Goal: Transaction & Acquisition: Purchase product/service

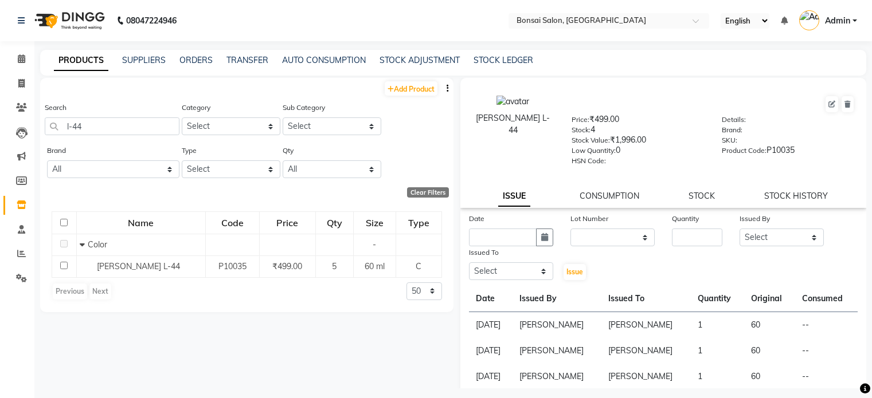
select select
click at [18, 62] on icon at bounding box center [21, 58] width 7 height 9
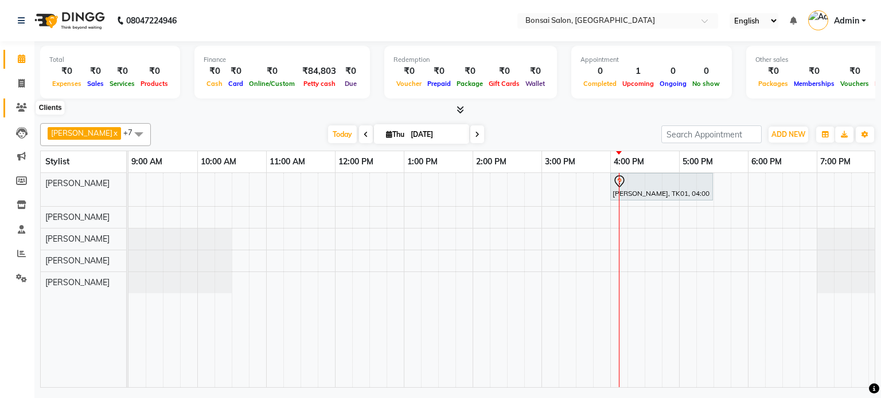
click at [23, 106] on icon at bounding box center [21, 107] width 11 height 9
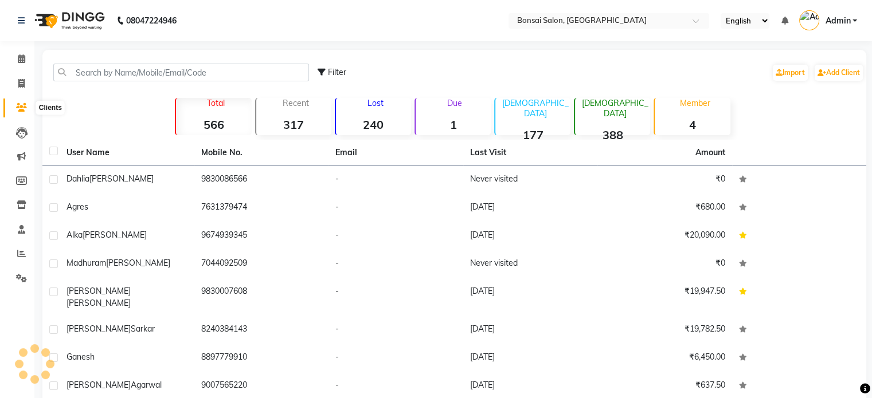
click at [11, 105] on span at bounding box center [21, 107] width 20 height 13
click at [847, 75] on link "Add Client" at bounding box center [839, 73] width 48 height 16
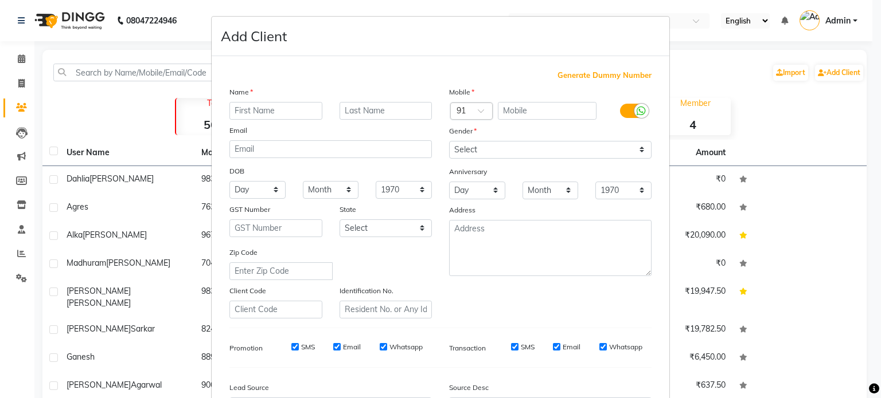
click at [310, 79] on div "Generate Dummy Number" at bounding box center [440, 75] width 422 height 11
click at [278, 114] on input "text" at bounding box center [275, 111] width 93 height 18
click at [621, 112] on label at bounding box center [633, 111] width 26 height 14
click at [0, 0] on input "checkbox" at bounding box center [0, 0] width 0 height 0
click at [341, 68] on div "Generate Dummy Number Name Email DOB Day 01 02 03 04 05 06 07 08 09 10 11 12 13…" at bounding box center [441, 261] width 458 height 411
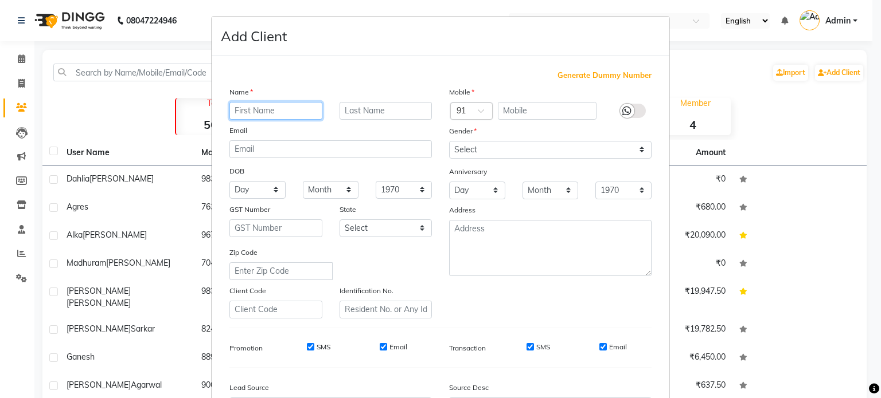
click at [286, 111] on input "text" at bounding box center [275, 111] width 93 height 18
click at [99, 91] on ngb-modal-window "Add Client Generate Dummy Number Name Email DOB Day 01 02 03 04 05 06 07 08 09 …" at bounding box center [440, 199] width 881 height 398
click at [311, 81] on div "Generate Dummy Number Name Email DOB Day 01 02 03 04 05 06 07 08 09 10 11 12 13…" at bounding box center [440, 264] width 439 height 388
click at [287, 112] on input "text" at bounding box center [275, 111] width 93 height 18
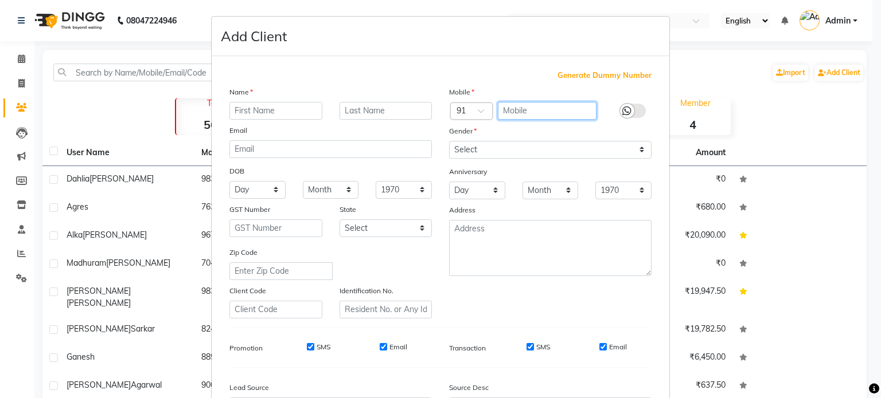
click at [539, 105] on input "text" at bounding box center [547, 111] width 99 height 18
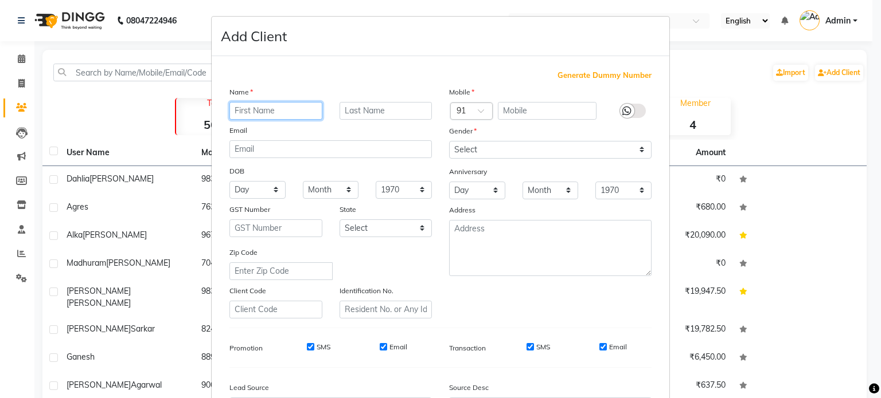
click at [259, 105] on input "text" at bounding box center [275, 111] width 93 height 18
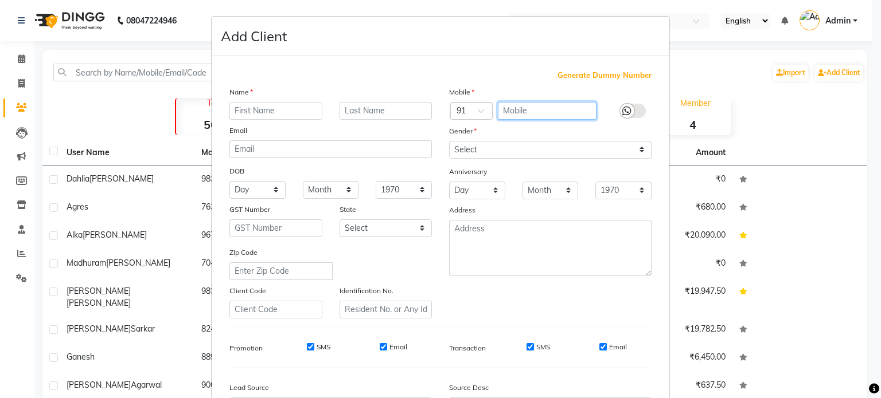
click at [562, 115] on input "text" at bounding box center [547, 111] width 99 height 18
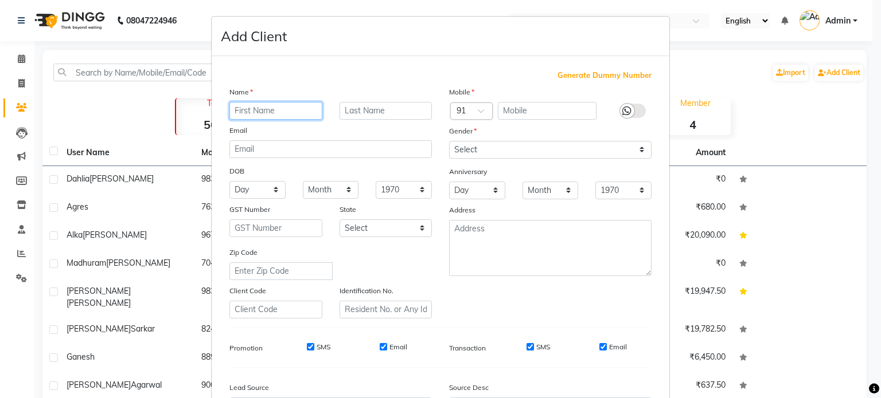
click at [304, 116] on input "text" at bounding box center [275, 111] width 93 height 18
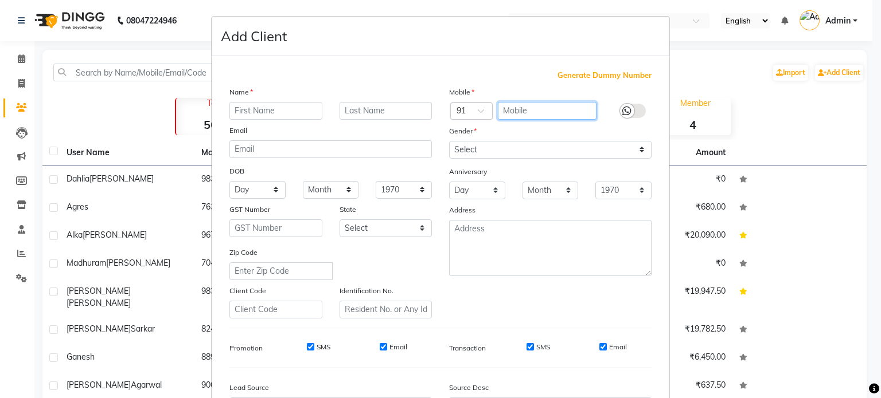
click at [534, 114] on input "text" at bounding box center [547, 111] width 99 height 18
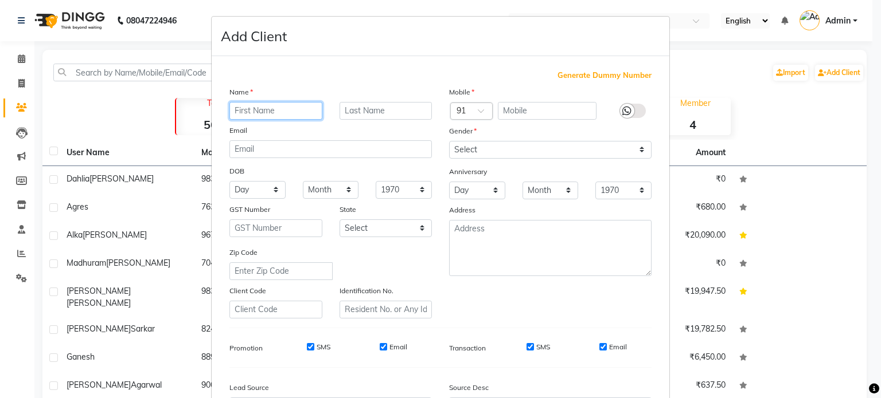
click at [234, 111] on input "text" at bounding box center [275, 111] width 93 height 18
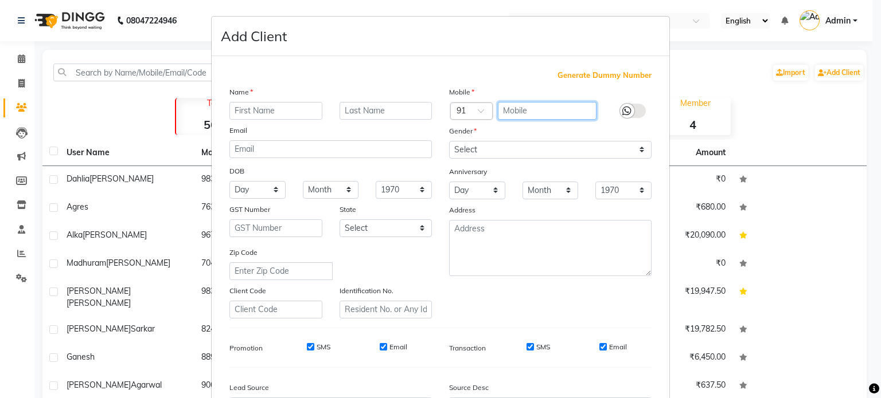
click at [511, 107] on input "text" at bounding box center [547, 111] width 99 height 18
type input "9831337489"
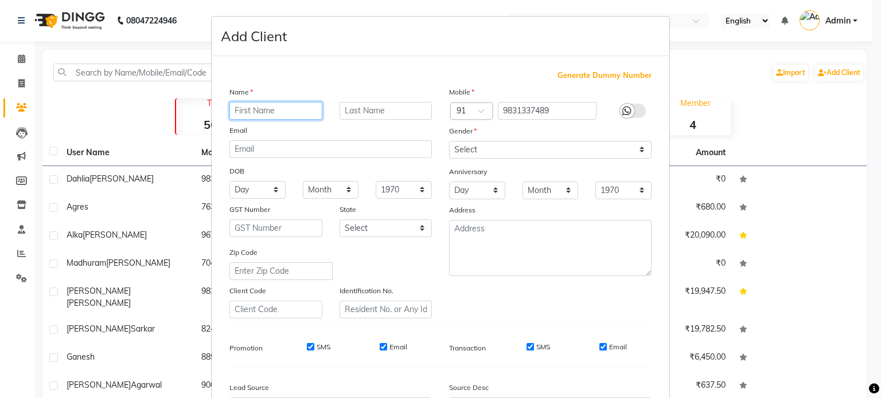
click at [267, 105] on input "text" at bounding box center [275, 111] width 93 height 18
type input "[PERSON_NAME]"
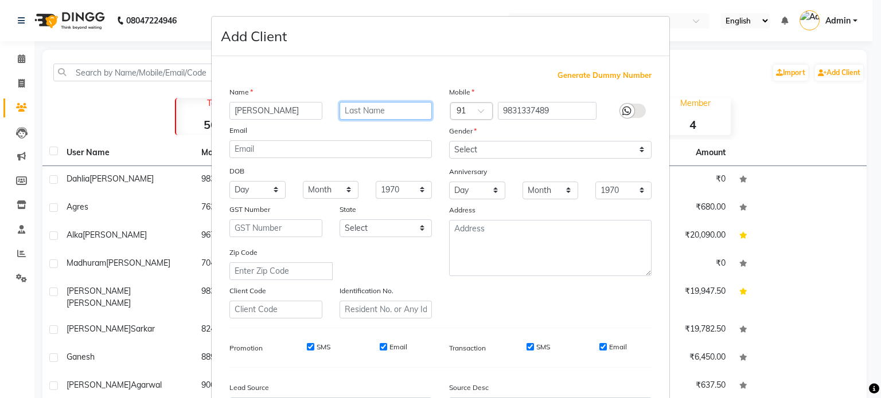
click at [411, 116] on input "text" at bounding box center [385, 111] width 93 height 18
type input "Liao"
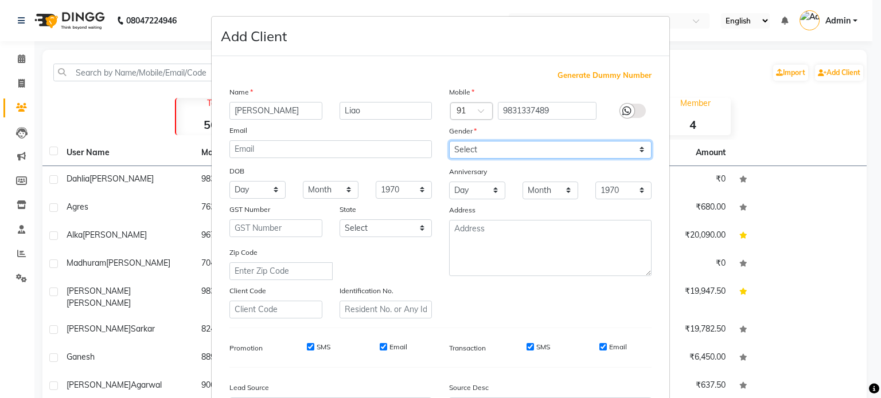
click at [484, 153] on select "Select Male Female Other Prefer Not To Say" at bounding box center [550, 150] width 202 height 18
select select "[DEMOGRAPHIC_DATA]"
click at [449, 142] on select "Select Male Female Other Prefer Not To Say" at bounding box center [550, 150] width 202 height 18
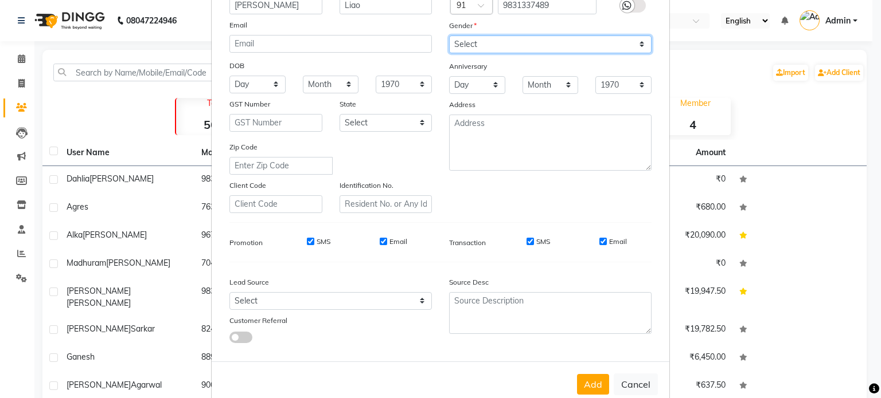
scroll to position [136, 0]
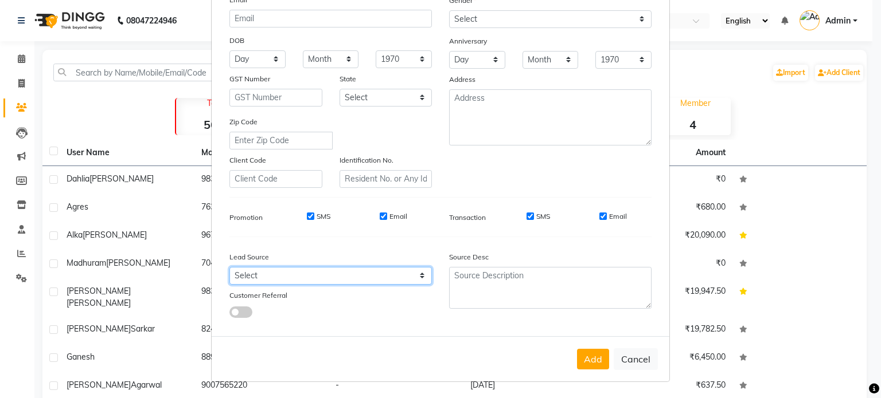
click at [248, 279] on select "Select Walk-in Referral Internet Friend Word of Mouth Advertisement Facebook Ju…" at bounding box center [330, 276] width 202 height 18
select select "47322"
click at [229, 267] on select "Select Walk-in Referral Internet Friend Word of Mouth Advertisement Facebook Ju…" at bounding box center [330, 276] width 202 height 18
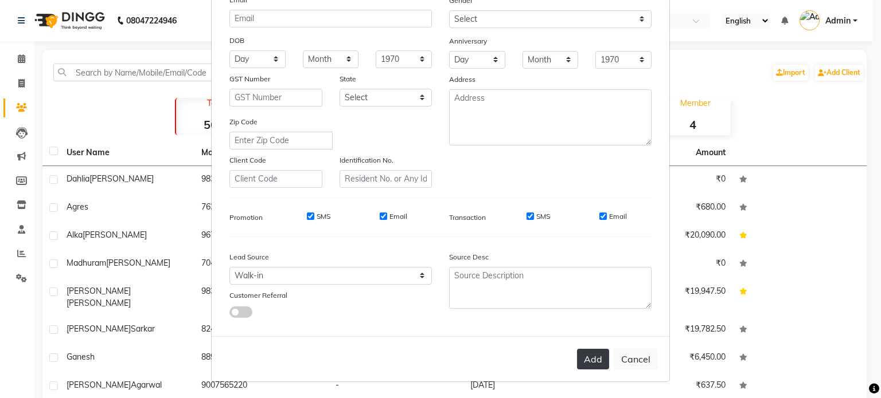
click at [593, 358] on button "Add" at bounding box center [593, 359] width 32 height 21
select select
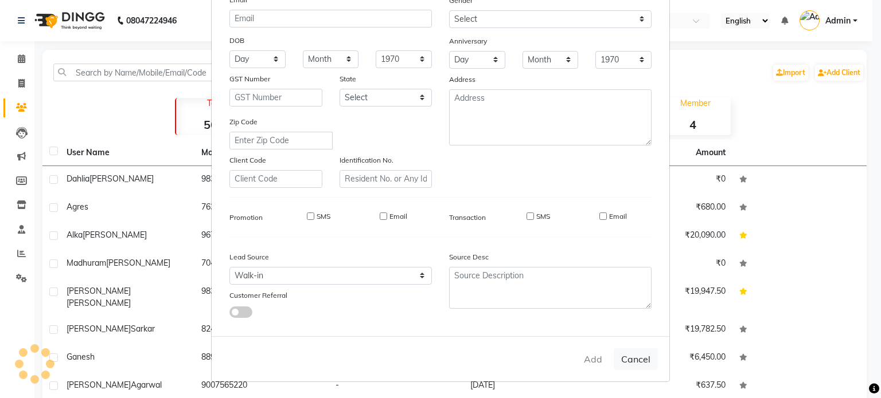
select select
checkbox input "false"
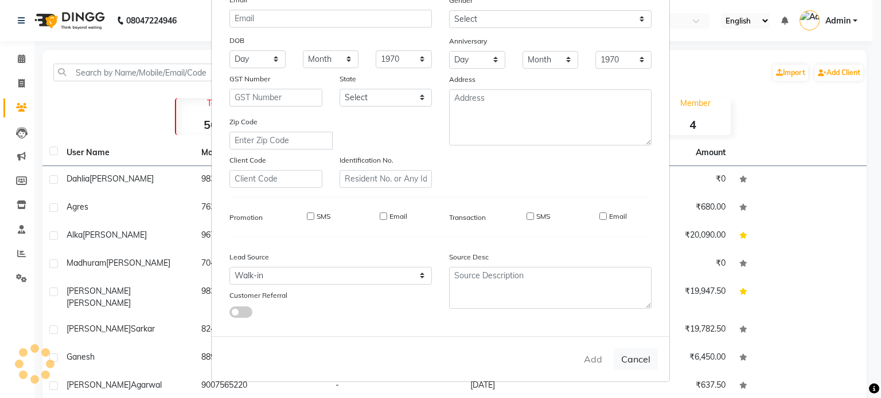
checkbox input "false"
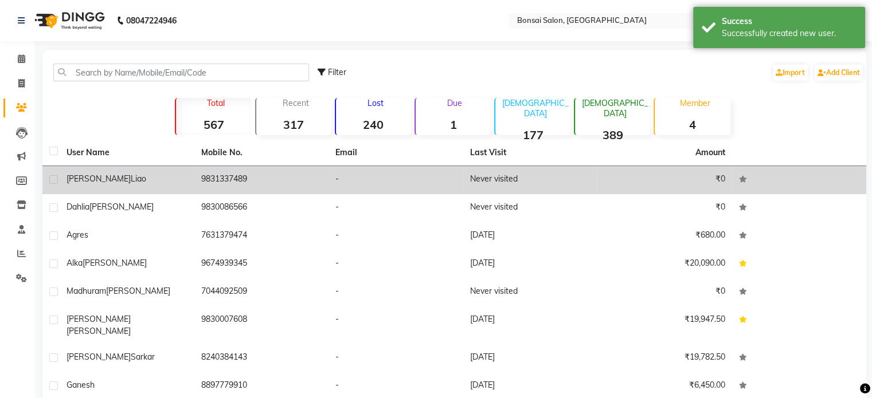
click at [83, 180] on span "[PERSON_NAME]" at bounding box center [99, 179] width 64 height 10
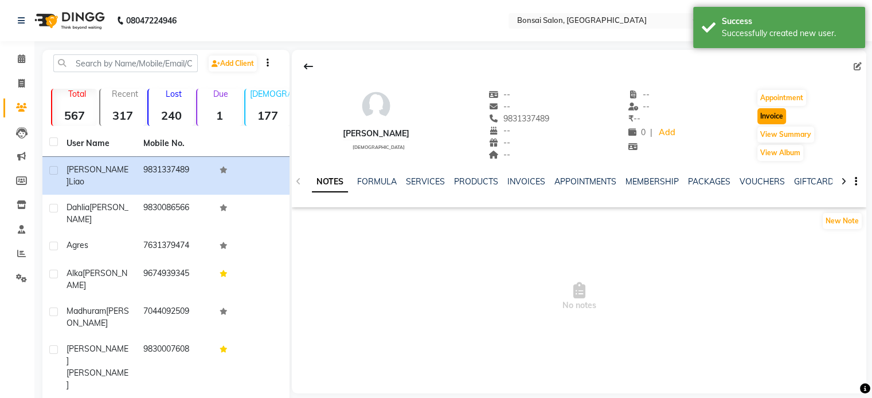
click at [768, 111] on button "Invoice" at bounding box center [771, 116] width 29 height 16
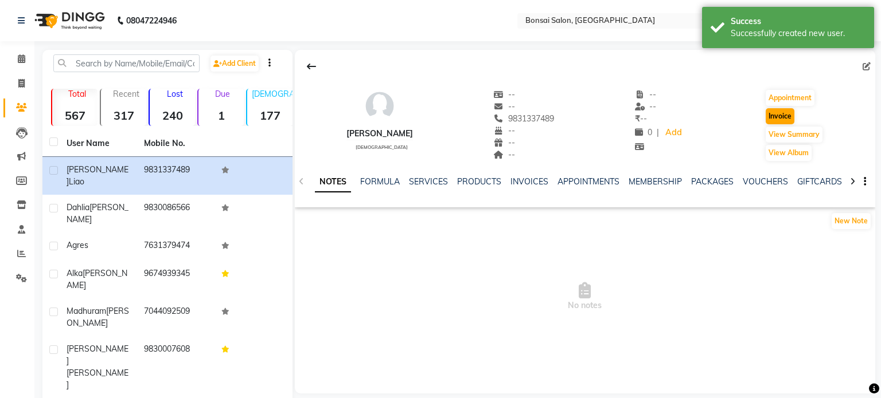
select select "service"
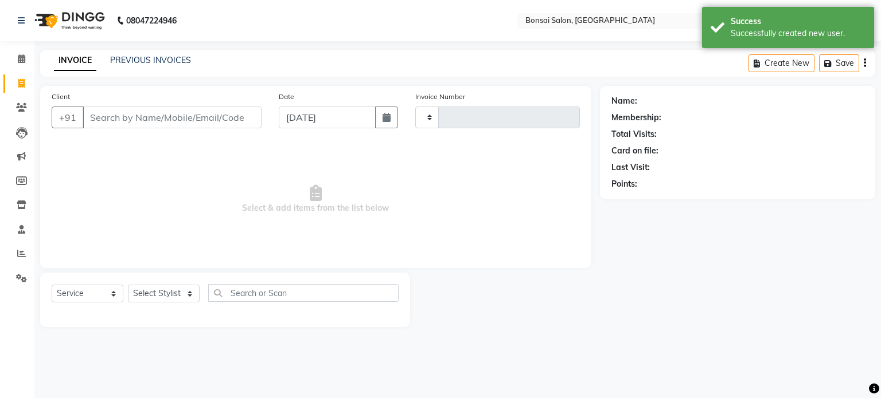
type input "0815"
select select "6719"
click at [170, 291] on select "Select Stylist" at bounding box center [164, 294] width 72 height 18
type input "9831337489"
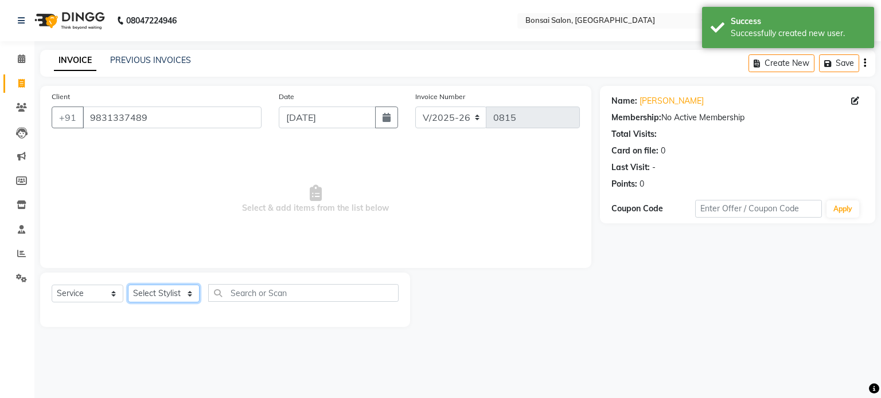
select select "61182"
click at [128, 286] on select "Select Stylist Erik Kathy Rahmat Ali Rohit Pradhan Shoiab Sujata Ghosh" at bounding box center [164, 294] width 72 height 18
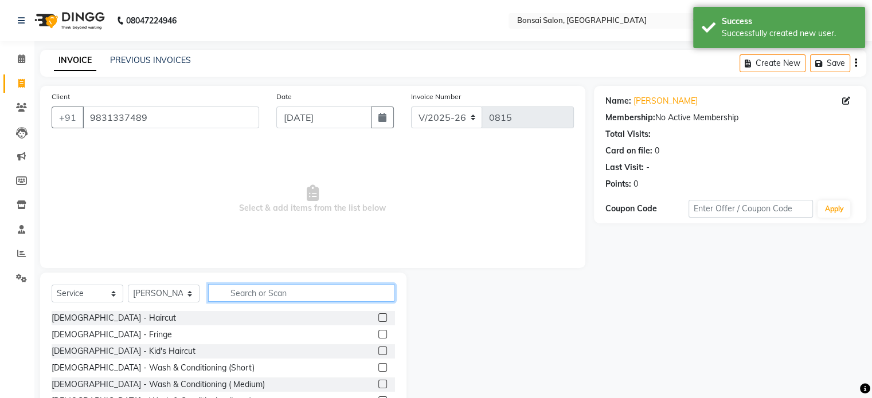
click at [277, 298] on input "text" at bounding box center [301, 293] width 187 height 18
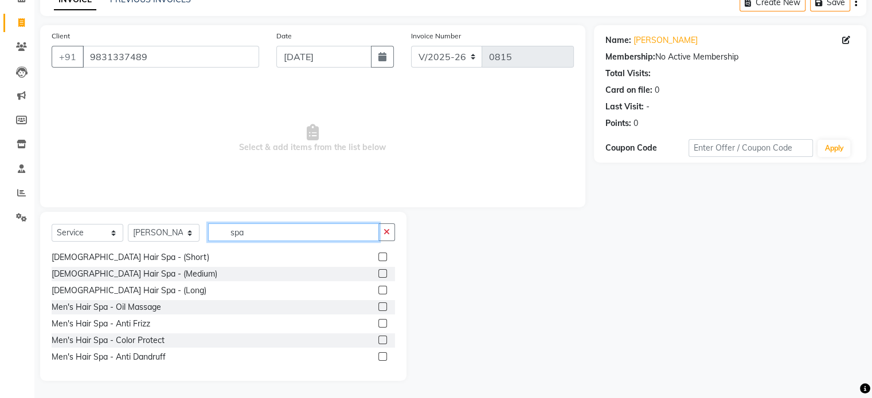
scroll to position [51, 0]
type input "spa"
click at [378, 275] on label at bounding box center [382, 272] width 9 height 9
click at [378, 275] on input "checkbox" at bounding box center [381, 272] width 7 height 7
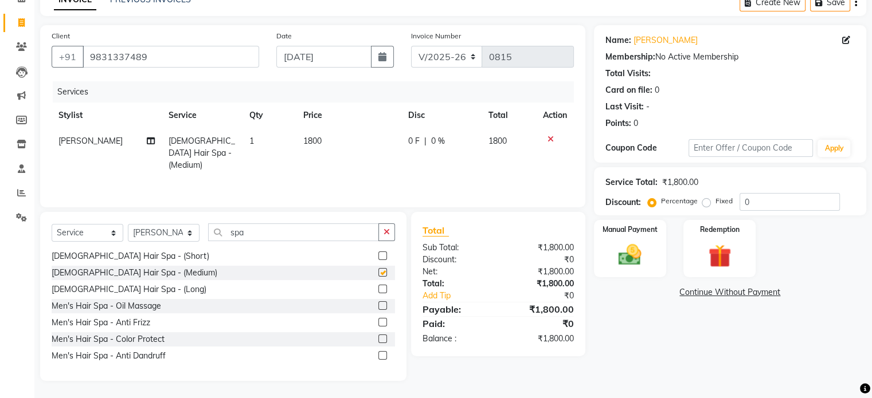
checkbox input "false"
drag, startPoint x: 250, startPoint y: 142, endPoint x: 218, endPoint y: 146, distance: 31.8
click at [218, 146] on tr "Rohit Pradhan Ladies Hair Spa - (Medium) 1 1800 0 F | 0 % 1800" at bounding box center [313, 153] width 522 height 50
click at [308, 157] on td "1800" at bounding box center [348, 153] width 105 height 50
select select "61182"
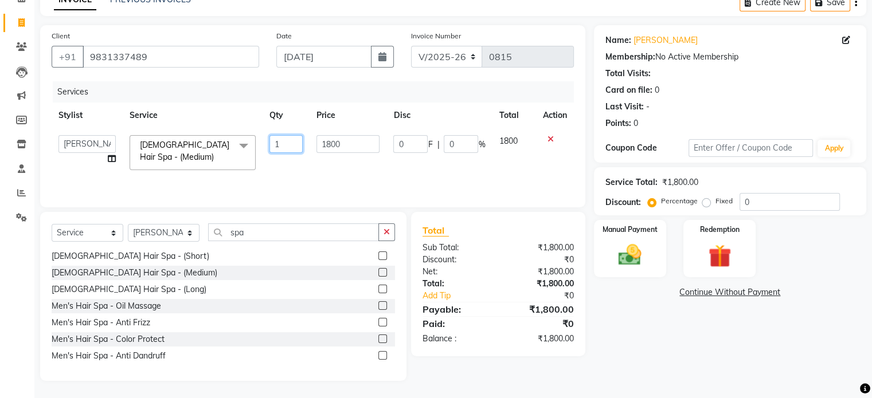
drag, startPoint x: 282, startPoint y: 148, endPoint x: 264, endPoint y: 148, distance: 18.3
click at [264, 148] on td "1" at bounding box center [286, 152] width 47 height 49
type input "2"
click at [342, 174] on div "Services Stylist Service Qty Price Disc Total Action Erik Kathy Rahmat Ali Rohi…" at bounding box center [313, 138] width 522 height 115
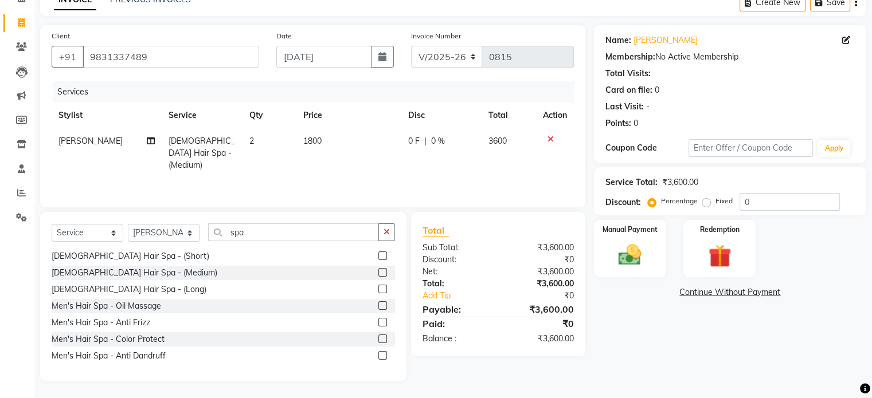
click at [220, 218] on div "Select Service Product Membership Package Voucher Prepaid Gift Card Select Styl…" at bounding box center [223, 296] width 366 height 169
drag, startPoint x: 250, startPoint y: 233, endPoint x: 229, endPoint y: 237, distance: 21.0
click at [229, 237] on input "spa" at bounding box center [293, 233] width 171 height 18
click at [156, 238] on select "Select Stylist Erik Kathy Rahmat Ali Rohit Pradhan Shoiab Sujata Ghosh" at bounding box center [164, 233] width 72 height 18
select select "87757"
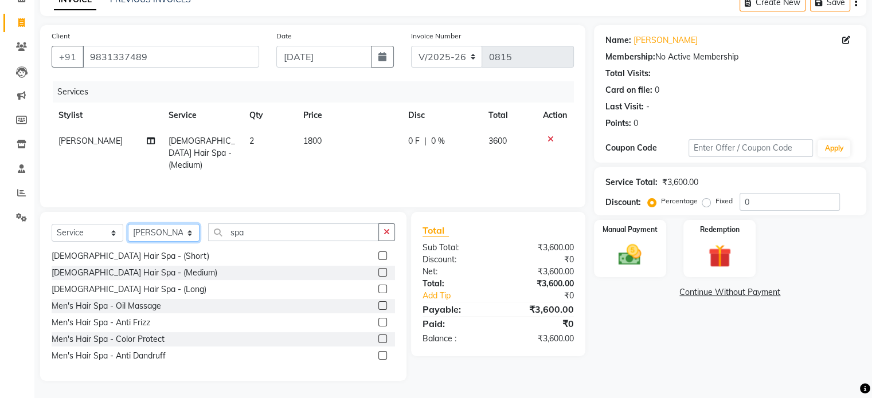
click at [128, 225] on select "Select Stylist Erik Kathy Rahmat Ali Rohit Pradhan Shoiab Sujata Ghosh" at bounding box center [164, 233] width 72 height 18
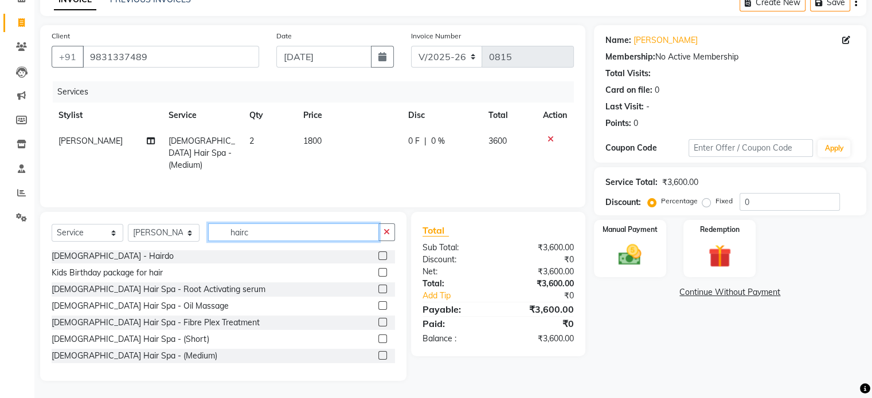
scroll to position [36, 0]
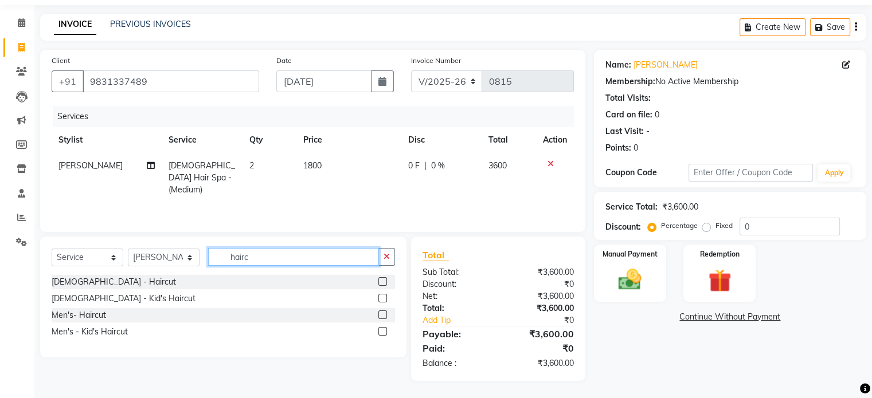
type input "hairc"
click at [381, 282] on label at bounding box center [382, 282] width 9 height 9
click at [381, 282] on input "checkbox" at bounding box center [381, 282] width 7 height 7
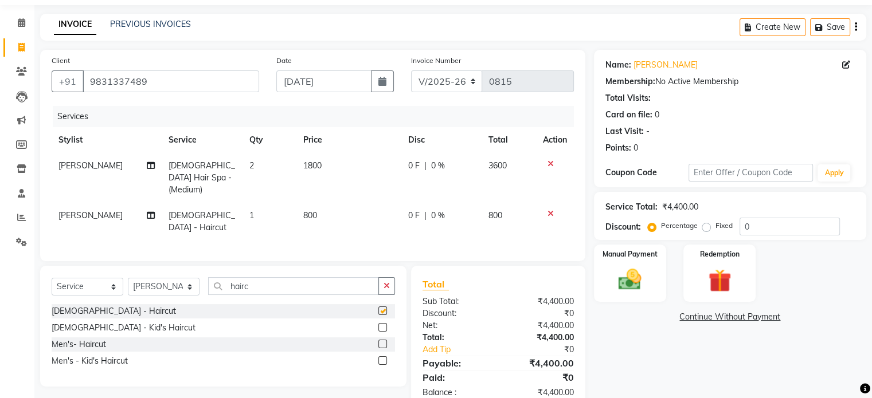
checkbox input "false"
click at [173, 278] on select "Select Stylist Erik Kathy Rahmat Ali Rohit Pradhan Shoiab Sujata Ghosh" at bounding box center [164, 287] width 72 height 18
select select "53175"
click at [128, 278] on select "Select Stylist Erik Kathy Rahmat Ali Rohit Pradhan Shoiab Sujata Ghosh" at bounding box center [164, 287] width 72 height 18
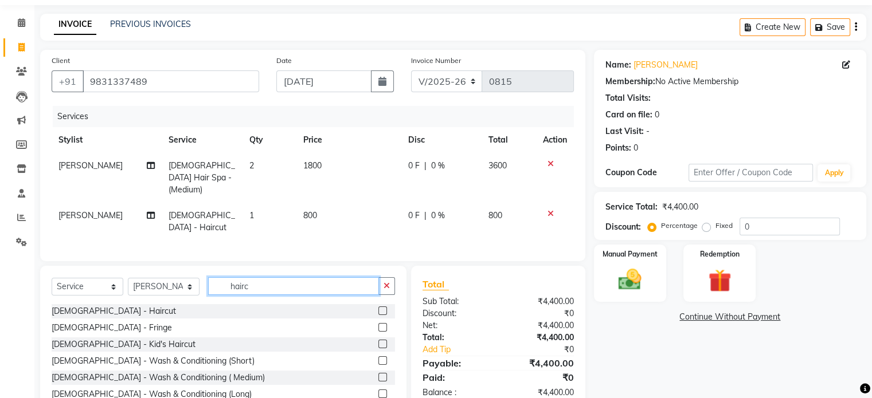
drag, startPoint x: 259, startPoint y: 269, endPoint x: 206, endPoint y: 265, distance: 52.3
click at [206, 278] on div "Select Service Product Membership Package Voucher Prepaid Gift Card Select Styl…" at bounding box center [223, 291] width 343 height 27
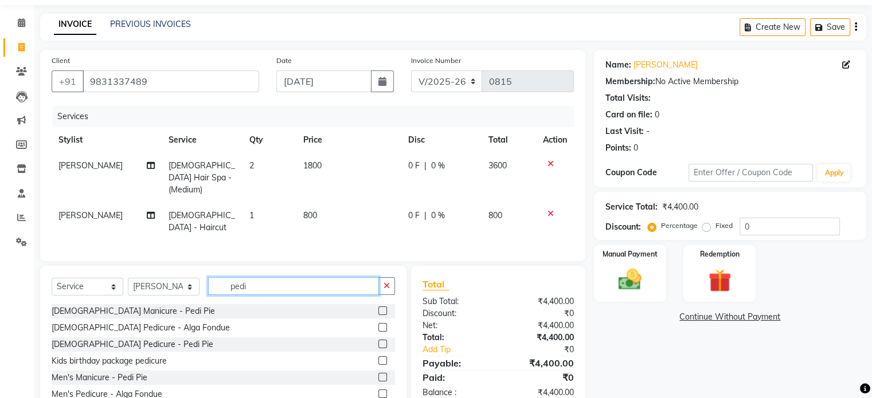
type input "pedi"
click at [822, 287] on div "Manual Payment Redemption" at bounding box center [730, 273] width 290 height 57
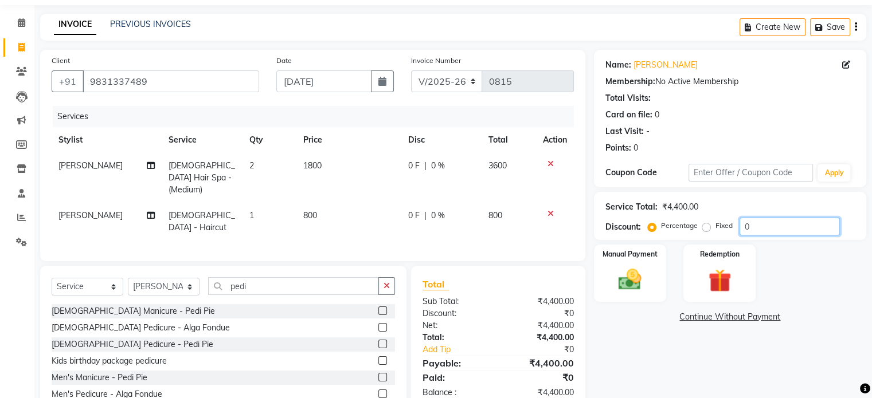
click at [722, 229] on div "Percentage Fixed 0" at bounding box center [745, 227] width 190 height 18
type input "20"
click at [785, 277] on div "Manual Payment Redemption" at bounding box center [730, 273] width 290 height 57
click at [378, 338] on label at bounding box center [382, 342] width 9 height 9
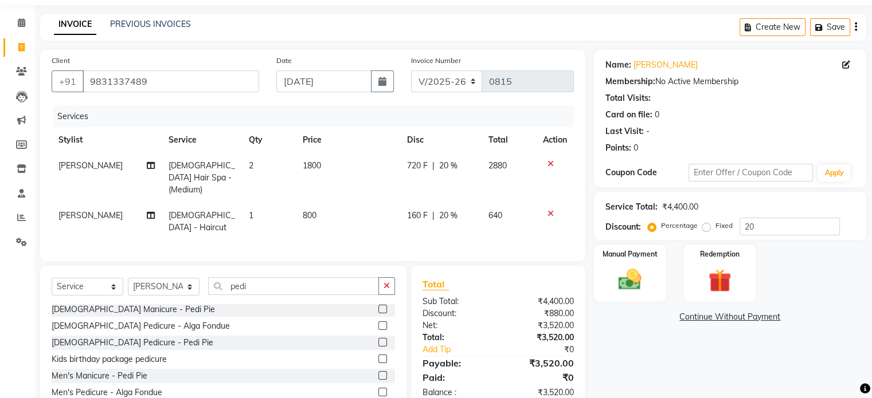
click at [378, 339] on input "checkbox" at bounding box center [381, 342] width 7 height 7
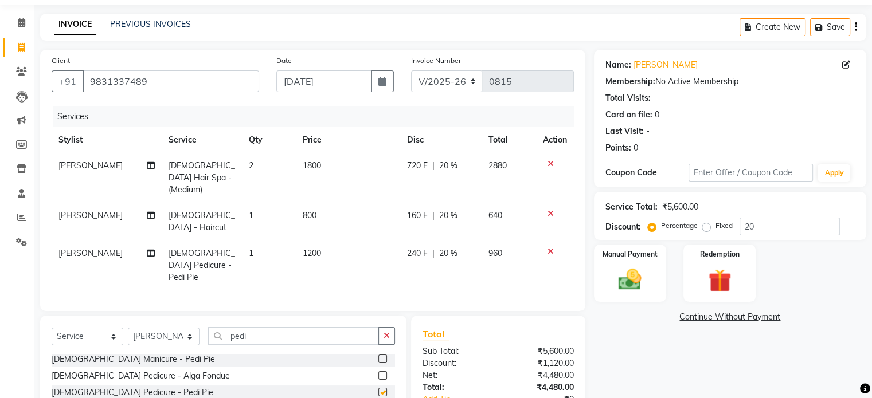
checkbox input "false"
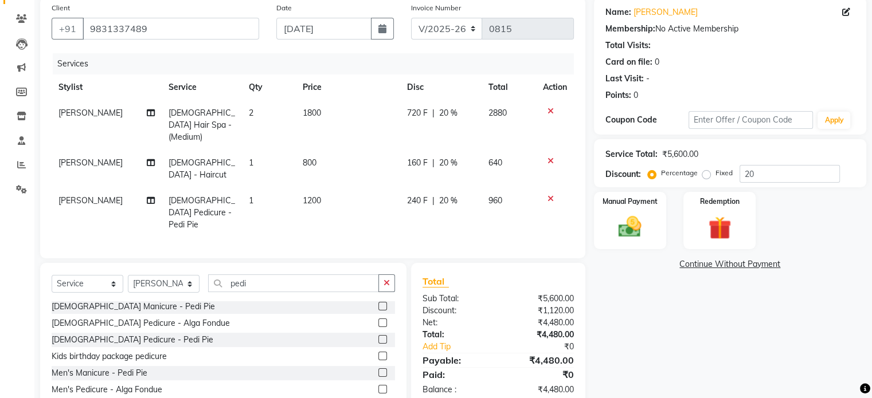
scroll to position [112, 0]
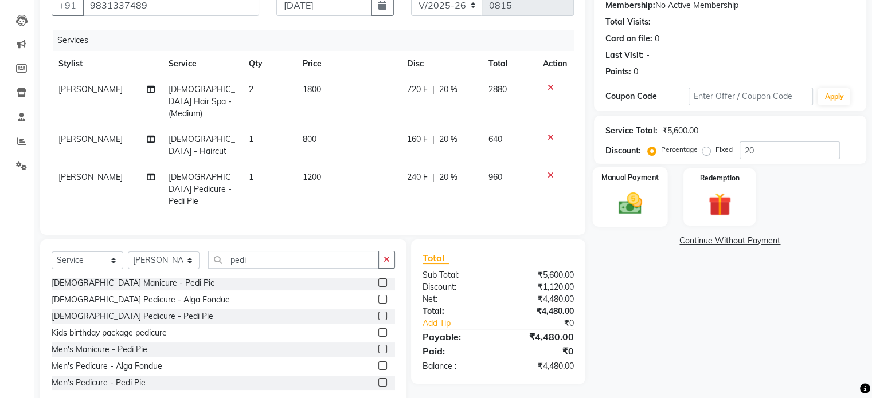
click at [640, 198] on img at bounding box center [630, 204] width 38 height 28
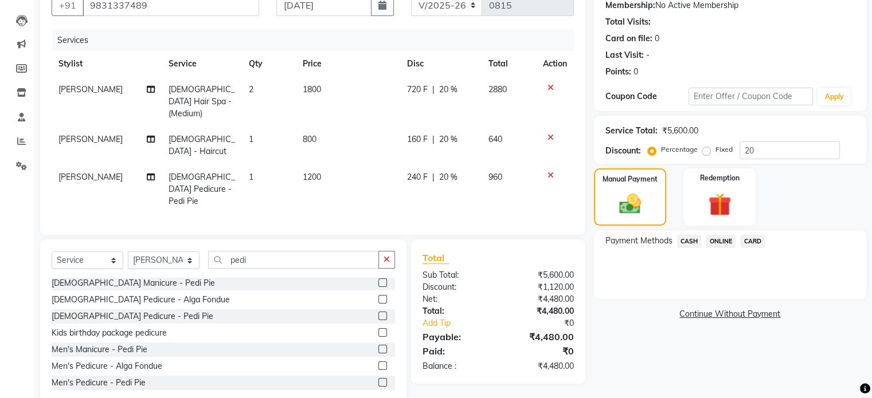
click at [721, 240] on span "ONLINE" at bounding box center [721, 241] width 30 height 13
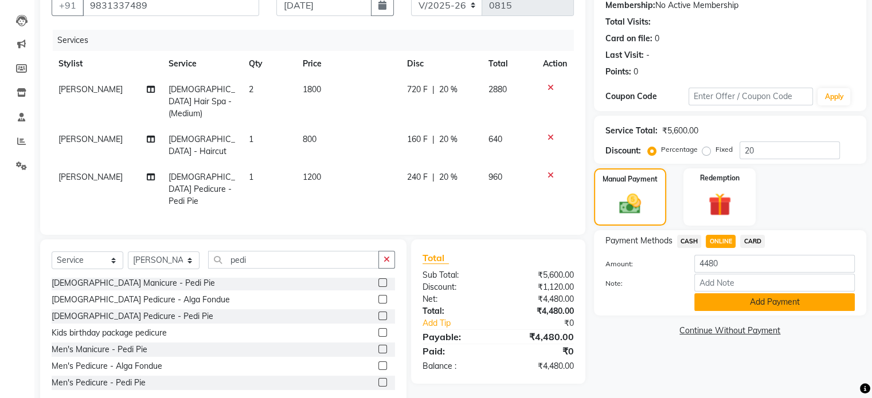
click at [743, 302] on button "Add Payment" at bounding box center [774, 303] width 161 height 18
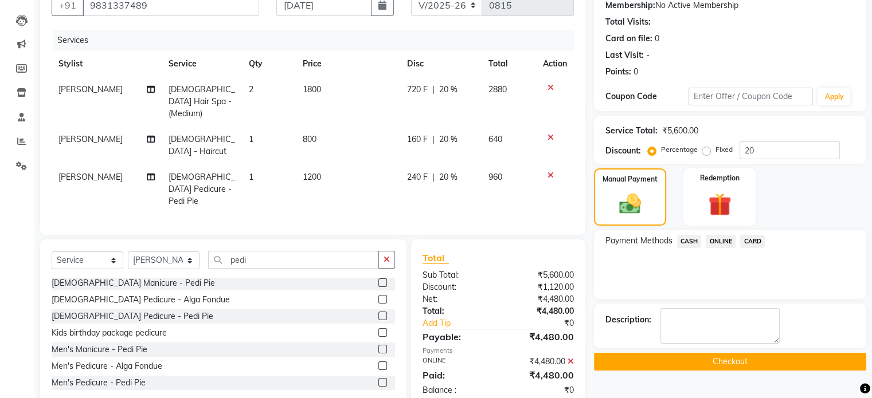
click at [732, 355] on button "Checkout" at bounding box center [730, 362] width 272 height 18
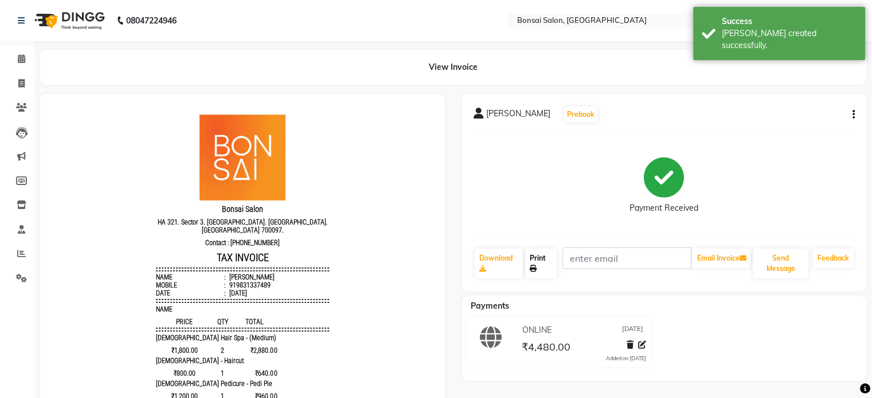
click at [532, 265] on icon at bounding box center [533, 268] width 7 height 7
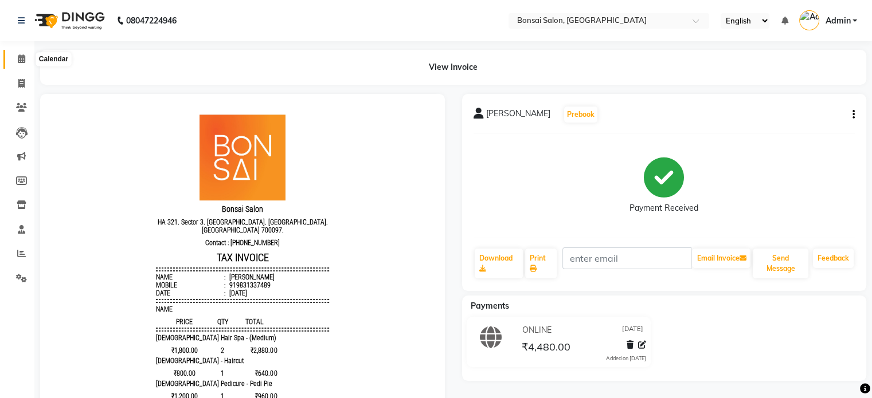
click at [28, 58] on span at bounding box center [21, 59] width 20 height 13
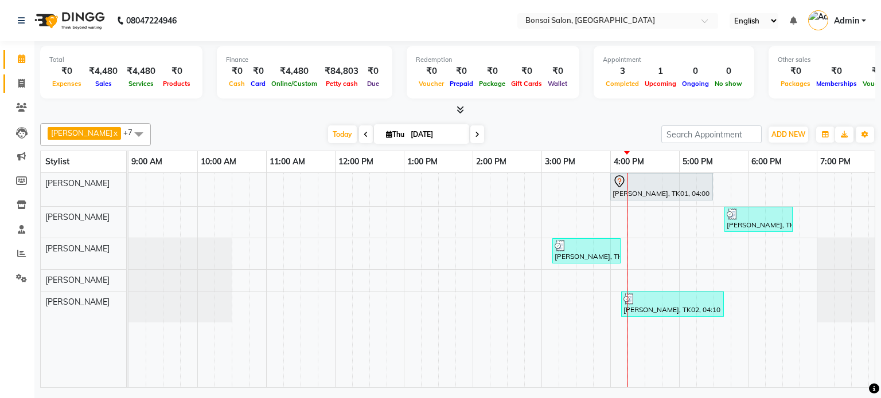
click at [18, 76] on link "Invoice" at bounding box center [17, 84] width 28 height 19
select select "6719"
select select "service"
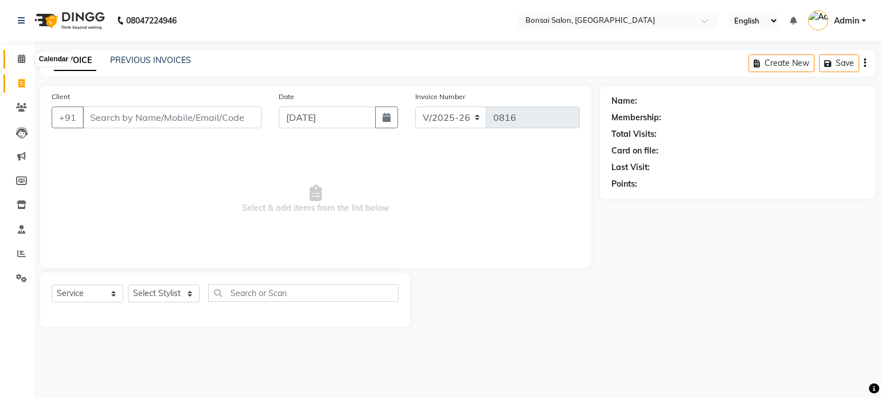
click at [26, 57] on span at bounding box center [21, 59] width 20 height 13
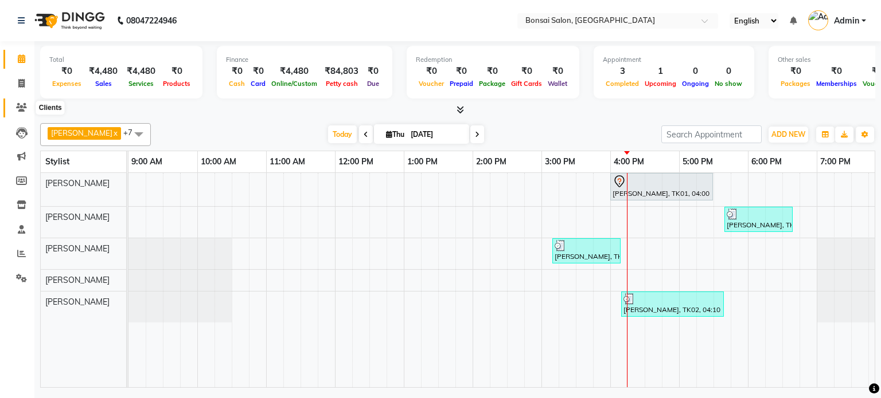
click at [21, 108] on icon at bounding box center [21, 107] width 11 height 9
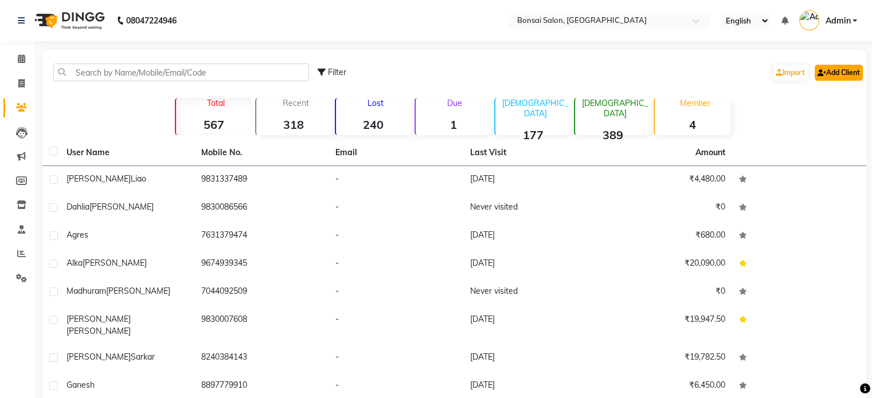
click at [836, 74] on link "Add Client" at bounding box center [839, 73] width 48 height 16
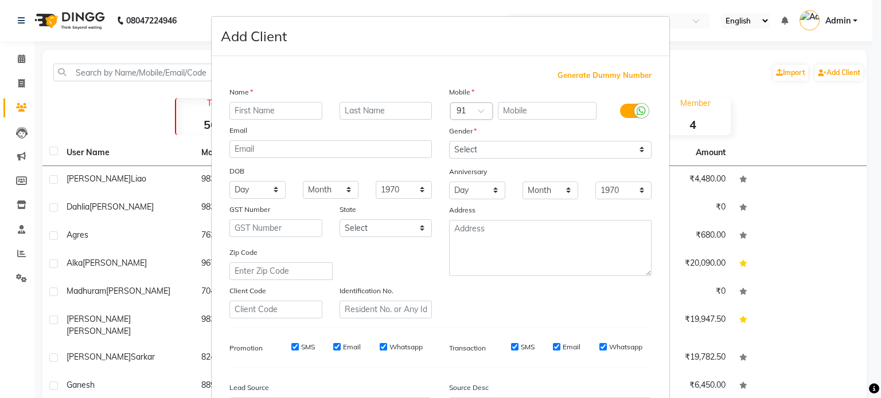
click at [284, 114] on input "text" at bounding box center [275, 111] width 93 height 18
type input "Rohini"
click at [622, 108] on label at bounding box center [633, 111] width 26 height 14
click at [0, 0] on input "checkbox" at bounding box center [0, 0] width 0 height 0
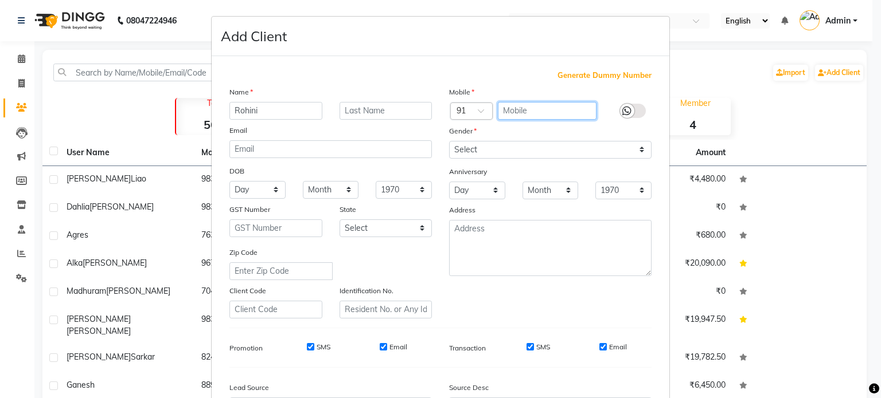
click at [525, 111] on input "text" at bounding box center [547, 111] width 99 height 18
type input "9163189694"
click at [577, 129] on div "Gender" at bounding box center [550, 133] width 220 height 16
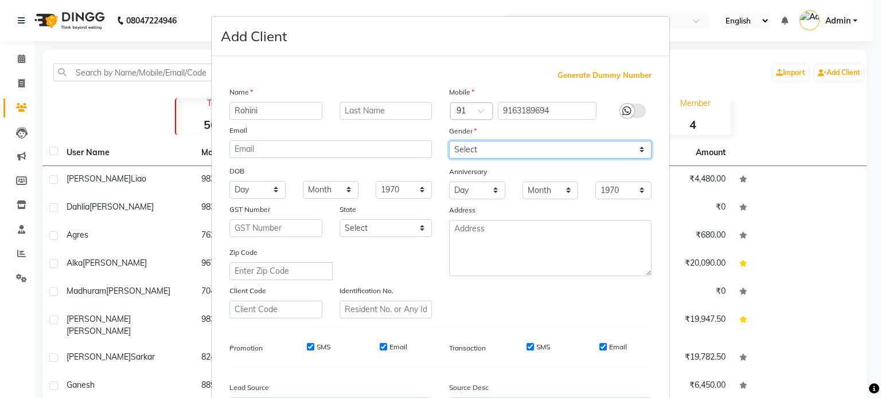
click at [480, 147] on select "Select Male Female Other Prefer Not To Say" at bounding box center [550, 150] width 202 height 18
select select "[DEMOGRAPHIC_DATA]"
click at [449, 142] on select "Select Male Female Other Prefer Not To Say" at bounding box center [550, 150] width 202 height 18
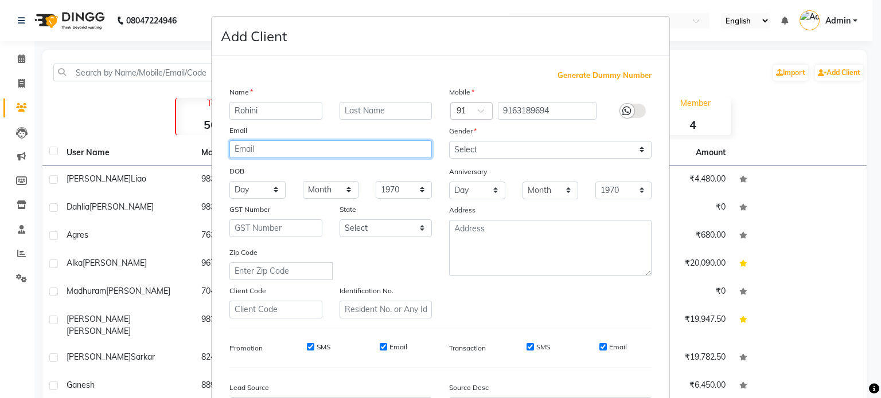
click at [271, 151] on input "email" at bounding box center [330, 149] width 202 height 18
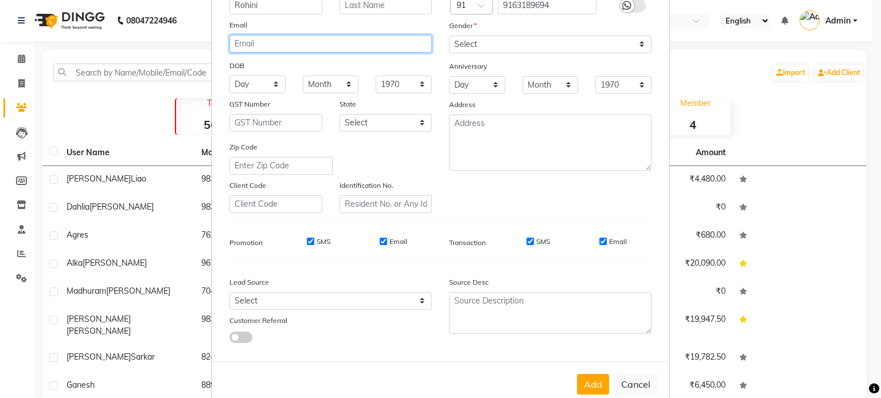
scroll to position [136, 0]
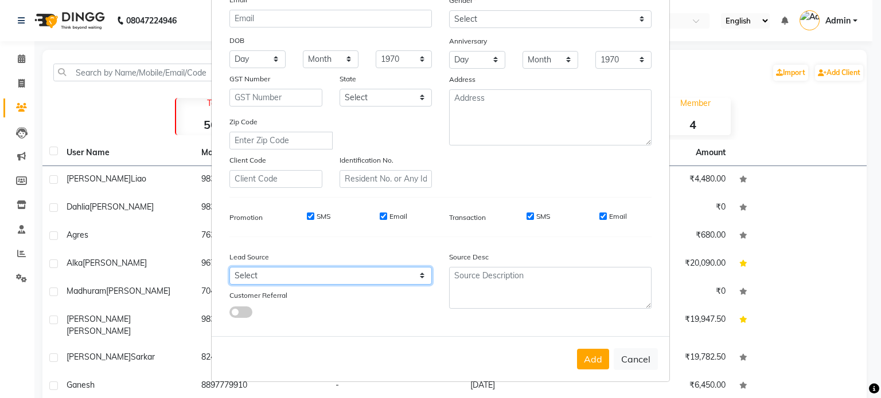
click at [295, 277] on select "Select Walk-in Referral Internet Friend Word of Mouth Advertisement Facebook Ju…" at bounding box center [330, 276] width 202 height 18
select select "47322"
click at [229, 267] on select "Select Walk-in Referral Internet Friend Word of Mouth Advertisement Facebook Ju…" at bounding box center [330, 276] width 202 height 18
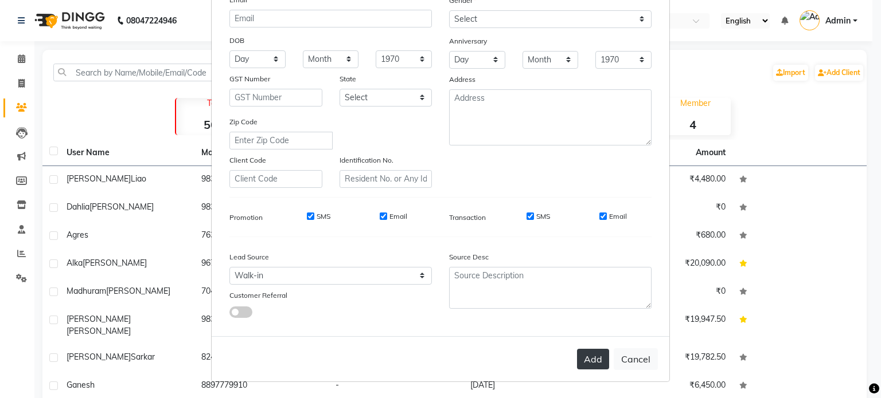
click at [583, 357] on button "Add" at bounding box center [593, 359] width 32 height 21
select select
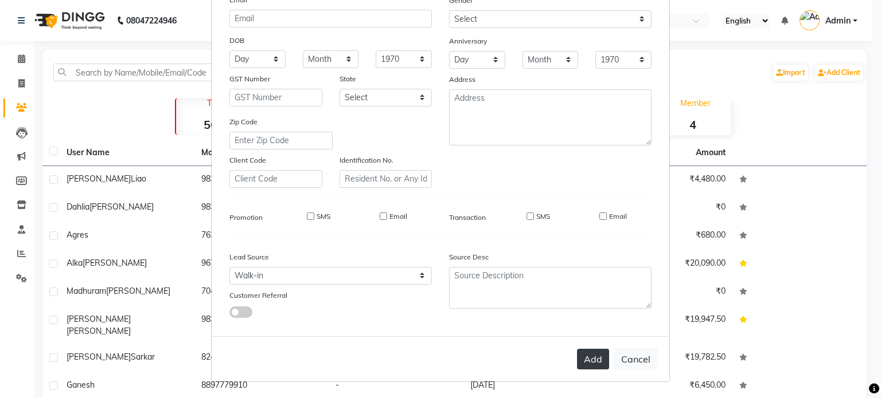
select select
checkbox input "false"
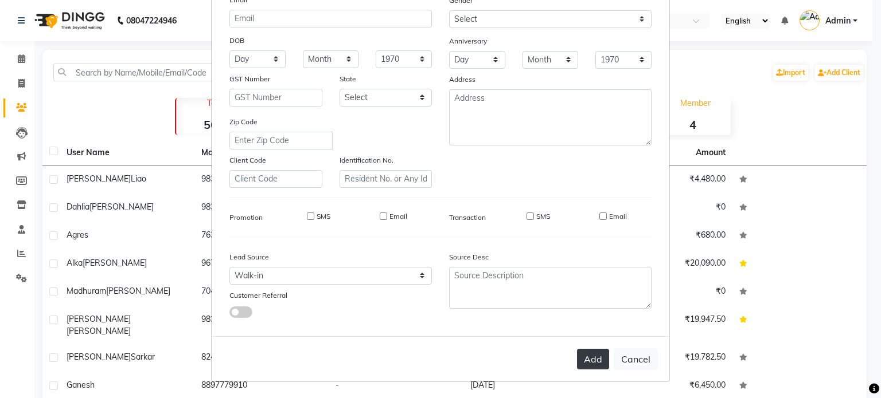
checkbox input "false"
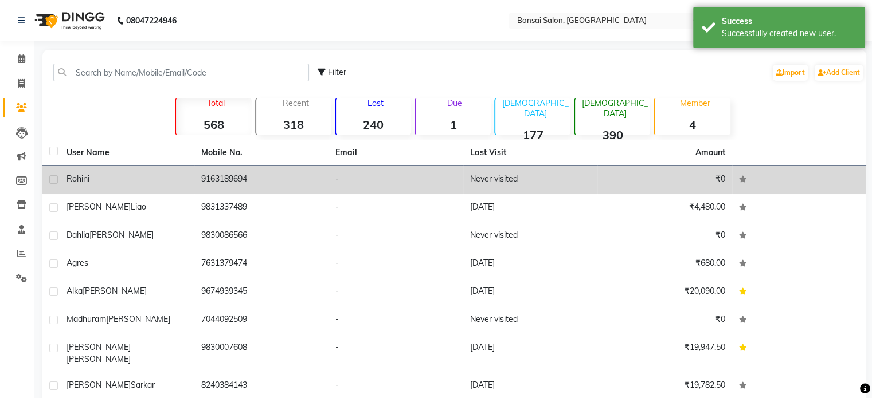
click at [111, 183] on div "Rohini" at bounding box center [127, 179] width 121 height 12
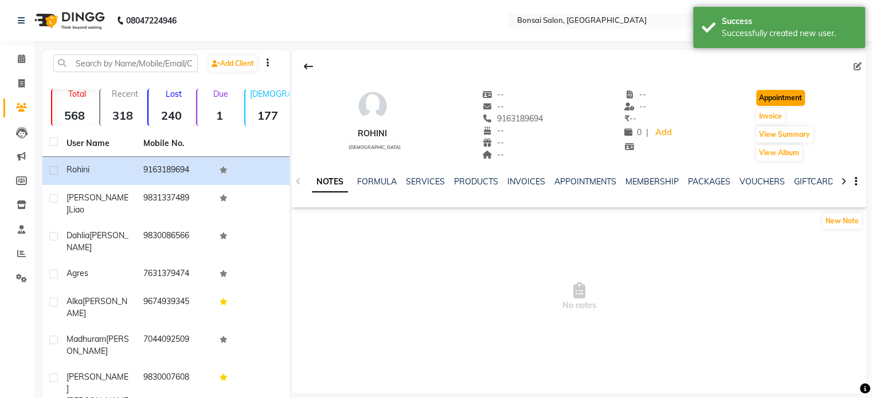
click at [777, 103] on button "Appointment" at bounding box center [780, 98] width 49 height 16
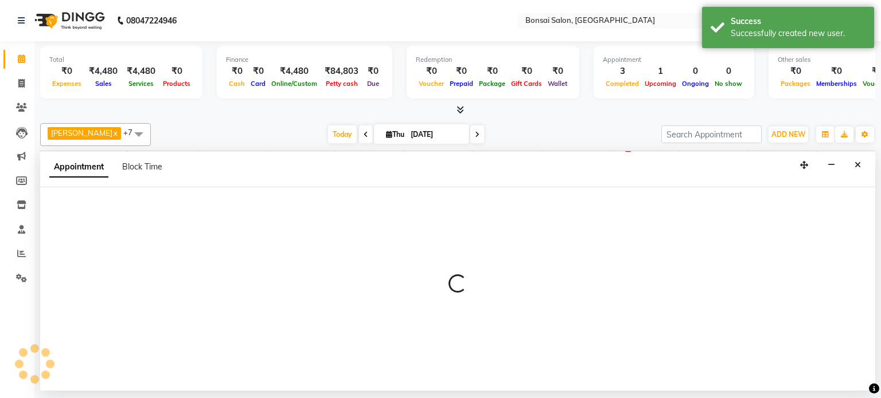
select select "600"
select select "tentative"
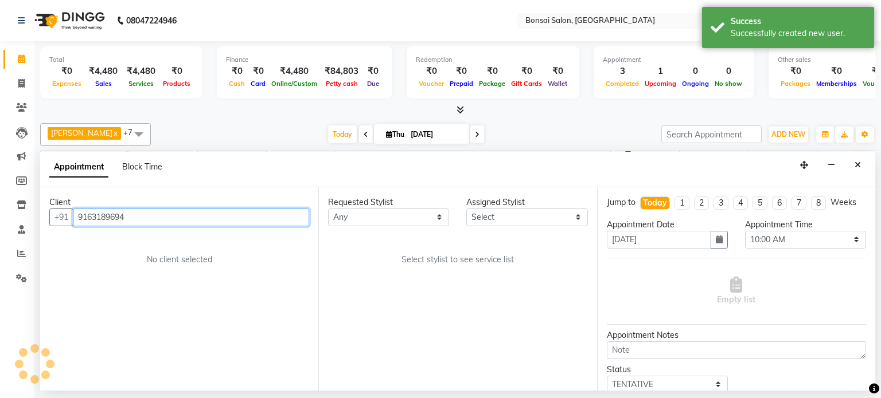
scroll to position [0, 10]
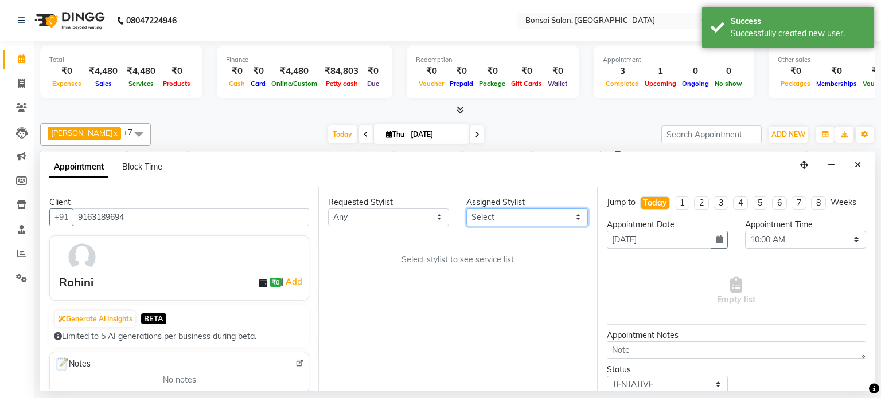
click at [488, 213] on select "Select Erik Kathy Rahmat Ali Rohit Pradhan Shoiab Sujata Ghosh" at bounding box center [526, 218] width 121 height 18
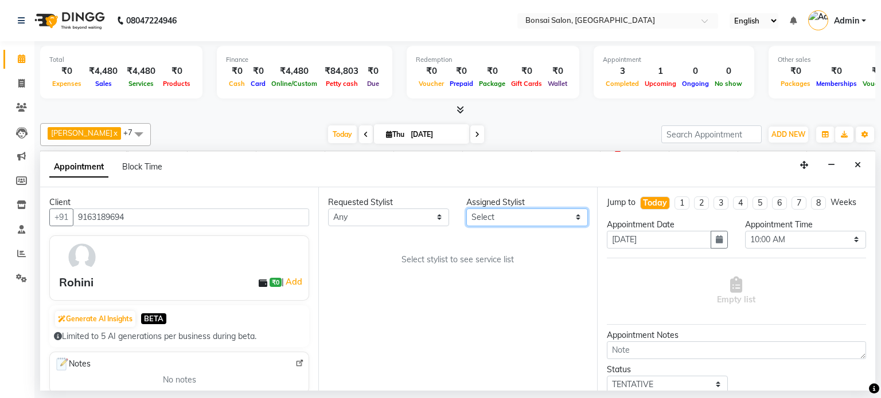
select select "53173"
click at [466, 209] on select "Select Erik Kathy Rahmat Ali Rohit Pradhan Shoiab Sujata Ghosh" at bounding box center [526, 218] width 121 height 18
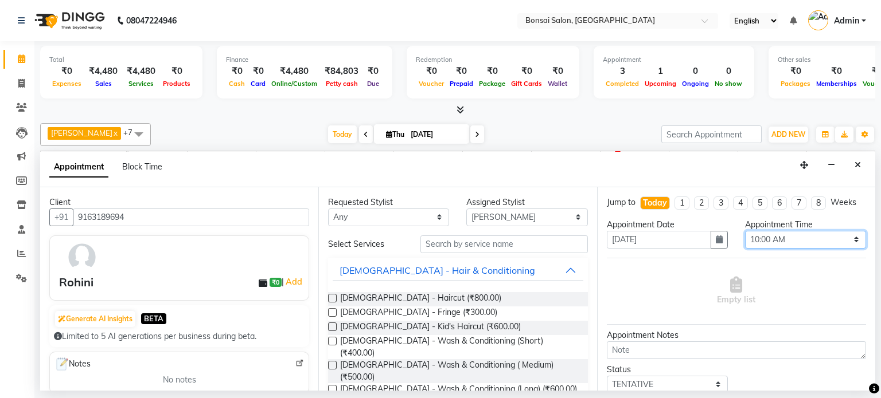
click at [794, 240] on select "Select 10:00 AM 10:15 AM 10:30 AM 10:45 AM 11:00 AM 11:15 AM 11:30 AM 11:45 AM …" at bounding box center [805, 240] width 121 height 18
select select "1035"
click at [745, 231] on select "Select 10:00 AM 10:15 AM 10:30 AM 10:45 AM 11:00 AM 11:15 AM 11:30 AM 11:45 AM …" at bounding box center [805, 240] width 121 height 18
click at [332, 296] on label at bounding box center [332, 298] width 9 height 9
click at [332, 296] on input "checkbox" at bounding box center [331, 299] width 7 height 7
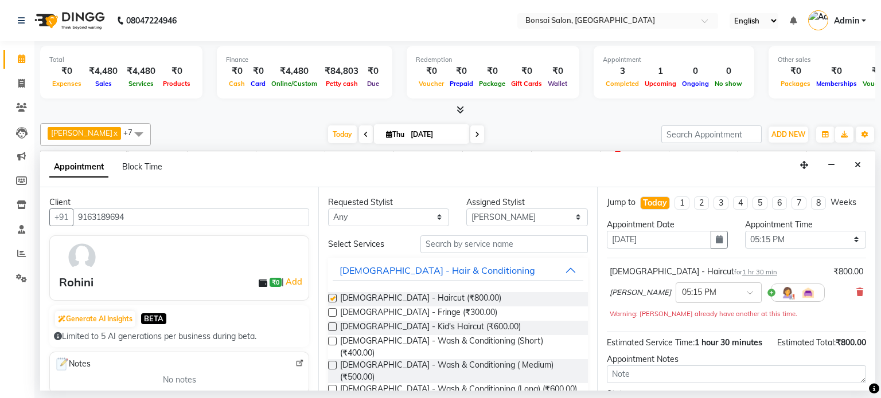
checkbox input "false"
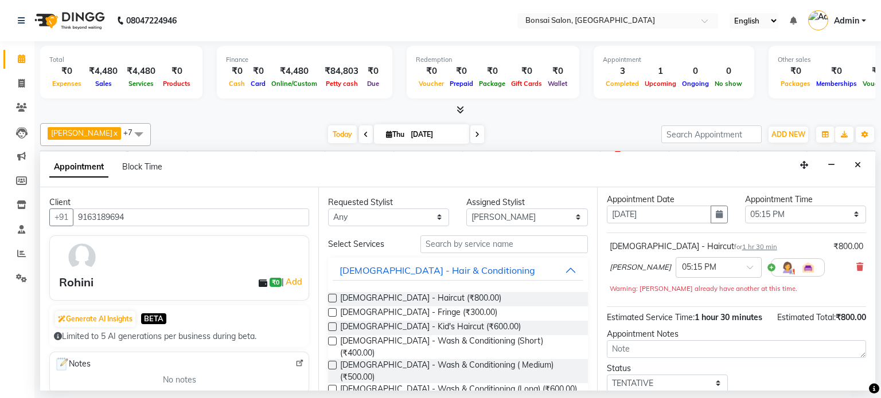
scroll to position [92, 0]
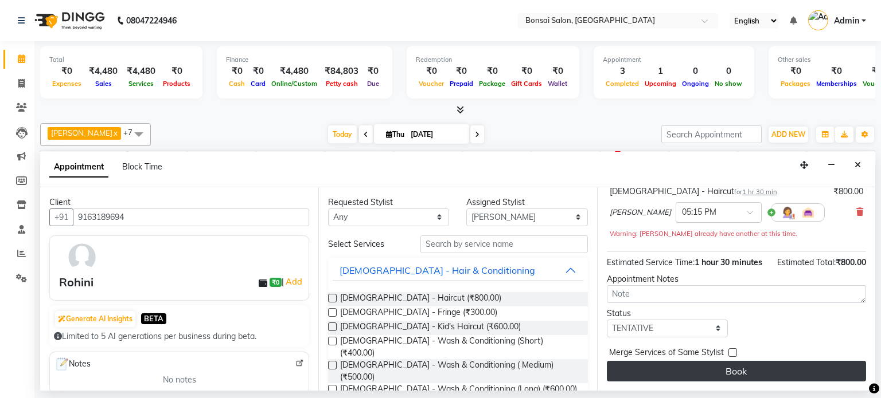
click at [763, 373] on button "Book" at bounding box center [736, 371] width 259 height 21
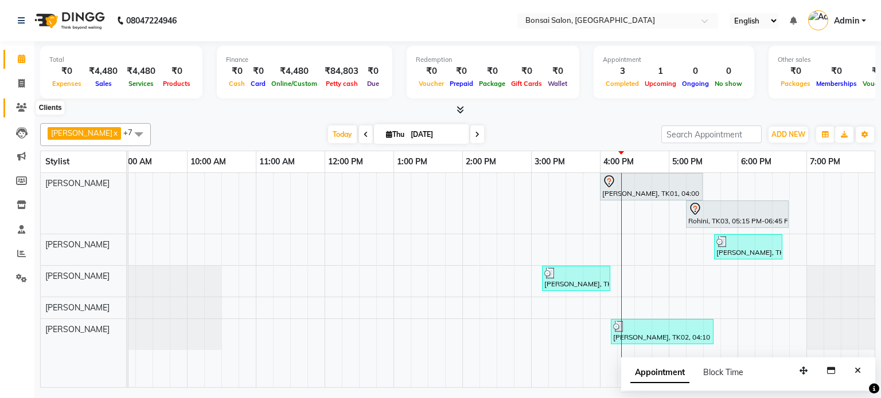
click at [28, 104] on span at bounding box center [21, 107] width 20 height 13
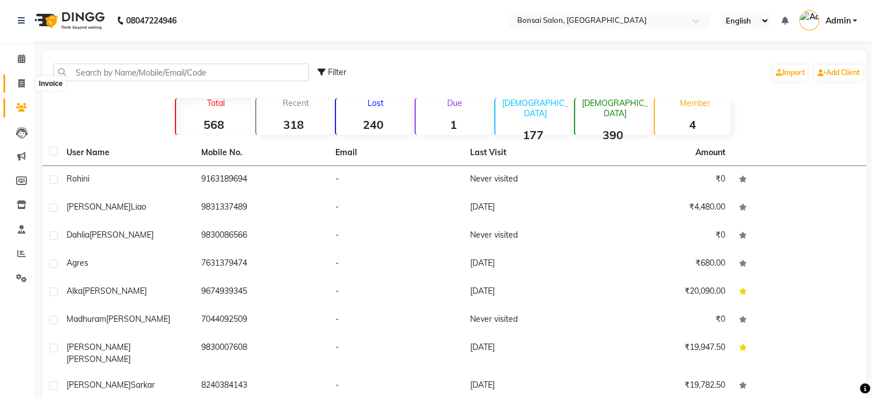
click at [14, 79] on span at bounding box center [21, 83] width 20 height 13
select select "service"
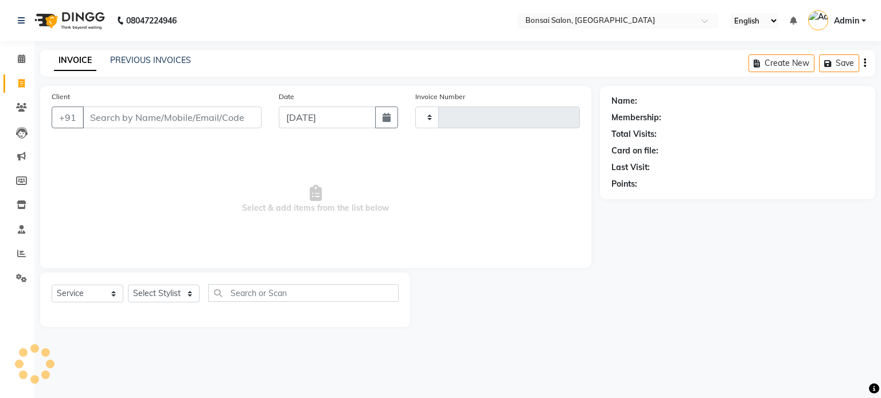
type input "0816"
select select "6719"
click at [160, 54] on div "PREVIOUS INVOICES" at bounding box center [150, 60] width 81 height 12
click at [165, 59] on link "PREVIOUS INVOICES" at bounding box center [150, 60] width 81 height 10
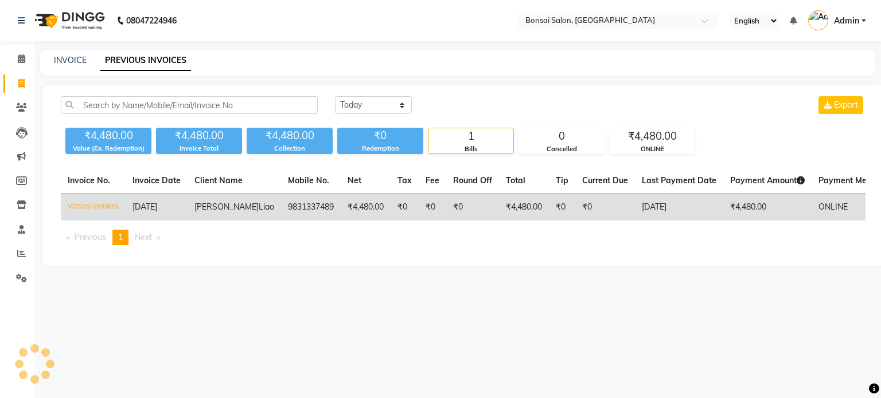
click at [287, 201] on td "9831337489" at bounding box center [311, 207] width 60 height 27
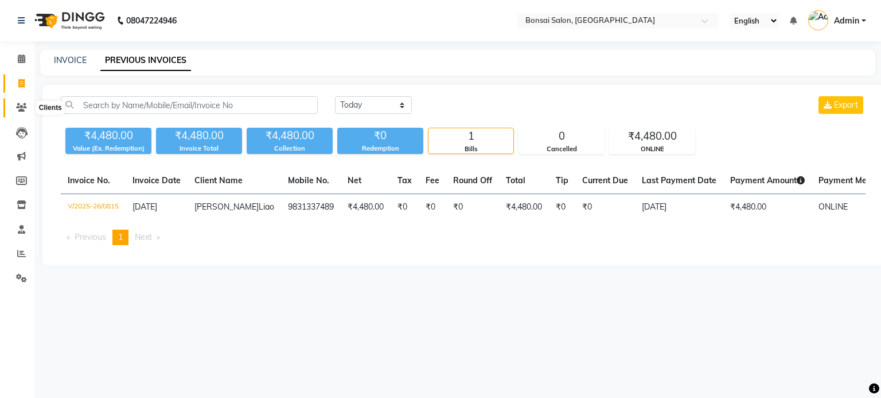
click at [22, 107] on icon at bounding box center [21, 107] width 11 height 9
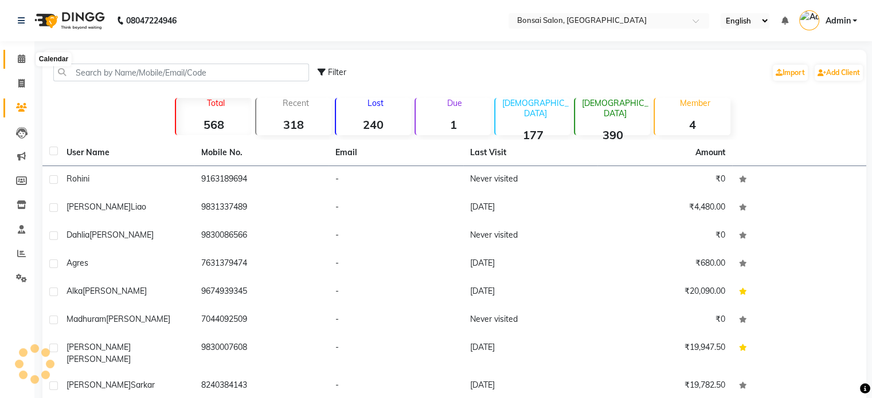
click at [19, 57] on icon at bounding box center [21, 58] width 7 height 9
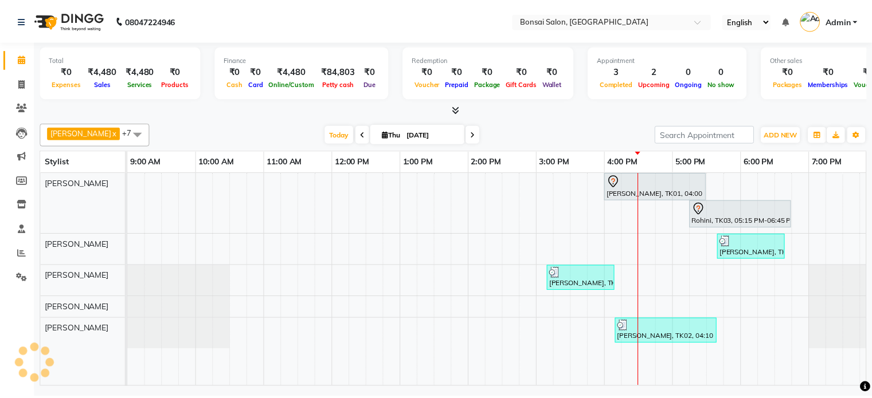
scroll to position [0, 10]
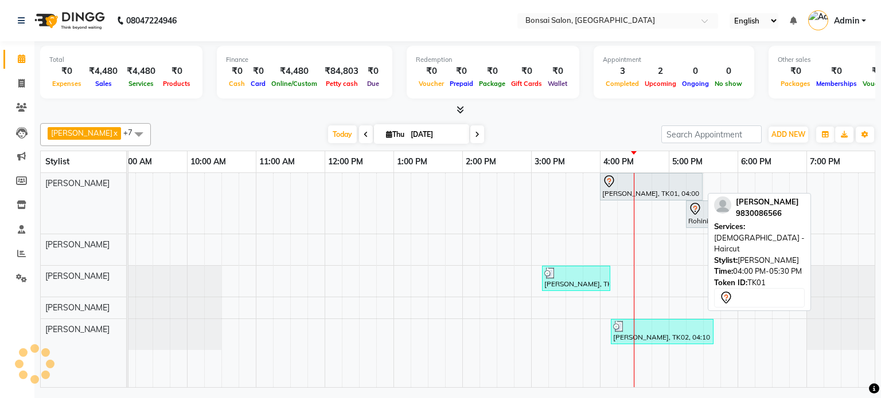
click at [620, 190] on div "Dahlia Chowdhury, TK01, 04:00 PM-05:30 PM, Ladies - Haircut" at bounding box center [651, 187] width 100 height 24
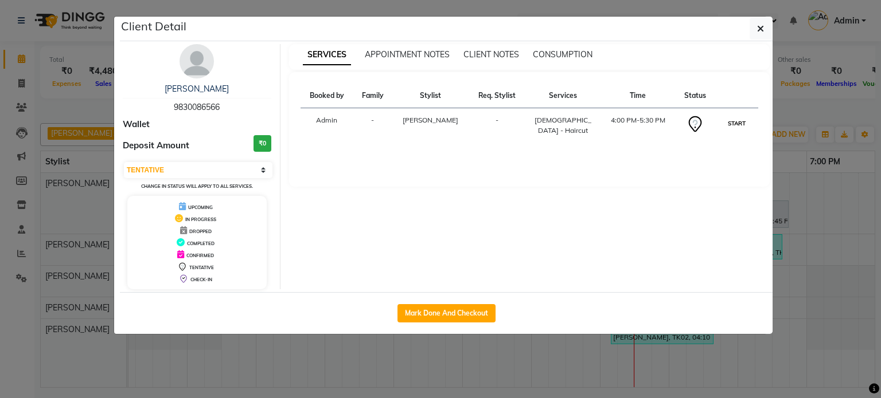
click at [736, 122] on button "START" at bounding box center [737, 123] width 24 height 14
select select "1"
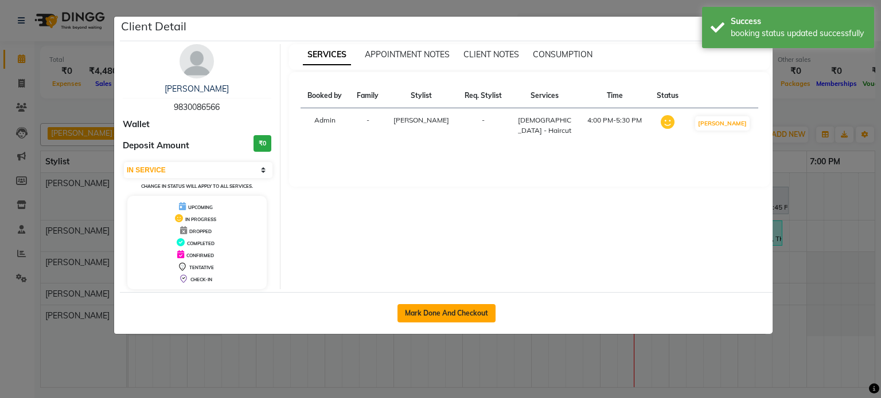
click at [447, 309] on button "Mark Done And Checkout" at bounding box center [446, 313] width 98 height 18
select select "6719"
select select "service"
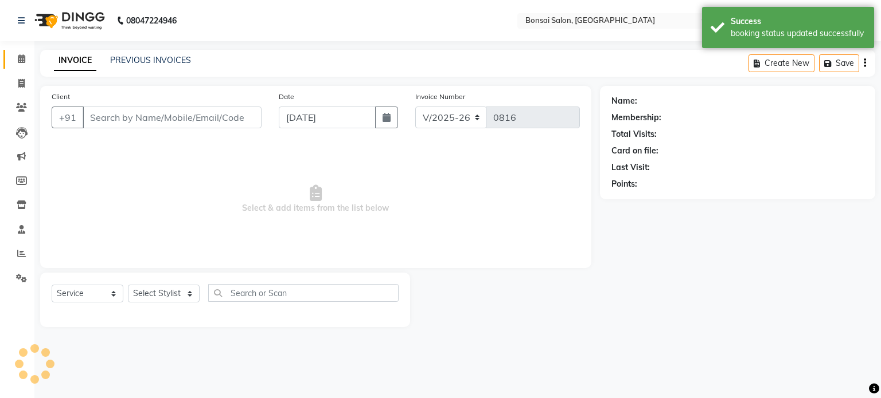
type input "9830086566"
select select "53173"
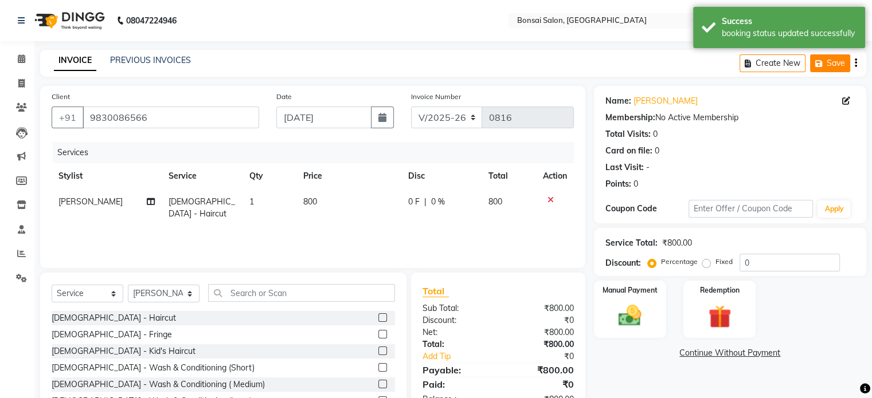
click at [830, 66] on button "Save" at bounding box center [830, 63] width 40 height 18
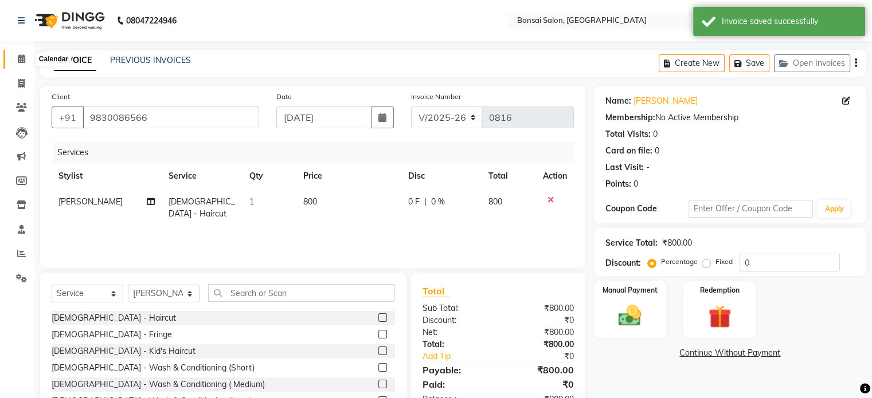
click at [21, 58] on icon at bounding box center [21, 58] width 7 height 9
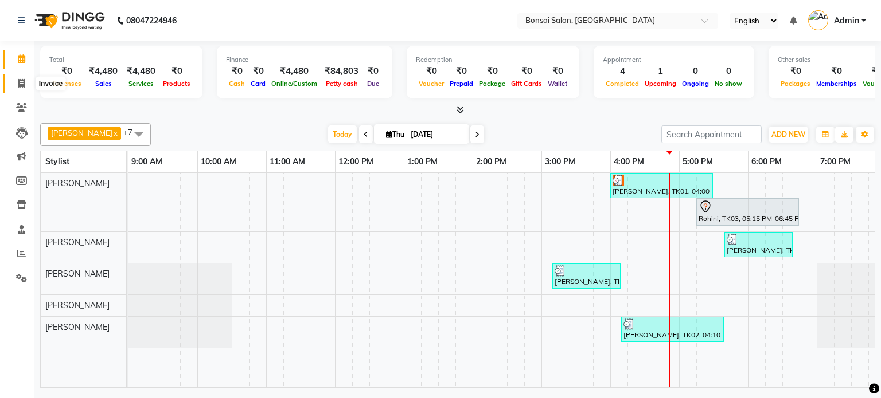
click at [25, 80] on span at bounding box center [21, 83] width 20 height 13
select select "6719"
select select "service"
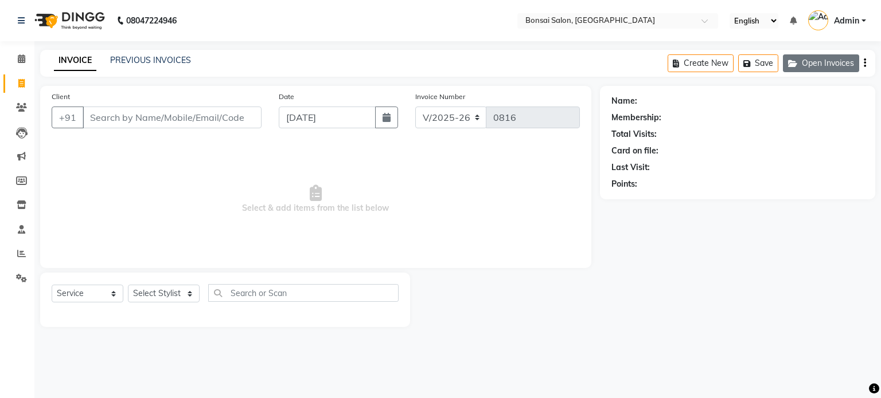
click at [834, 64] on button "Open Invoices" at bounding box center [821, 63] width 76 height 18
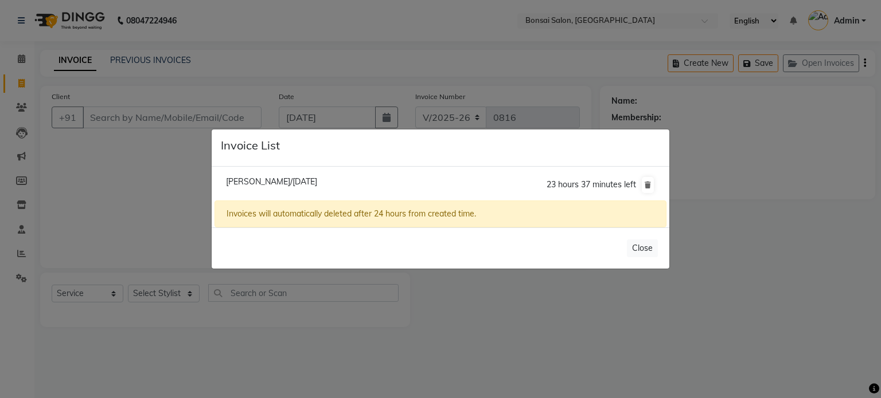
click at [307, 179] on span "Dahlia Chowdhury/04 September 2025" at bounding box center [271, 182] width 91 height 10
type input "9830086566"
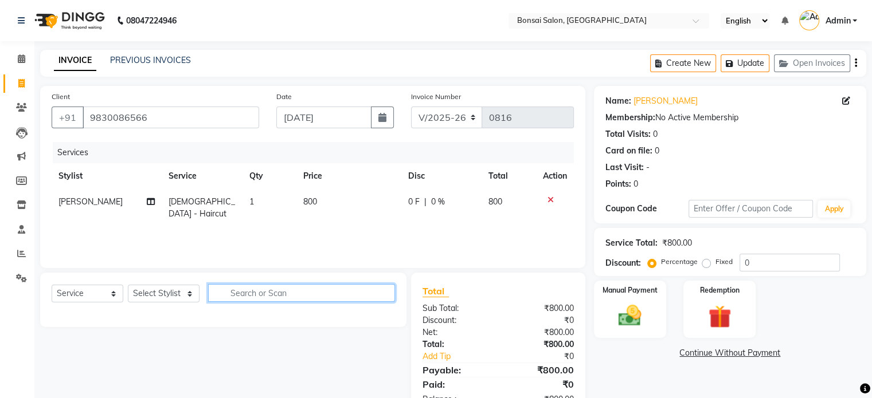
click at [239, 294] on input "text" at bounding box center [301, 293] width 187 height 18
type input "spa"
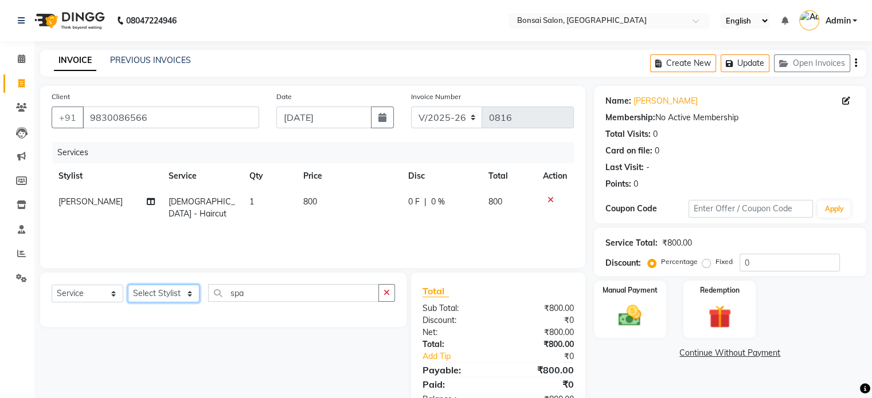
click at [144, 296] on select "Select Stylist Erik Kathy Rahmat Ali Rohit Pradhan Shoiab Sujata Ghosh" at bounding box center [164, 294] width 72 height 18
select select "53173"
click at [128, 286] on select "Select Stylist Erik Kathy Rahmat Ali Rohit Pradhan Shoiab Sujata Ghosh" at bounding box center [164, 294] width 72 height 18
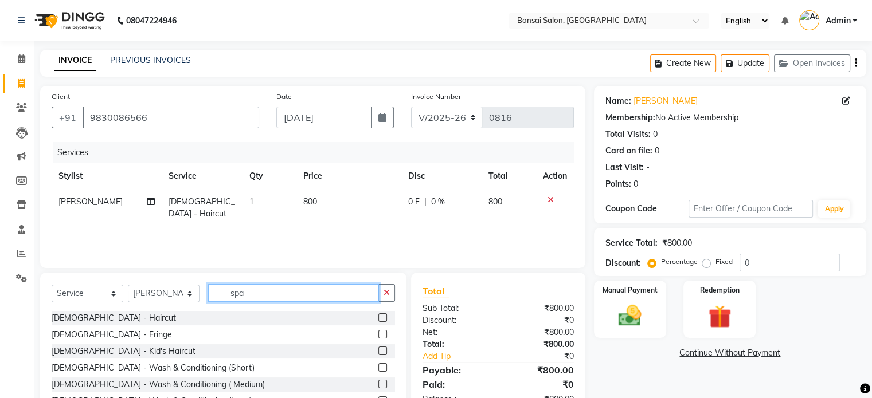
drag, startPoint x: 265, startPoint y: 300, endPoint x: 221, endPoint y: 300, distance: 44.1
click at [221, 300] on div "Select Service Product Membership Package Voucher Prepaid Gift Card Select Styl…" at bounding box center [223, 297] width 343 height 27
type input "spa"
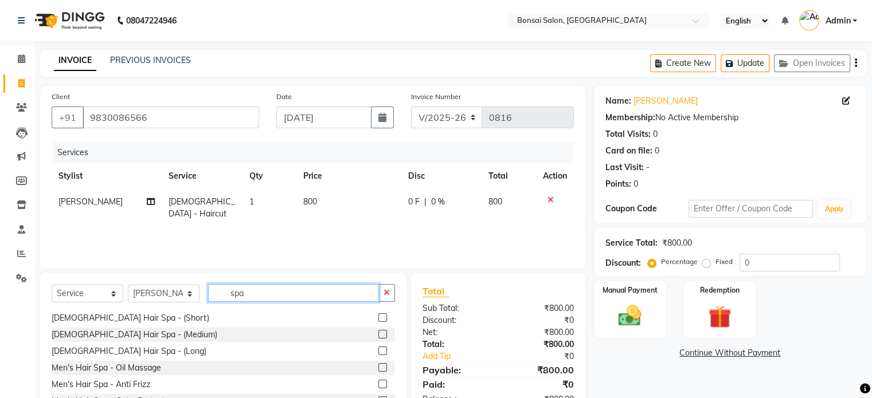
scroll to position [51, 0]
click at [287, 264] on div "Client +91 9830086566 Date 04-09-2025 Invoice Number V/2025 V/2025-26 0816 Serv…" at bounding box center [312, 177] width 545 height 182
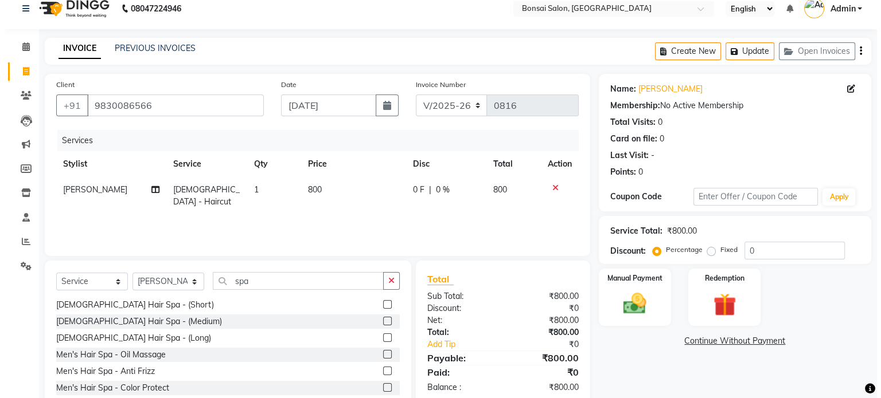
scroll to position [0, 0]
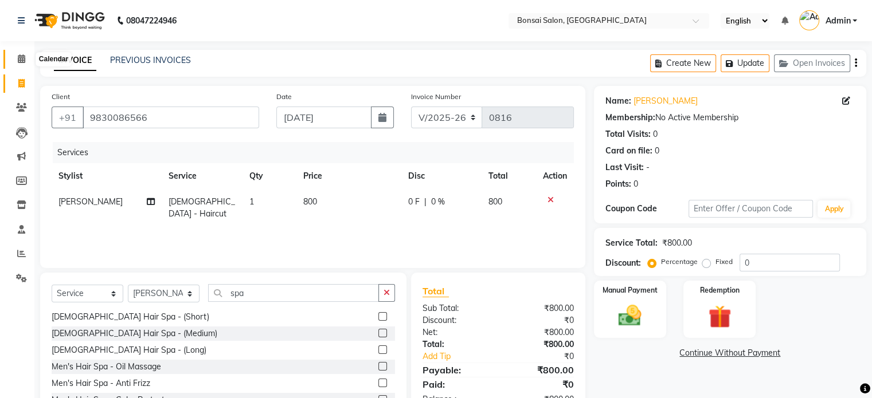
click at [19, 61] on icon at bounding box center [21, 58] width 7 height 9
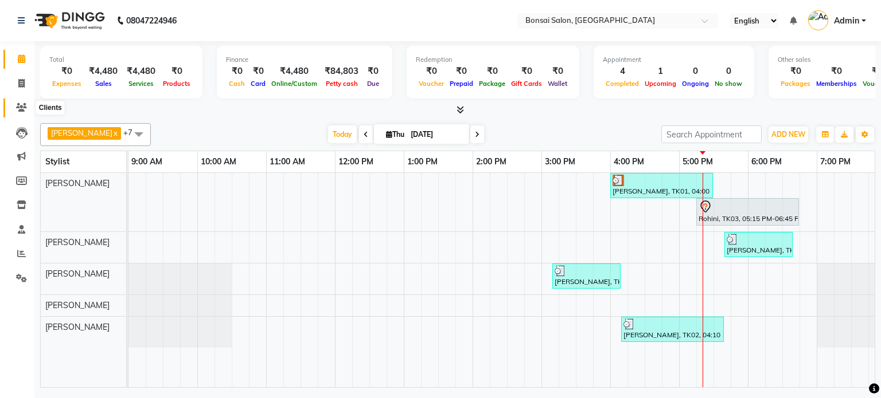
click at [21, 105] on icon at bounding box center [21, 107] width 11 height 9
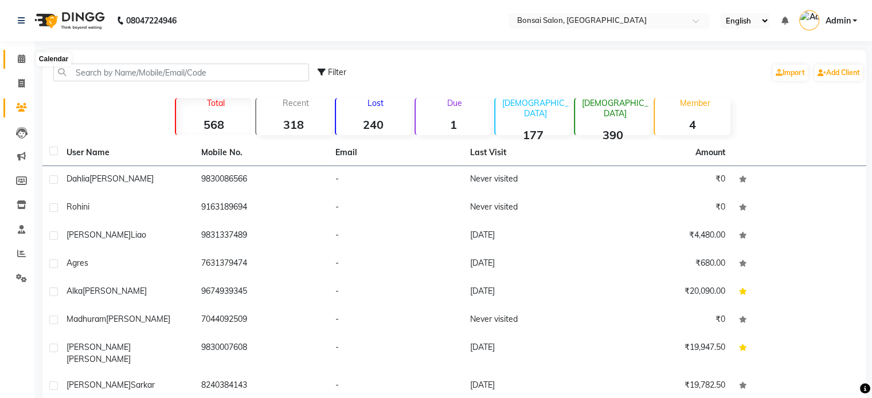
click at [25, 63] on span at bounding box center [21, 59] width 20 height 13
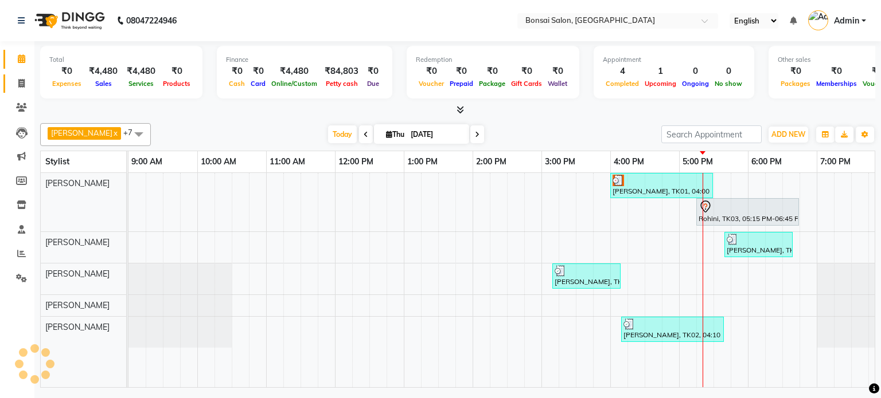
click at [22, 81] on icon at bounding box center [21, 83] width 6 height 9
select select "service"
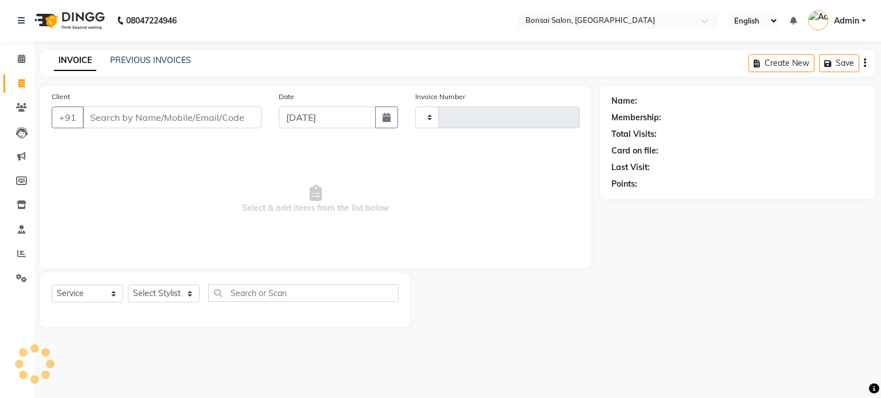
type input "0816"
select select "6719"
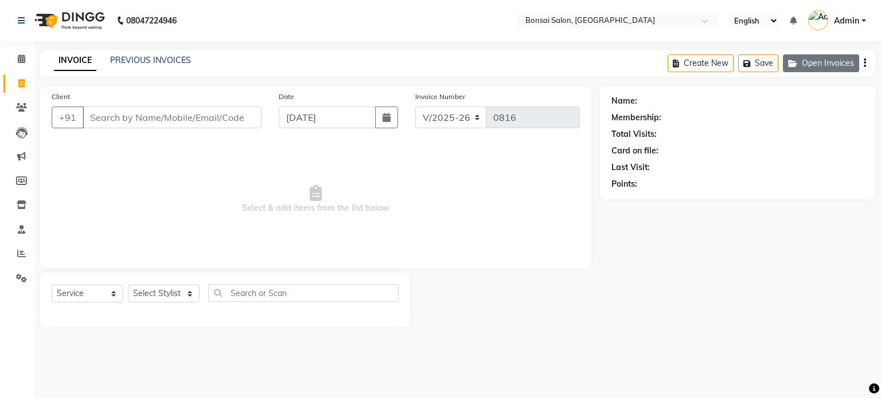
click at [835, 62] on button "Open Invoices" at bounding box center [821, 63] width 76 height 18
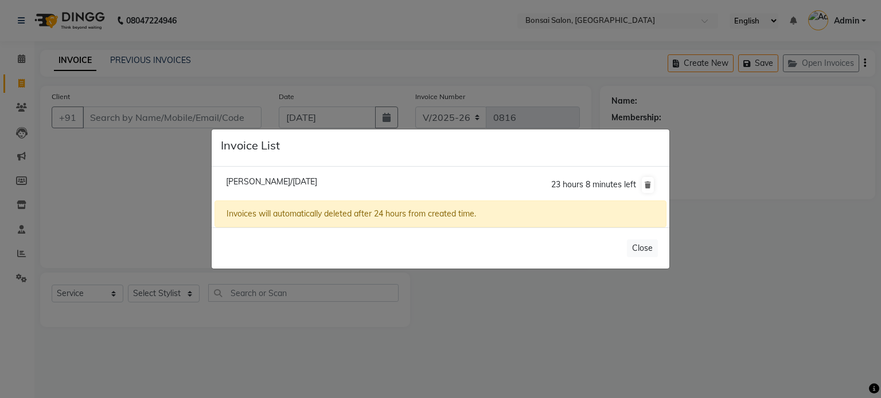
click at [252, 176] on li "Dahlia Chowdhury/04 September 2025 23 hours 8 minutes left" at bounding box center [440, 185] width 452 height 32
click at [251, 180] on span "Dahlia Chowdhury/04 September 2025" at bounding box center [271, 182] width 91 height 10
type input "9830086566"
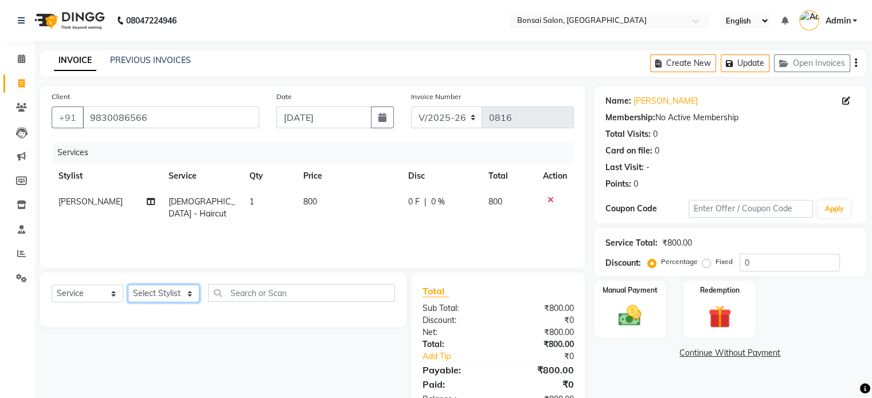
click at [180, 298] on select "Select Stylist Erik Kathy Rahmat Ali Rohit Pradhan Shoiab Sujata Ghosh" at bounding box center [164, 294] width 72 height 18
select select "53173"
click at [128, 286] on select "Select Stylist Erik Kathy Rahmat Ali Rohit Pradhan Shoiab Sujata Ghosh" at bounding box center [164, 294] width 72 height 18
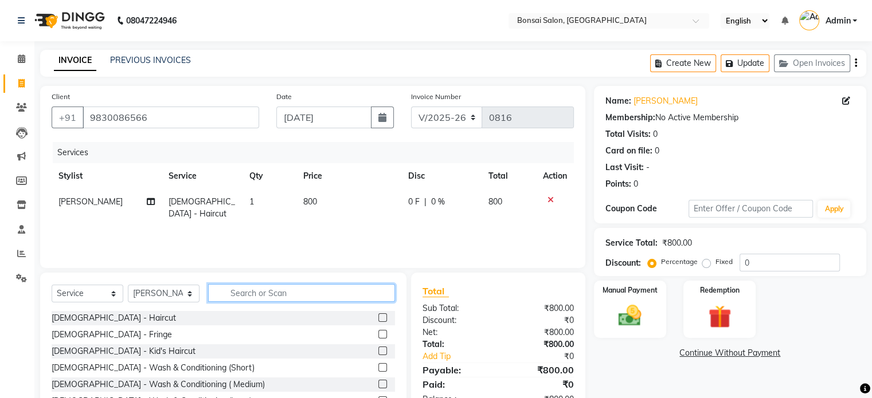
click at [252, 289] on input "text" at bounding box center [301, 293] width 187 height 18
type input "spa"
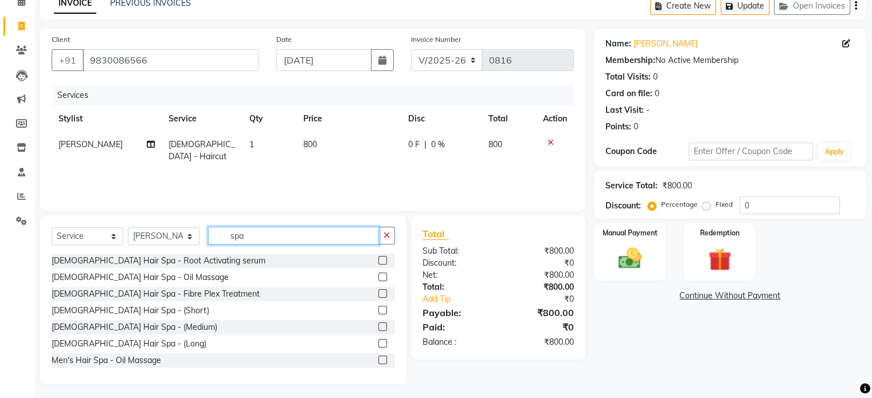
scroll to position [61, 0]
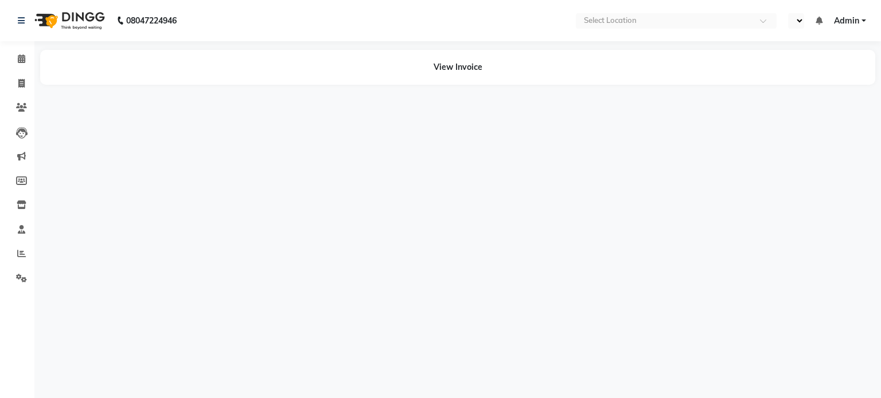
select select "en"
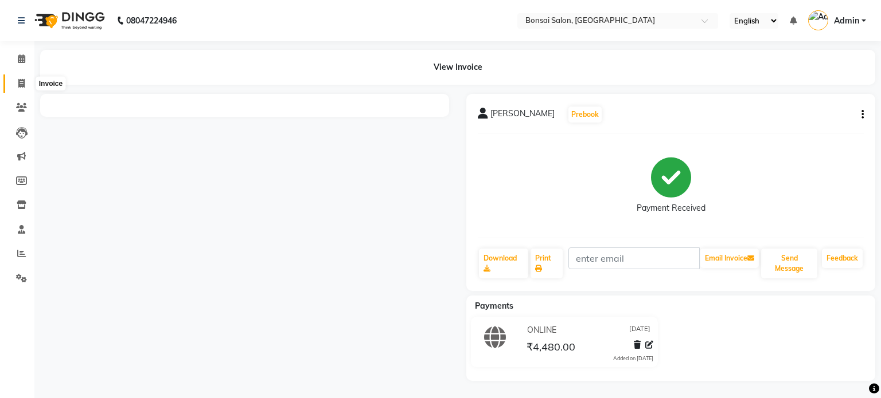
click at [18, 83] on icon at bounding box center [21, 83] width 6 height 9
select select "service"
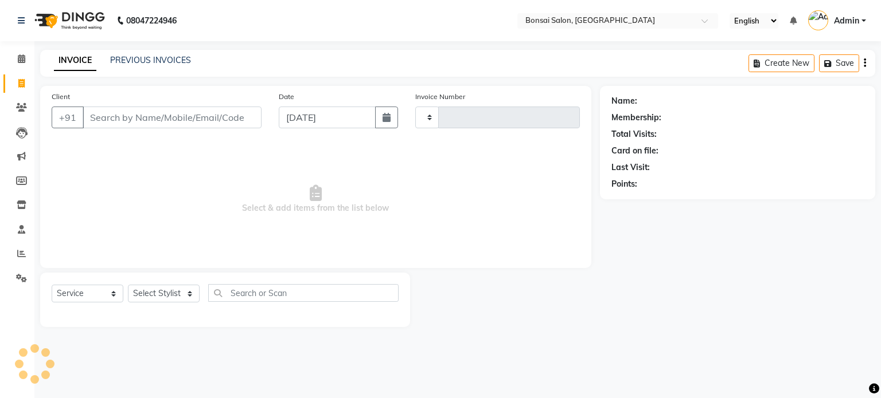
type input "0816"
select select "6719"
click at [161, 60] on link "PREVIOUS INVOICES" at bounding box center [150, 60] width 81 height 10
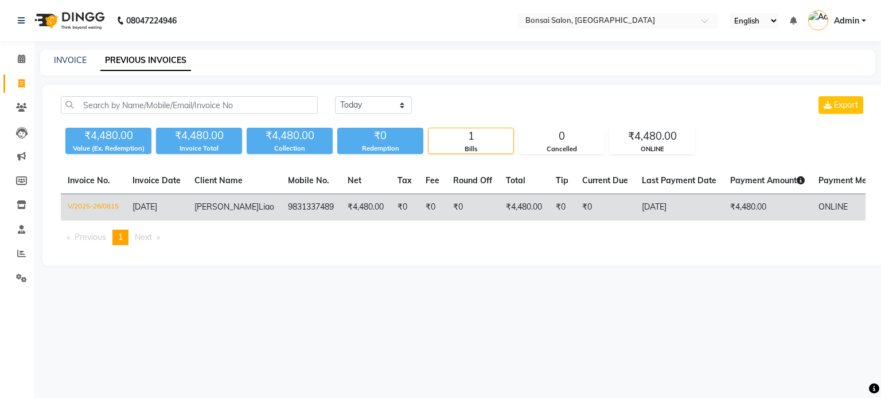
click at [218, 214] on td "Barbara Liao" at bounding box center [233, 207] width 93 height 27
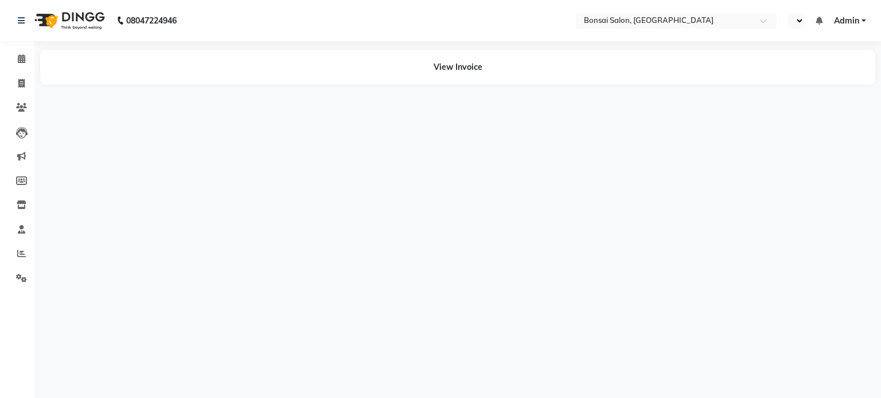
select select "en"
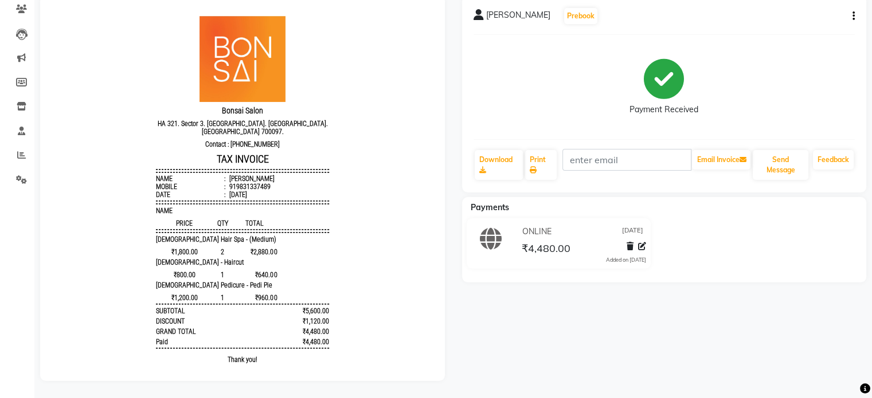
drag, startPoint x: 242, startPoint y: 244, endPoint x: 265, endPoint y: 297, distance: 57.5
click at [265, 297] on div "Bonsai Salon HA 321. Sector 3. Salt Lake. Bidhannagar. Kolkata 700097. Contact …" at bounding box center [242, 193] width 182 height 364
click at [284, 283] on div "Ladies Pedicure - Pedi Pie" at bounding box center [242, 286] width 173 height 8
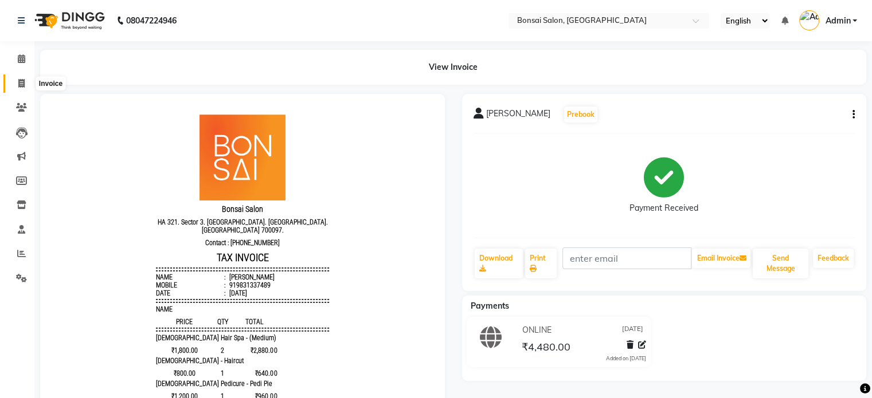
click at [26, 83] on span at bounding box center [21, 83] width 20 height 13
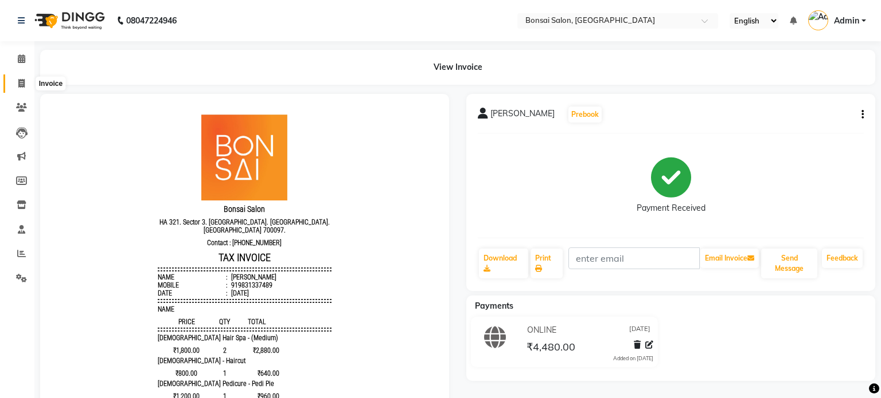
select select "6719"
select select "service"
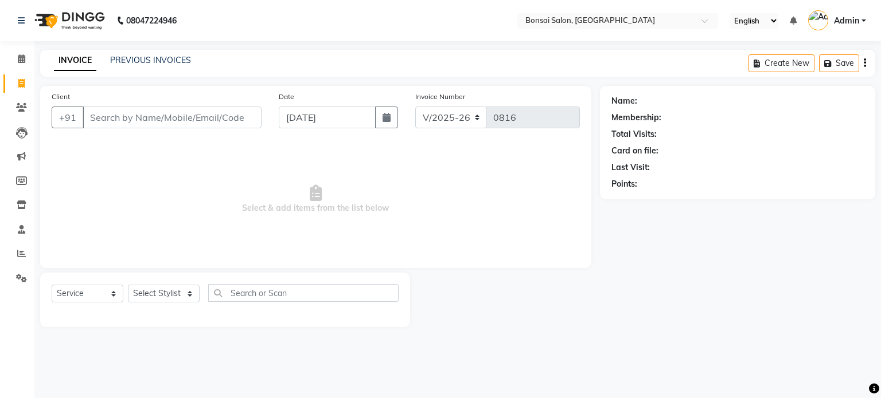
select select "6719"
select select "service"
select select "6719"
select select "service"
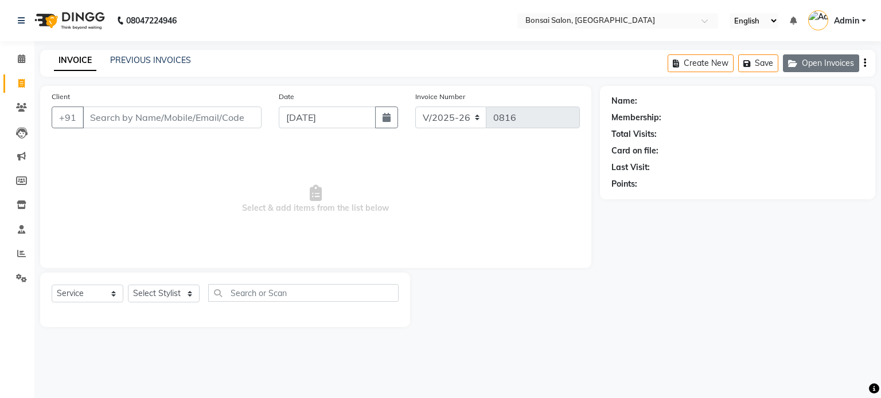
click at [807, 65] on button "Open Invoices" at bounding box center [821, 63] width 76 height 18
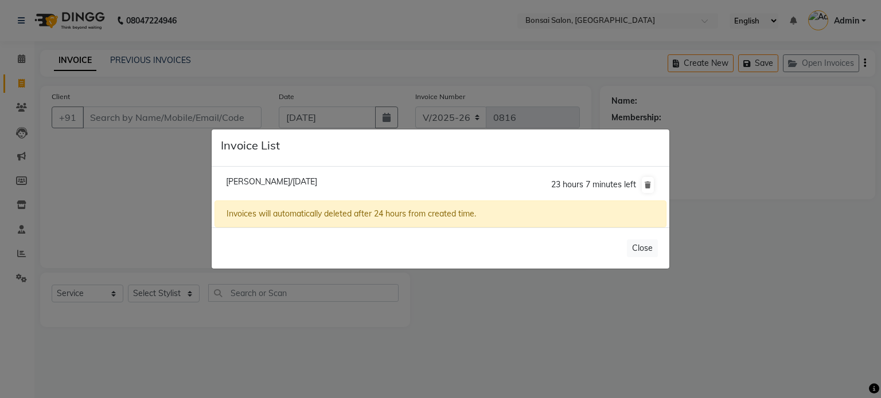
click at [279, 183] on span "Dahlia Chowdhury/04 September 2025" at bounding box center [271, 182] width 91 height 10
type input "9830086566"
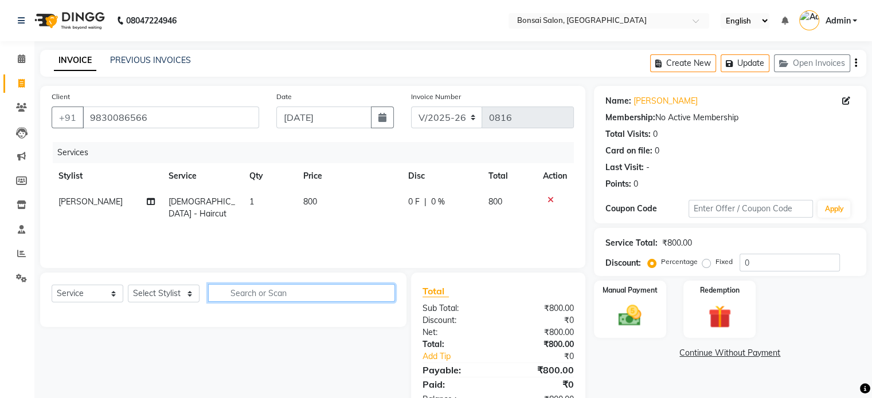
click at [264, 296] on input "text" at bounding box center [301, 293] width 187 height 18
click at [178, 296] on select "Select Stylist [PERSON_NAME] [PERSON_NAME] [PERSON_NAME] [PERSON_NAME]" at bounding box center [164, 294] width 72 height 18
select select "53173"
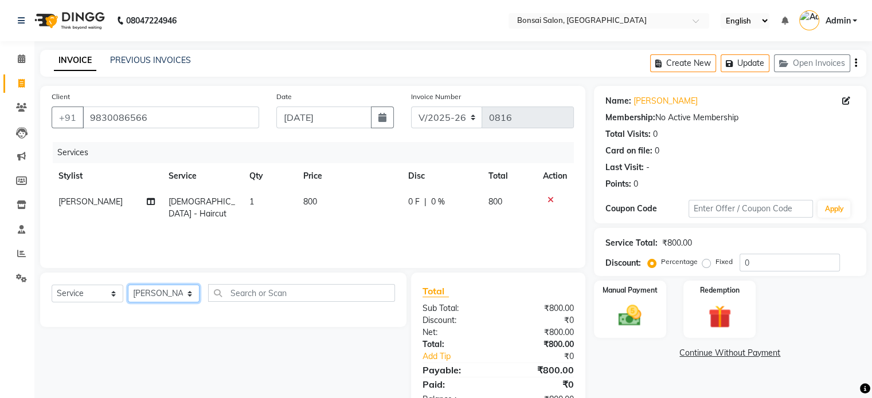
click at [128, 286] on select "Select Stylist Erik Kathy Rahmat Ali Rohit Pradhan Shoiab Sujata Ghosh" at bounding box center [164, 294] width 72 height 18
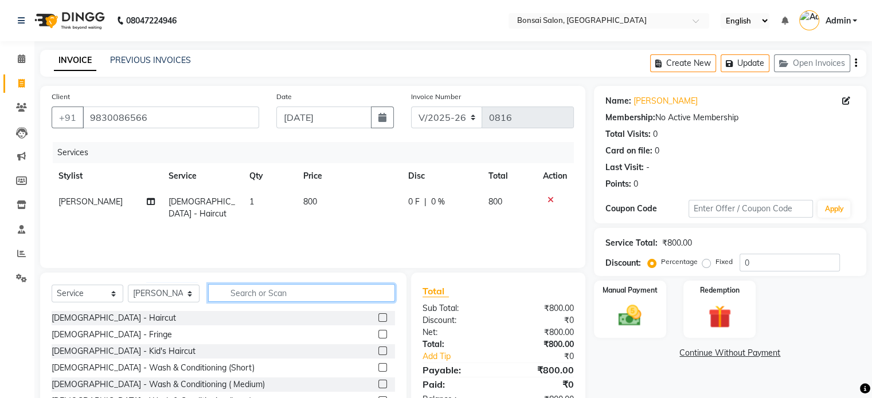
click at [298, 298] on input "text" at bounding box center [301, 293] width 187 height 18
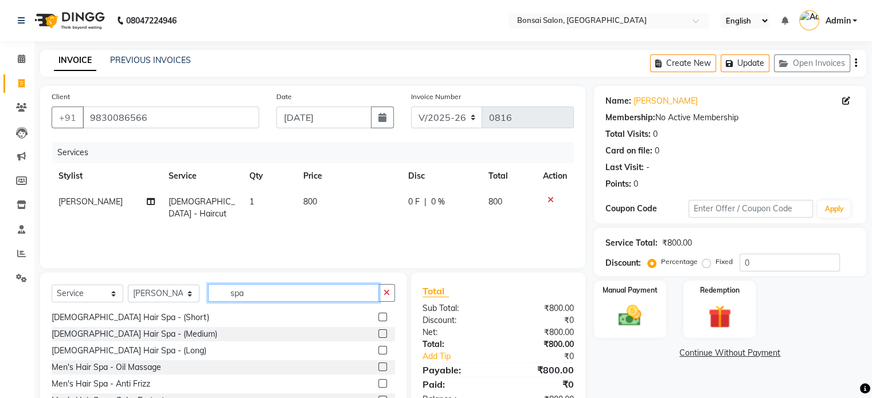
scroll to position [51, 0]
type input "spa"
click at [378, 318] on label at bounding box center [382, 316] width 9 height 9
click at [378, 318] on input "checkbox" at bounding box center [381, 317] width 7 height 7
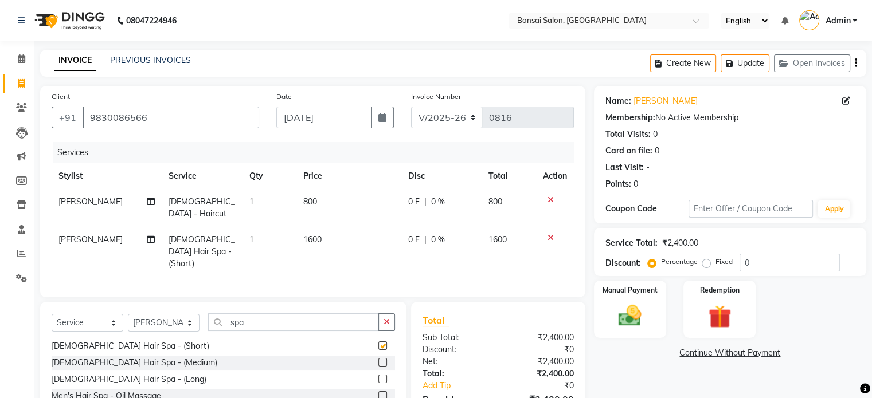
checkbox input "false"
drag, startPoint x: 763, startPoint y: 262, endPoint x: 732, endPoint y: 268, distance: 32.2
click at [732, 268] on div "Percentage Fixed 0" at bounding box center [745, 263] width 190 height 18
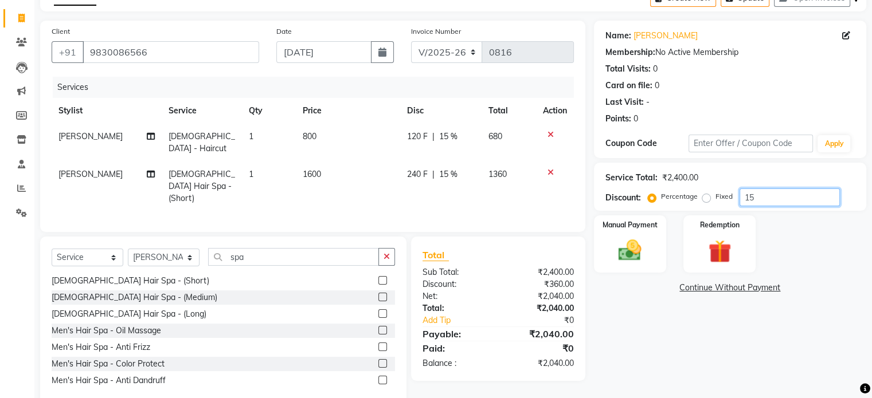
scroll to position [75, 0]
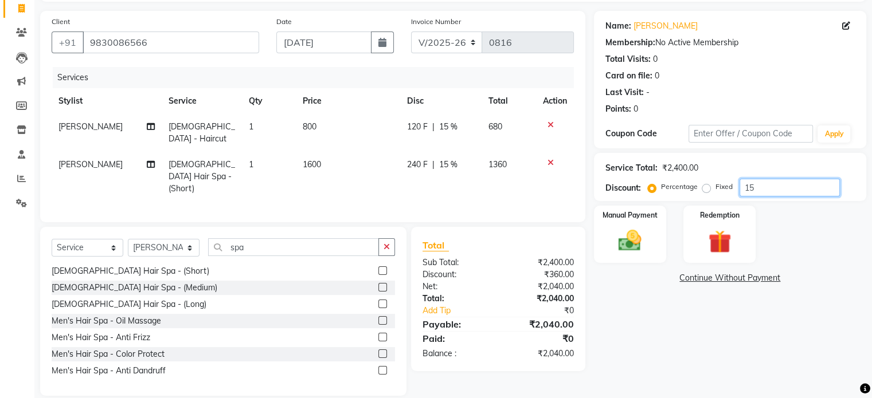
type input "15"
click at [721, 282] on link "Continue Without Payment" at bounding box center [730, 278] width 268 height 12
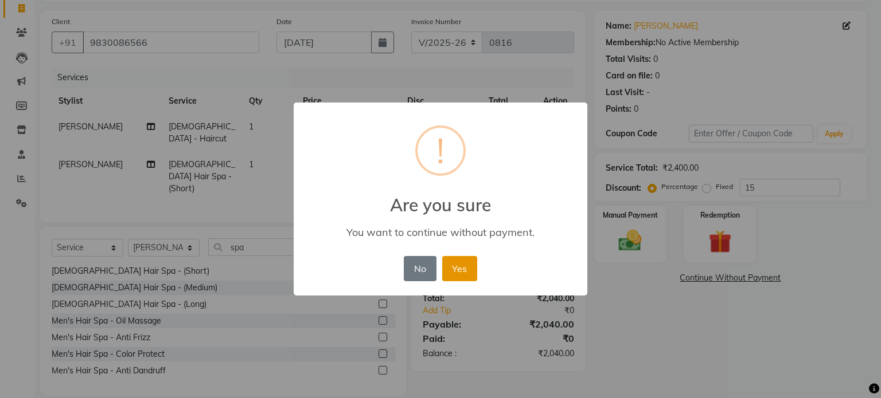
click at [458, 270] on button "Yes" at bounding box center [459, 268] width 35 height 25
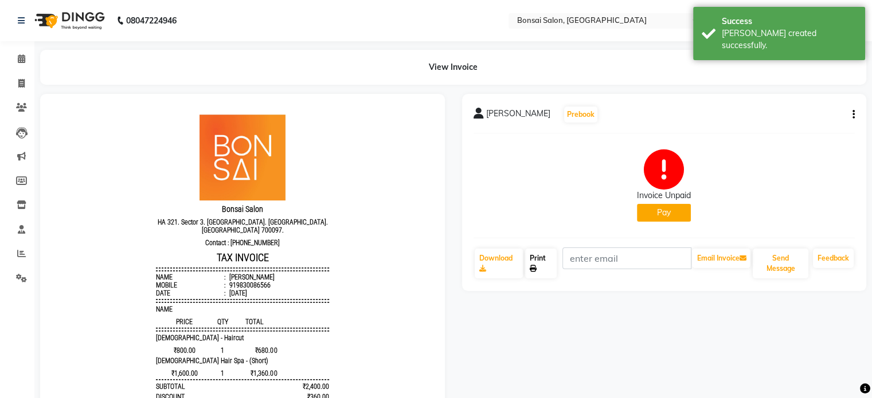
click at [541, 261] on link "Print" at bounding box center [541, 264] width 32 height 30
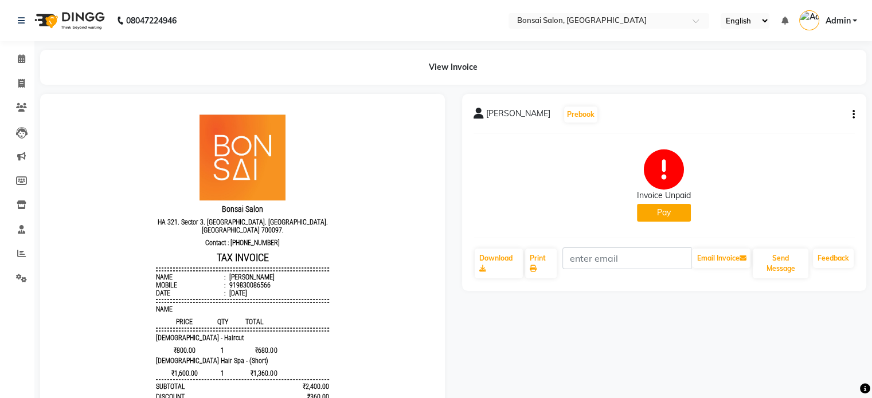
click at [672, 218] on button "Pay" at bounding box center [664, 213] width 54 height 18
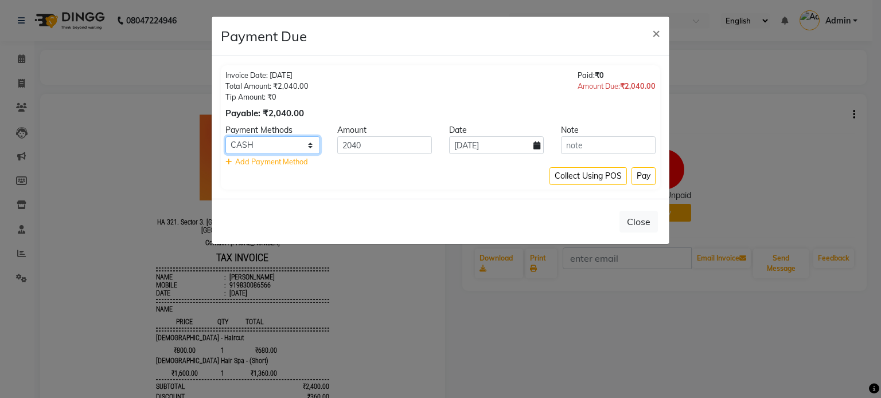
click at [287, 145] on select "CASH ONLINE CARD" at bounding box center [272, 145] width 95 height 18
select select "2"
click at [225, 136] on select "CASH ONLINE CARD" at bounding box center [272, 145] width 95 height 18
click at [654, 173] on button "Pay" at bounding box center [643, 176] width 24 height 18
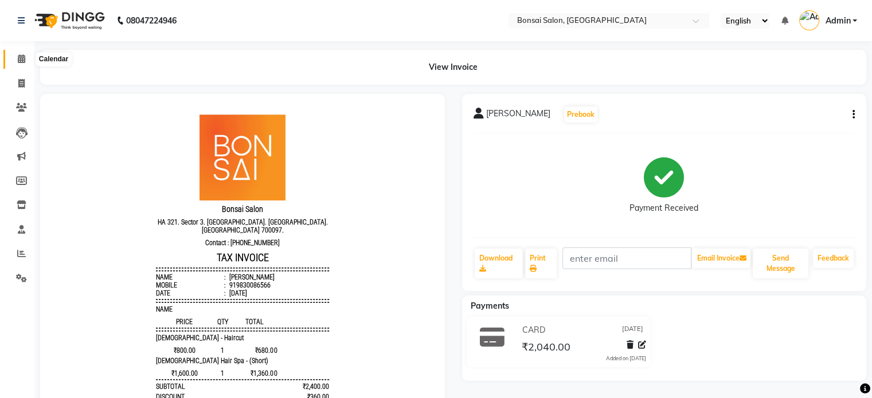
click at [23, 62] on icon at bounding box center [21, 58] width 7 height 9
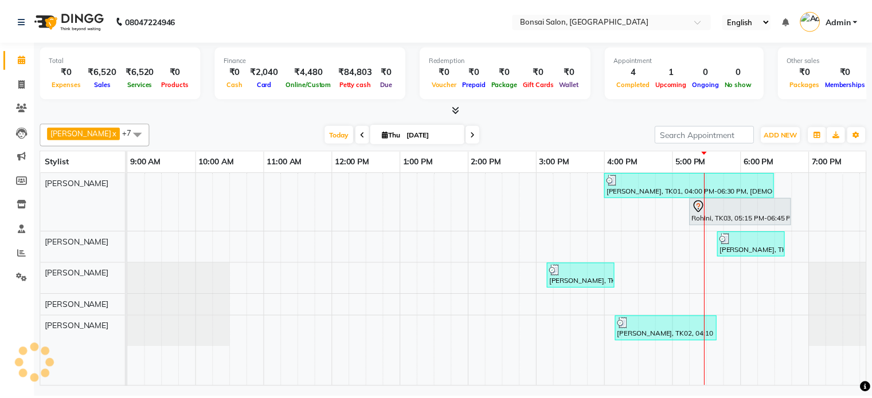
scroll to position [0, 10]
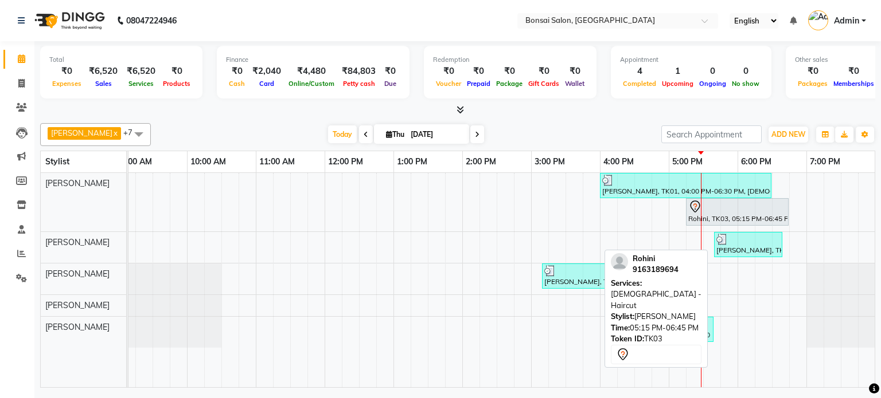
click at [756, 214] on div "Rohini, TK03, 05:15 PM-06:45 PM, Ladies - Haircut" at bounding box center [737, 212] width 100 height 24
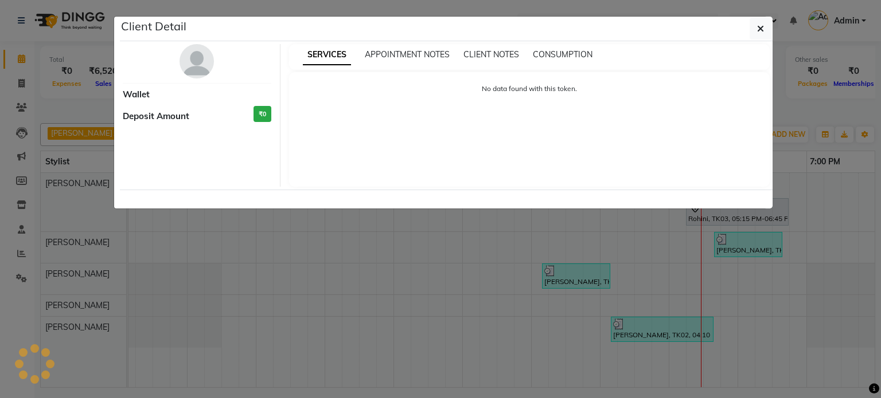
select select "7"
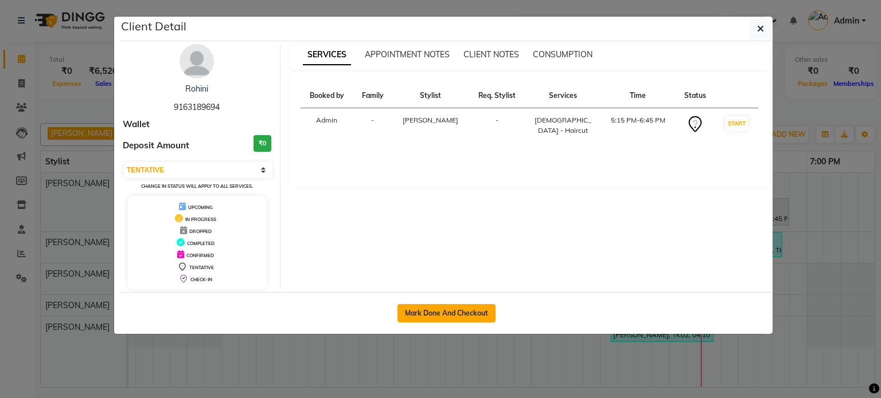
click at [427, 314] on button "Mark Done And Checkout" at bounding box center [446, 313] width 98 height 18
select select "service"
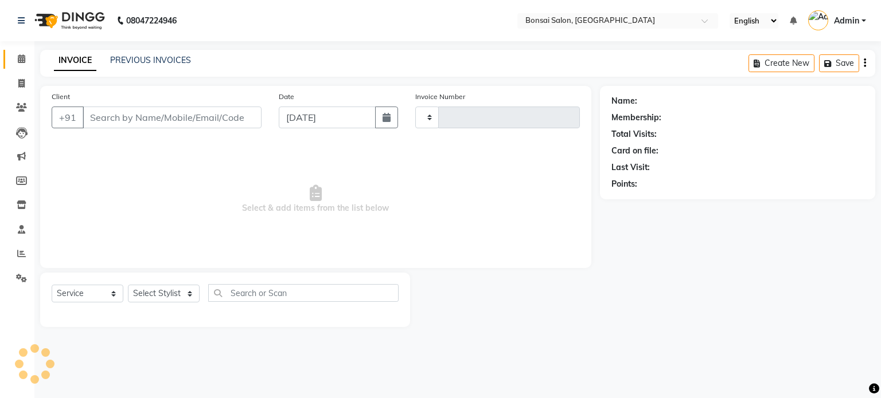
type input "0817"
select select "6719"
type input "9163189694"
select select "53173"
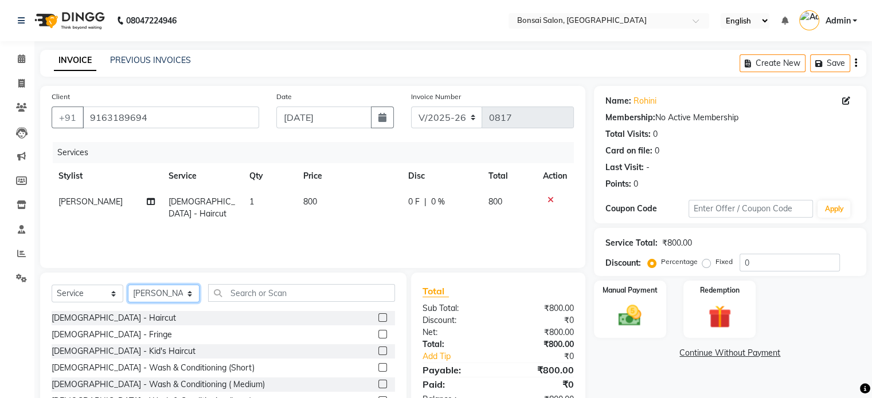
click at [166, 297] on select "Select Stylist Erik Kathy Rahmat Ali Rohit Pradhan Shoiab Sujata Ghosh" at bounding box center [164, 294] width 72 height 18
click at [393, 225] on div "Services Stylist Service Qty Price Disc Total Action Kathy Ladies - Haircut 1 8…" at bounding box center [313, 199] width 522 height 115
click at [75, 200] on span "Kathy" at bounding box center [90, 202] width 64 height 10
select select "53173"
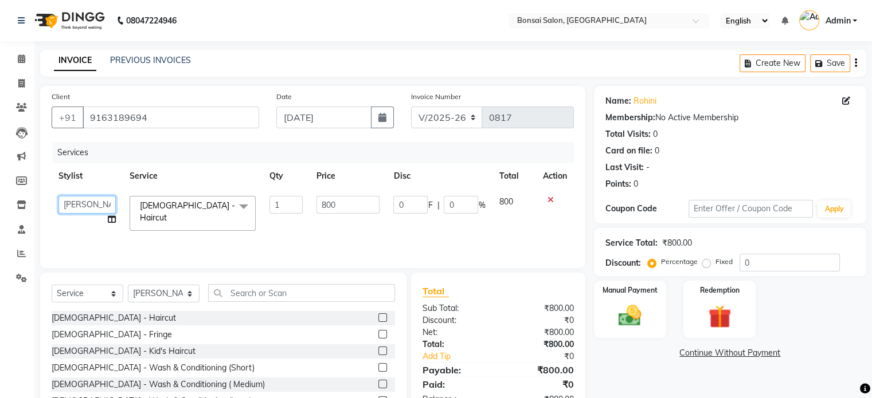
click at [86, 204] on select "Erik Kathy Rahmat Ali Rohit Pradhan Shoiab Sujata Ghosh" at bounding box center [86, 205] width 57 height 18
select select "61182"
click at [835, 65] on button "Save" at bounding box center [830, 63] width 40 height 18
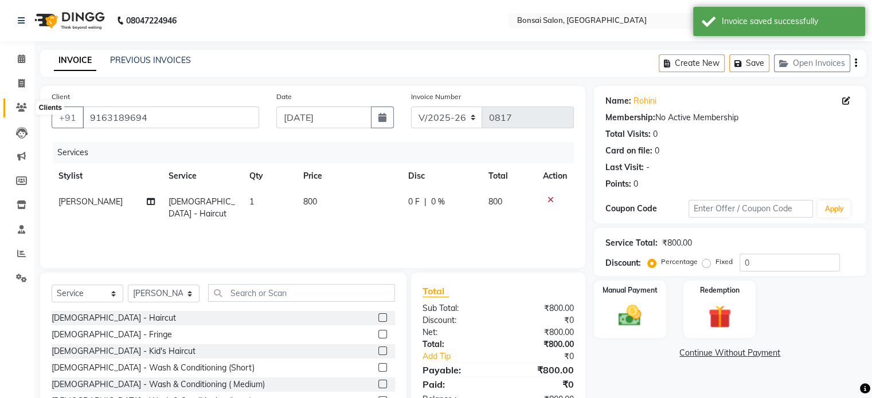
click at [23, 103] on span at bounding box center [21, 107] width 20 height 13
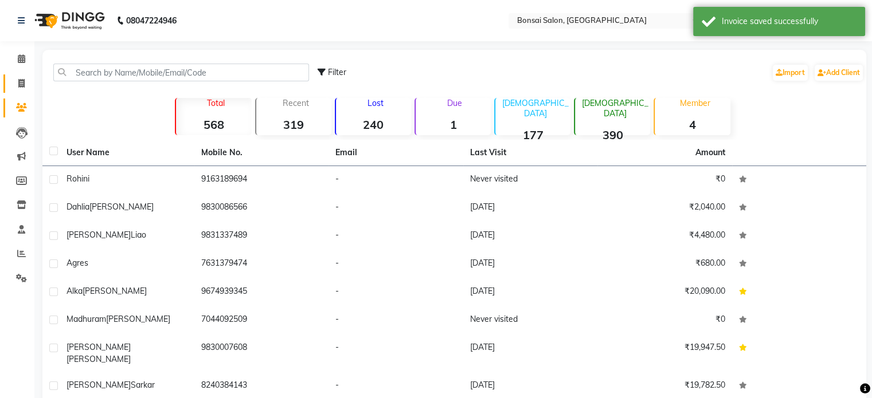
click at [23, 79] on icon at bounding box center [21, 83] width 6 height 9
select select "service"
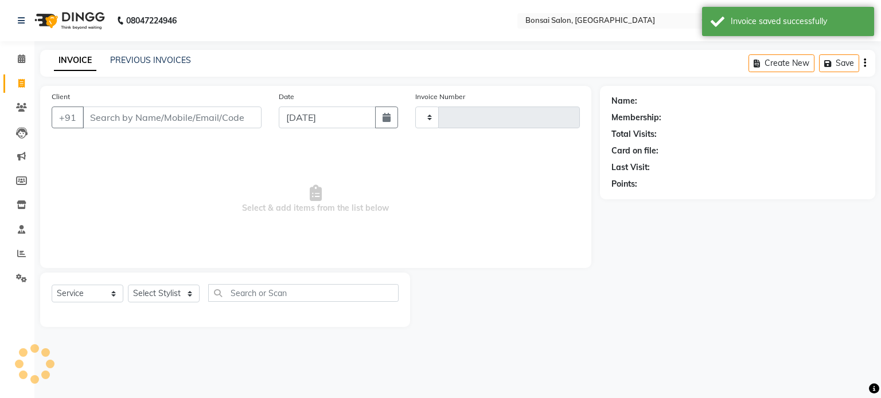
type input "0817"
select select "6719"
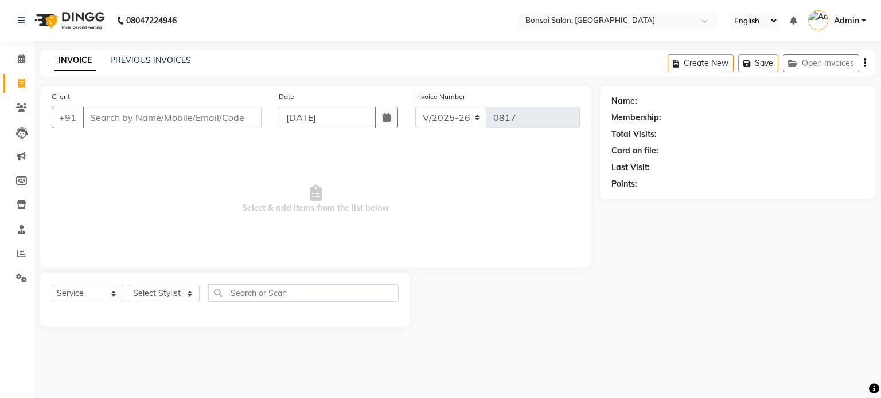
click at [123, 89] on div "Client +91 Date 04-09-2025 Invoice Number V/2025 V/2025-26 0817 Select & add it…" at bounding box center [315, 177] width 551 height 182
click at [105, 124] on input "Client" at bounding box center [172, 118] width 179 height 22
click at [820, 54] on button "Open Invoices" at bounding box center [821, 63] width 76 height 18
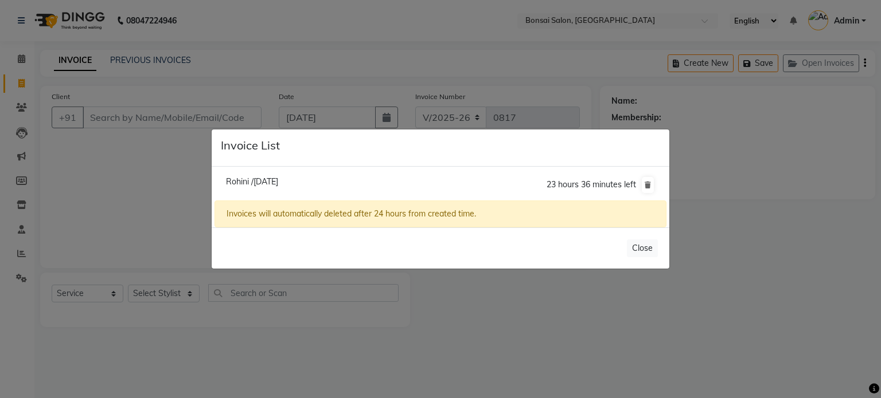
click at [278, 185] on span "Rohini /04 September 2025" at bounding box center [252, 182] width 52 height 10
type input "9163189694"
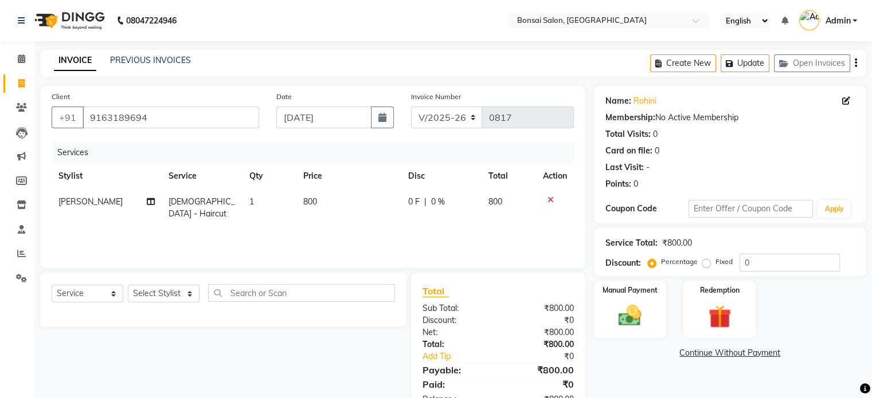
click at [17, 75] on link "Invoice" at bounding box center [17, 84] width 28 height 19
select select "service"
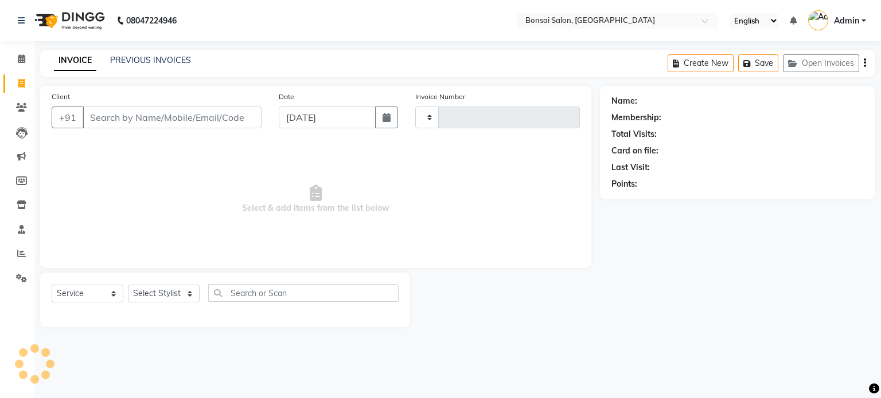
type input "0817"
select select "6719"
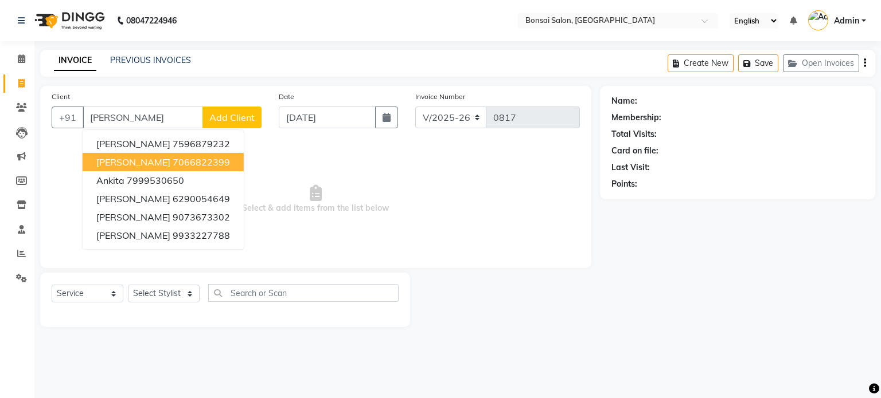
click at [162, 158] on span "Ankita Banerjee" at bounding box center [133, 162] width 74 height 11
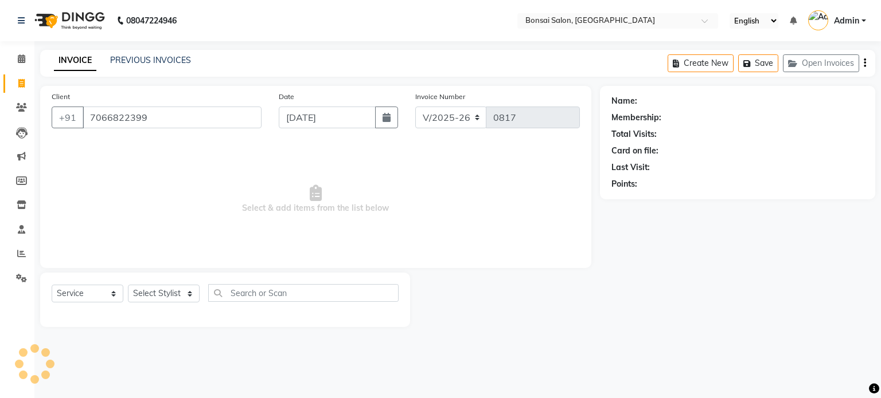
type input "7066822399"
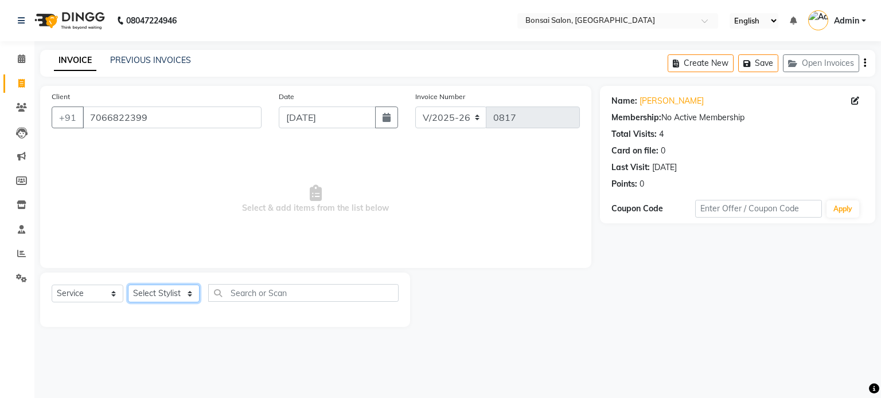
click at [152, 296] on select "Select Stylist Erik Kathy Rahmat Ali Rohit Pradhan Shoiab Sujata Ghosh" at bounding box center [164, 294] width 72 height 18
select select "87757"
click at [128, 286] on select "Select Stylist Erik Kathy Rahmat Ali Rohit Pradhan Shoiab Sujata Ghosh" at bounding box center [164, 294] width 72 height 18
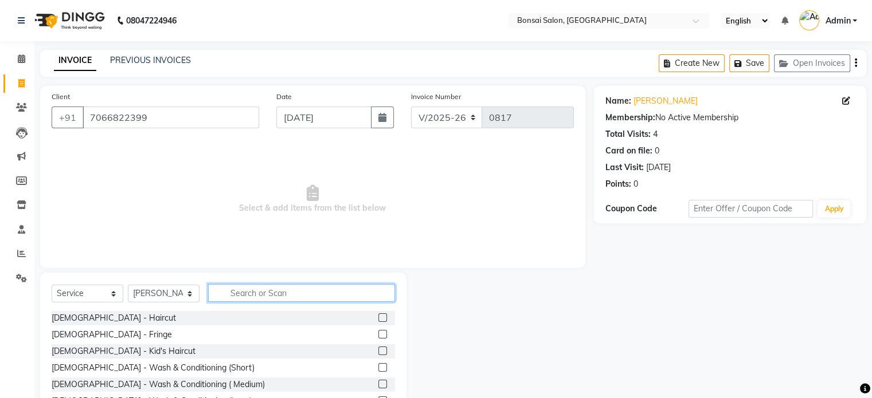
click at [241, 293] on input "text" at bounding box center [301, 293] width 187 height 18
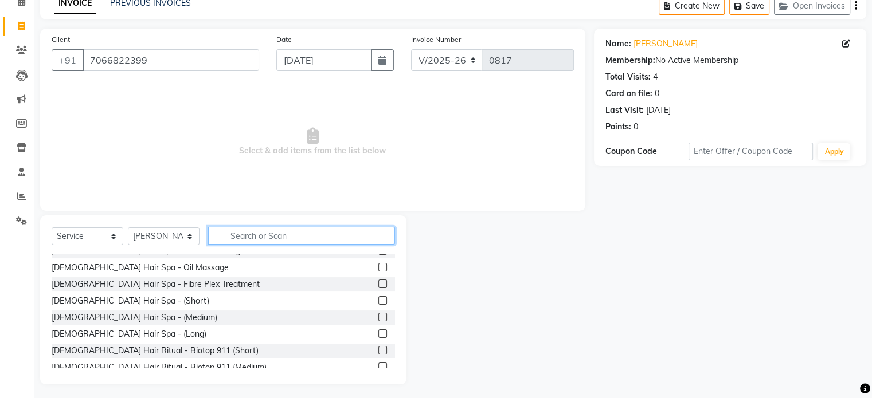
scroll to position [344, 0]
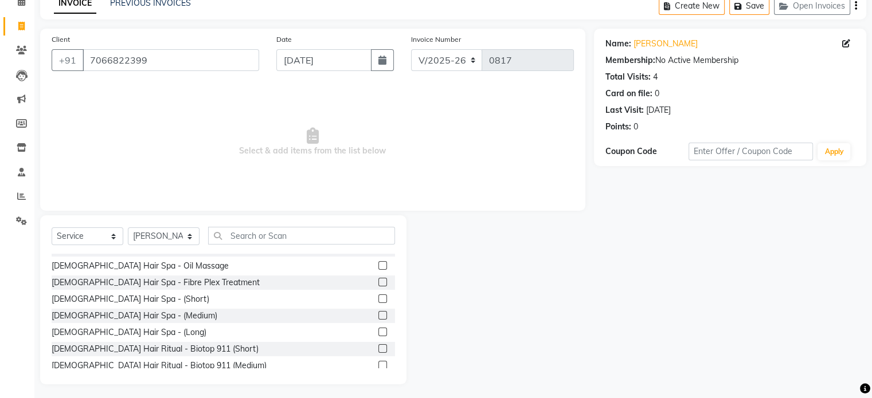
click at [378, 334] on label at bounding box center [382, 332] width 9 height 9
click at [378, 334] on input "checkbox" at bounding box center [381, 332] width 7 height 7
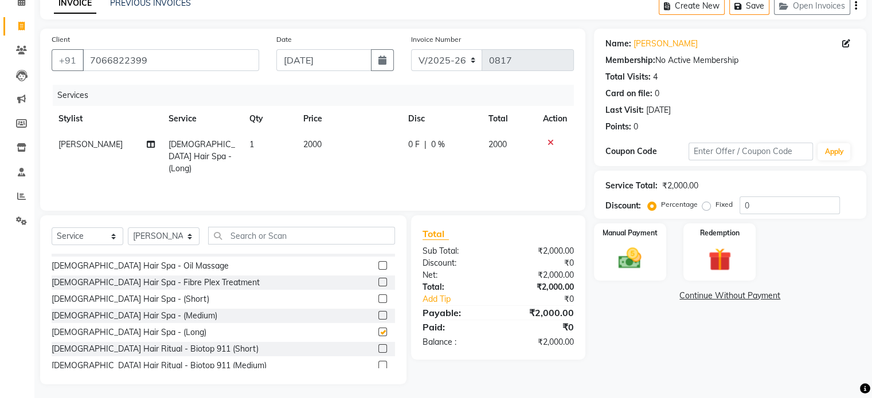
checkbox input "false"
drag, startPoint x: 785, startPoint y: 204, endPoint x: 687, endPoint y: 199, distance: 98.8
click at [694, 199] on div "Percentage Fixed 0" at bounding box center [745, 206] width 190 height 18
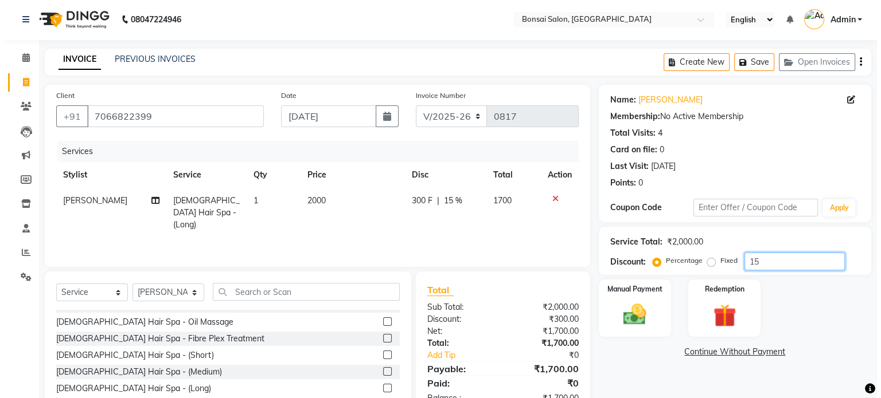
scroll to position [0, 0]
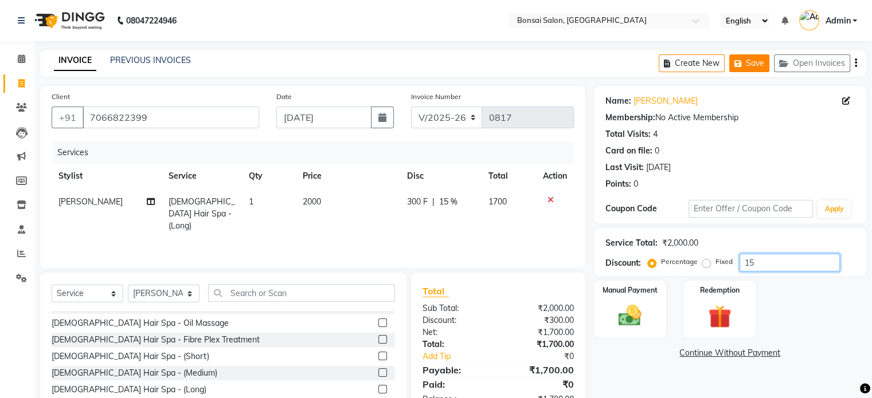
type input "15"
click at [749, 65] on button "Save" at bounding box center [749, 63] width 40 height 18
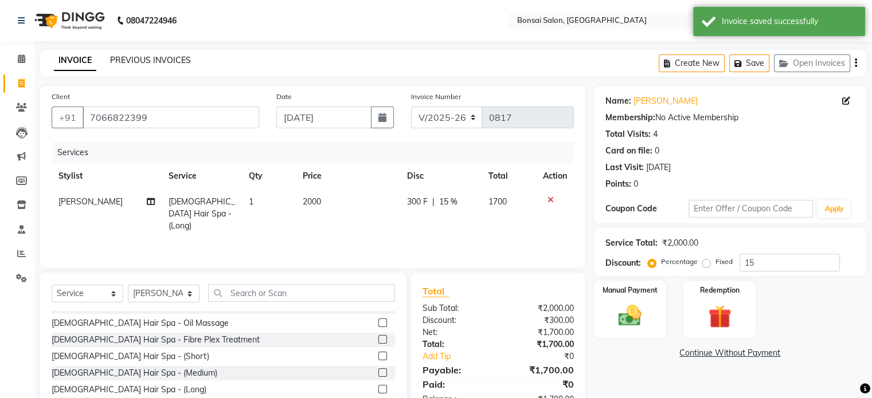
click at [136, 55] on link "PREVIOUS INVOICES" at bounding box center [150, 60] width 81 height 10
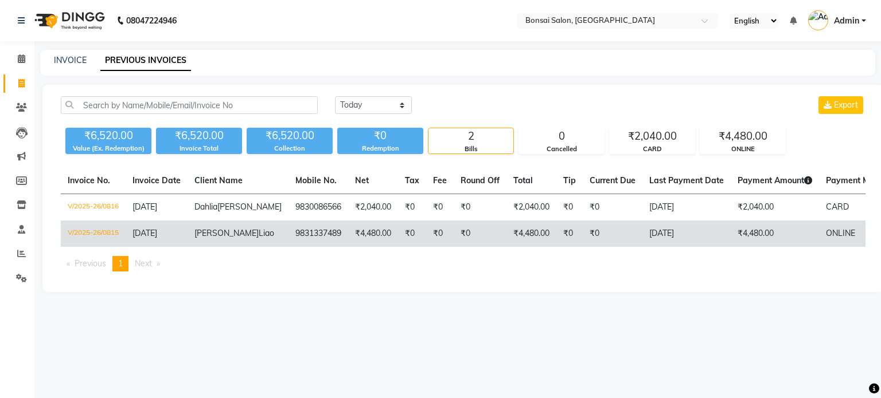
click at [220, 239] on span "[PERSON_NAME]" at bounding box center [226, 233] width 64 height 10
click at [146, 247] on td "[DATE]" at bounding box center [157, 234] width 62 height 26
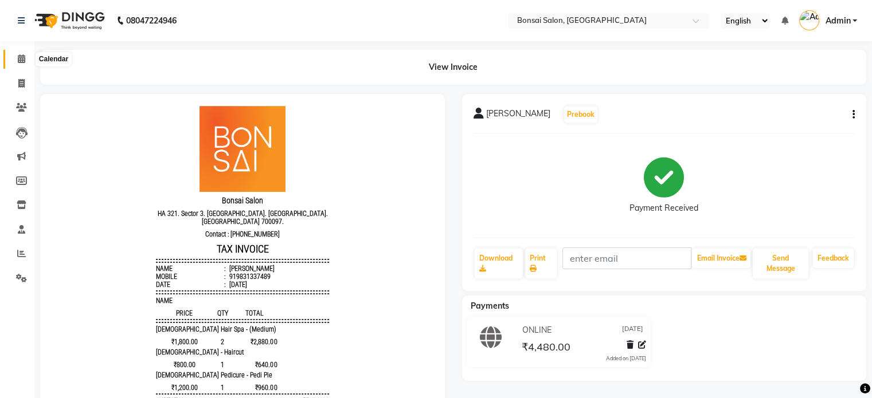
click at [21, 57] on icon at bounding box center [21, 58] width 7 height 9
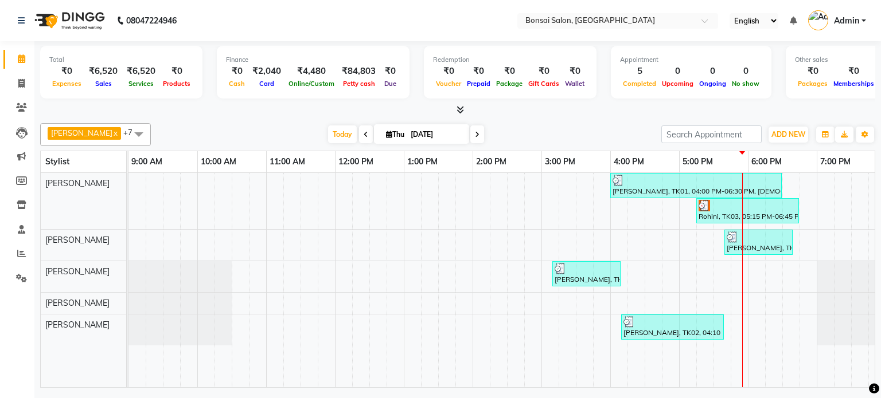
click at [34, 38] on nav "08047224946 Select Location × Bonsai Salon, Bidhannagar English ENGLISH Español…" at bounding box center [440, 20] width 881 height 41
click at [22, 80] on icon at bounding box center [21, 83] width 6 height 9
select select "service"
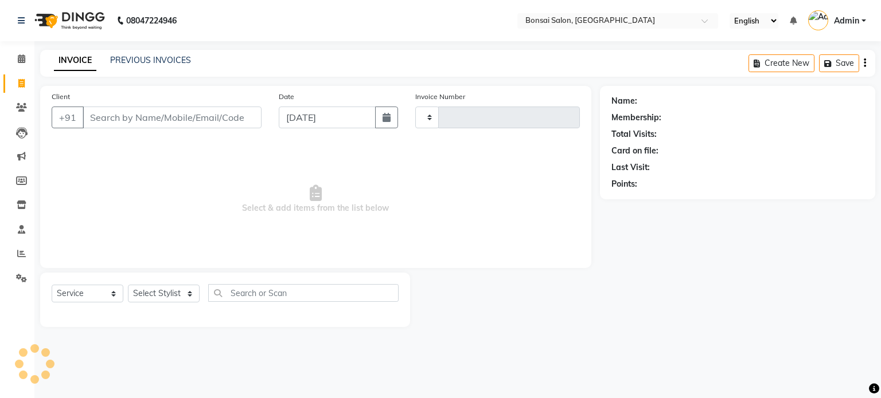
type input "0817"
select select "6719"
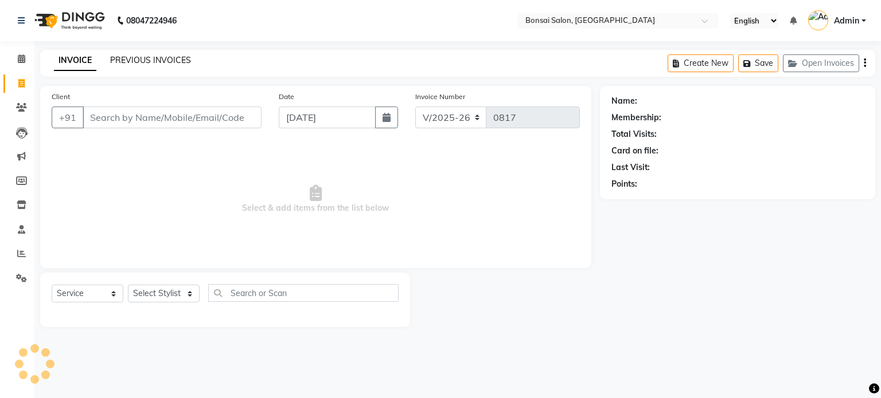
click at [151, 57] on link "PREVIOUS INVOICES" at bounding box center [150, 60] width 81 height 10
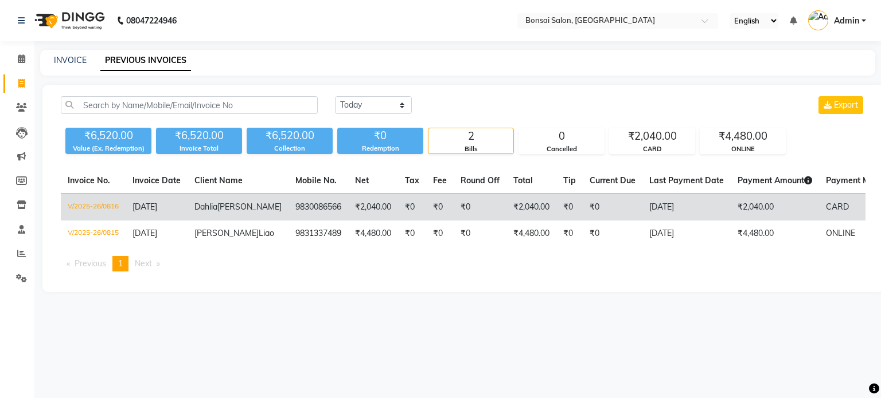
click at [157, 208] on span "[DATE]" at bounding box center [144, 207] width 25 height 10
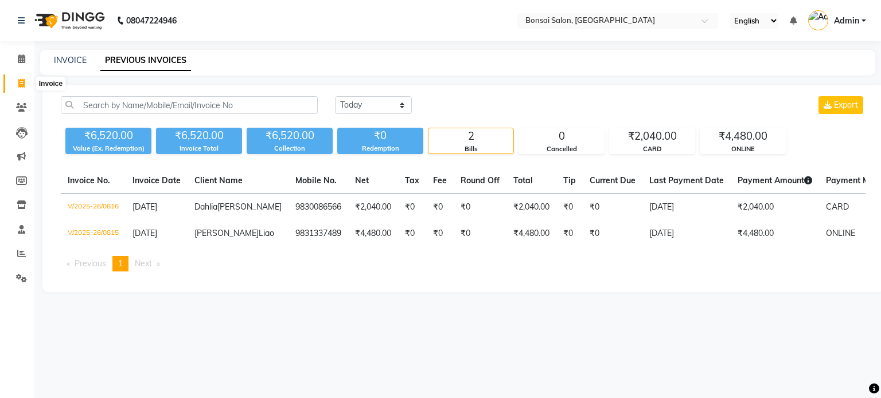
click at [22, 83] on icon at bounding box center [21, 83] width 6 height 9
select select "service"
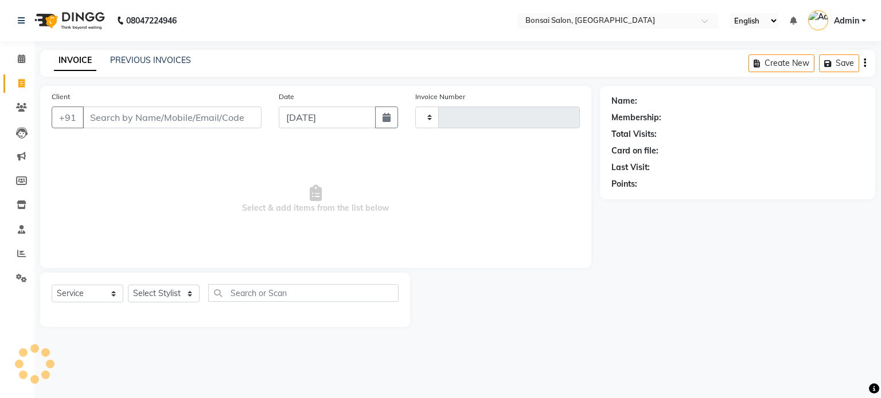
type input "0817"
select select "6719"
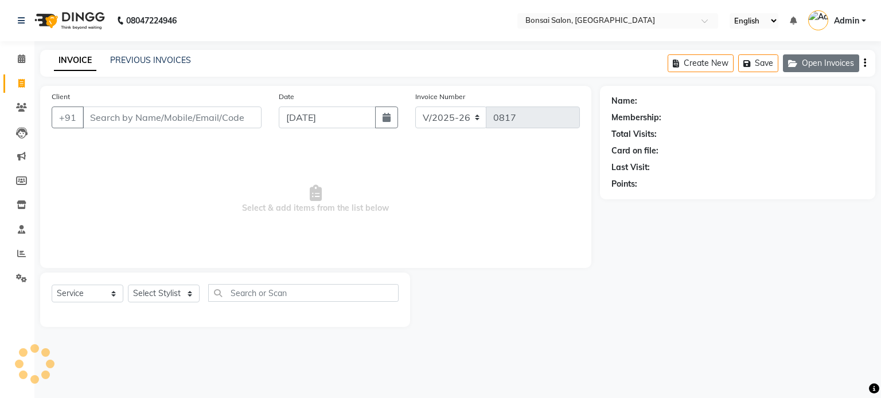
click at [825, 57] on button "Open Invoices" at bounding box center [821, 63] width 76 height 18
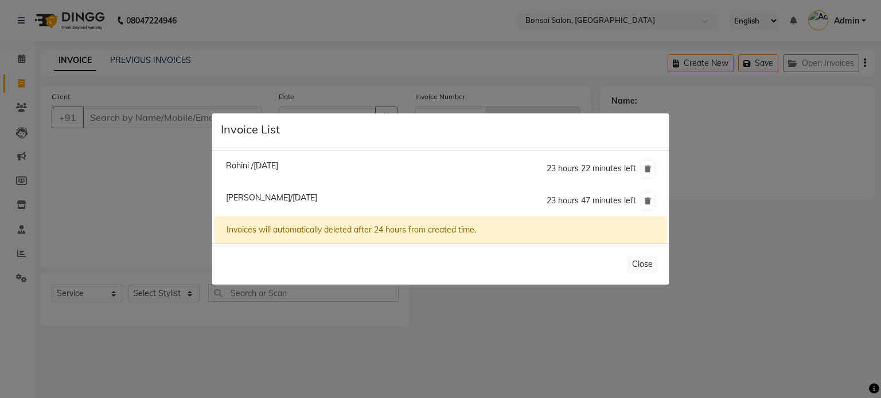
click at [230, 198] on span "Ankita Banerjee/04 September 2025" at bounding box center [271, 198] width 91 height 10
type input "7066822399"
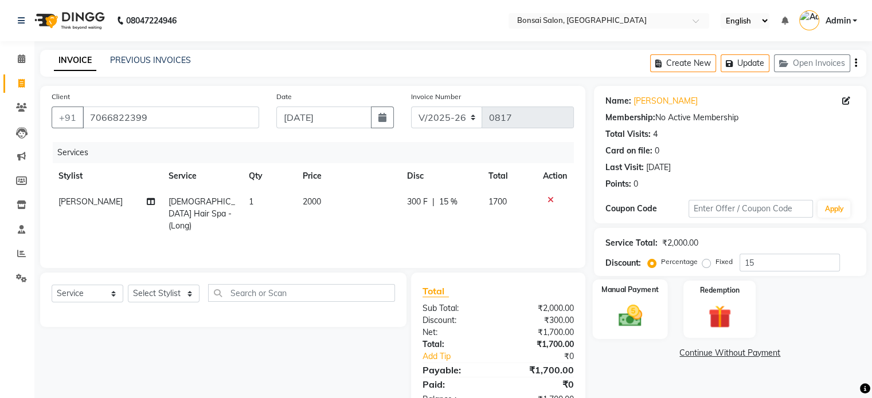
click at [637, 321] on img at bounding box center [630, 317] width 38 height 28
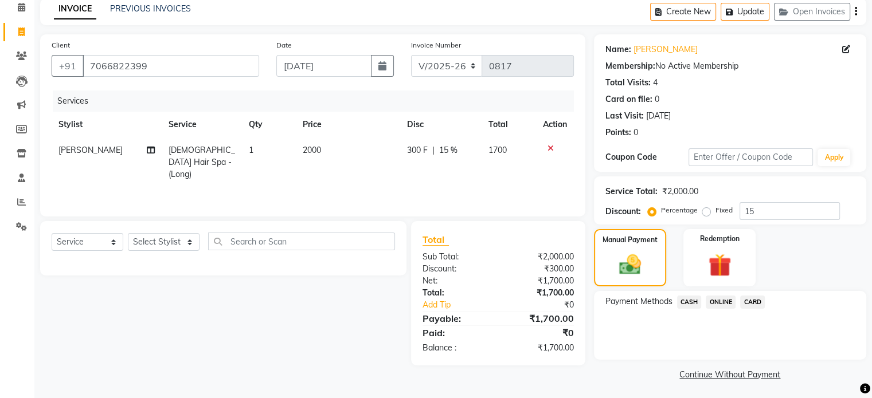
scroll to position [53, 0]
click at [741, 372] on link "Continue Without Payment" at bounding box center [730, 374] width 268 height 12
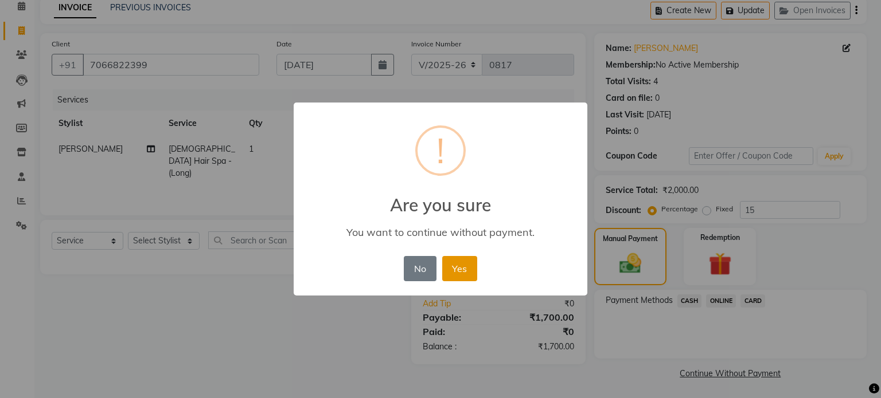
click at [471, 268] on button "Yes" at bounding box center [459, 268] width 35 height 25
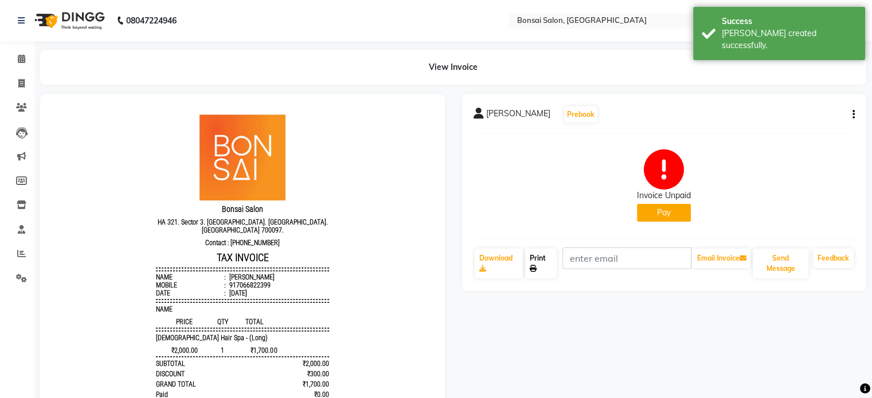
click at [542, 256] on link "Print" at bounding box center [541, 264] width 32 height 30
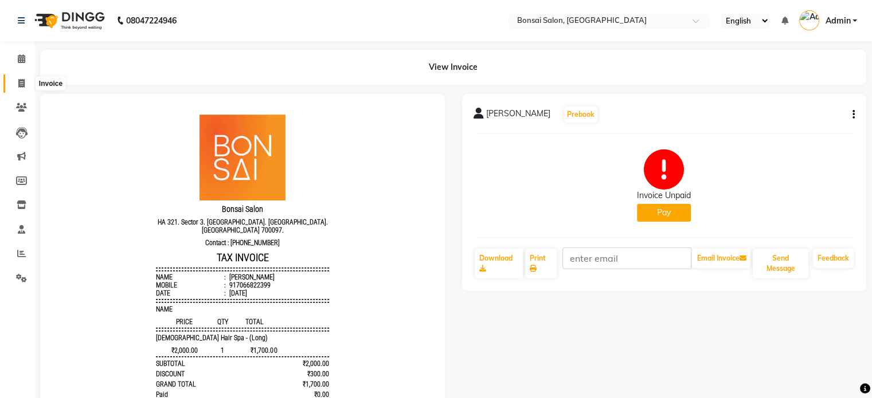
click at [15, 84] on span at bounding box center [21, 83] width 20 height 13
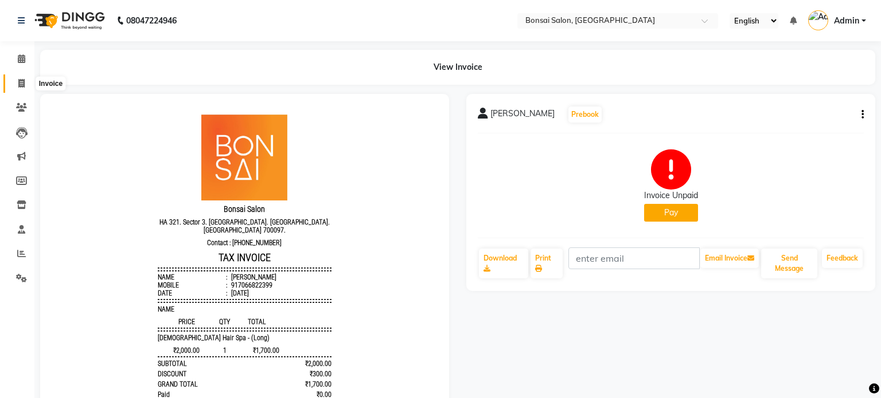
select select "service"
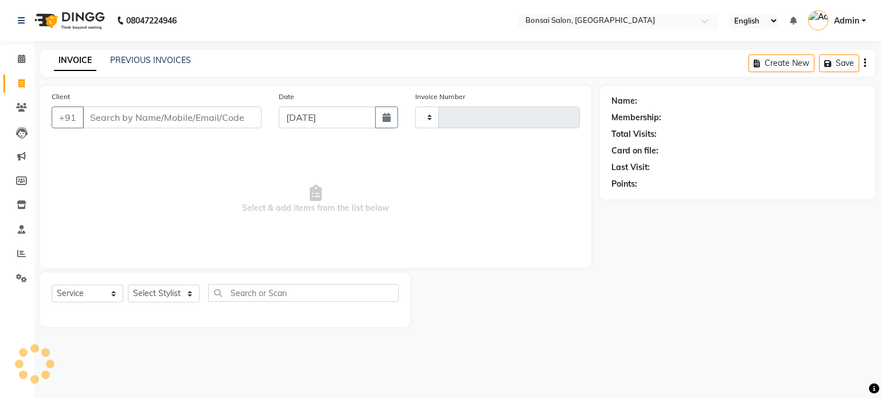
type input "0818"
select select "6719"
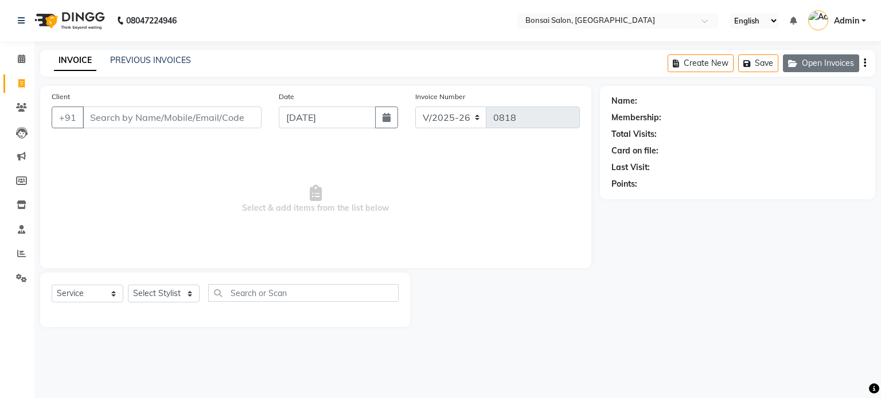
click at [803, 60] on button "Open Invoices" at bounding box center [821, 63] width 76 height 18
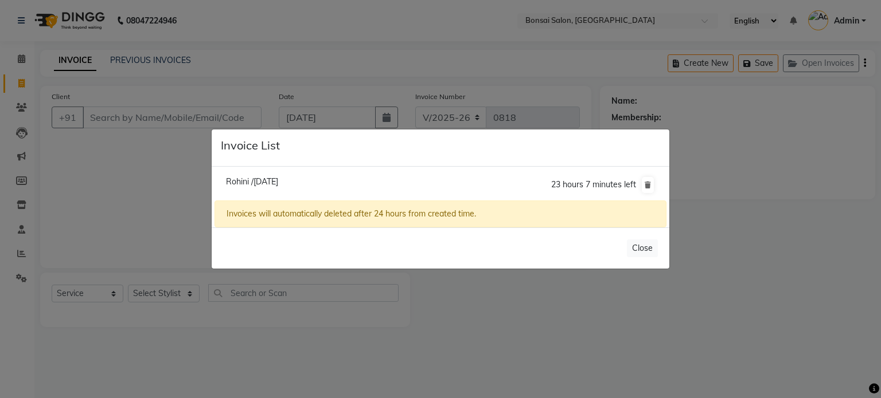
click at [278, 185] on span "Rohini /04 September 2025" at bounding box center [252, 182] width 52 height 10
type input "9163189694"
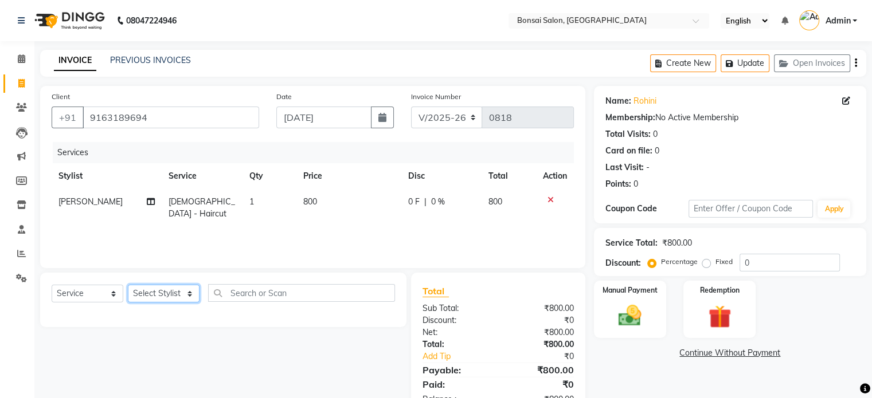
click at [165, 297] on select "Select Stylist Erik Kathy Rahmat Ali Rohit Pradhan Shoiab Sujata Ghosh" at bounding box center [164, 294] width 72 height 18
click at [355, 237] on div "Services Stylist Service Qty Price Disc Total Action Rohit Pradhan Ladies - Hai…" at bounding box center [313, 199] width 522 height 115
drag, startPoint x: 763, startPoint y: 263, endPoint x: 691, endPoint y: 248, distance: 73.7
click at [701, 248] on div "Service Total: ₹800.00 Discount: Percentage Fixed 0" at bounding box center [729, 252] width 249 height 39
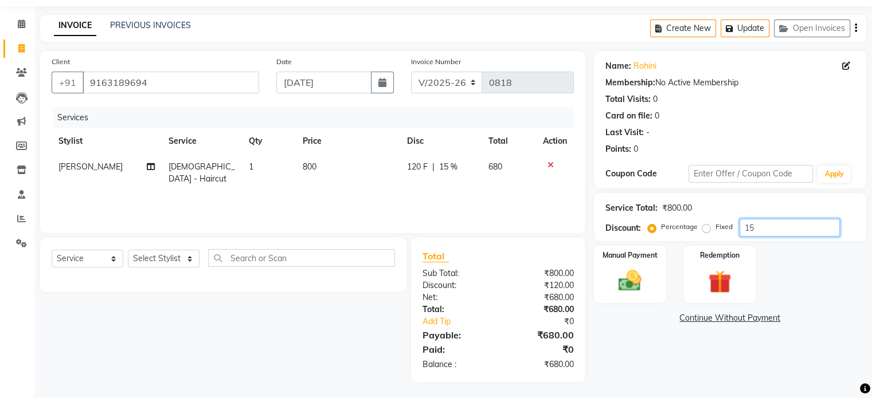
scroll to position [36, 0]
type input "15"
click at [637, 288] on img at bounding box center [630, 281] width 38 height 28
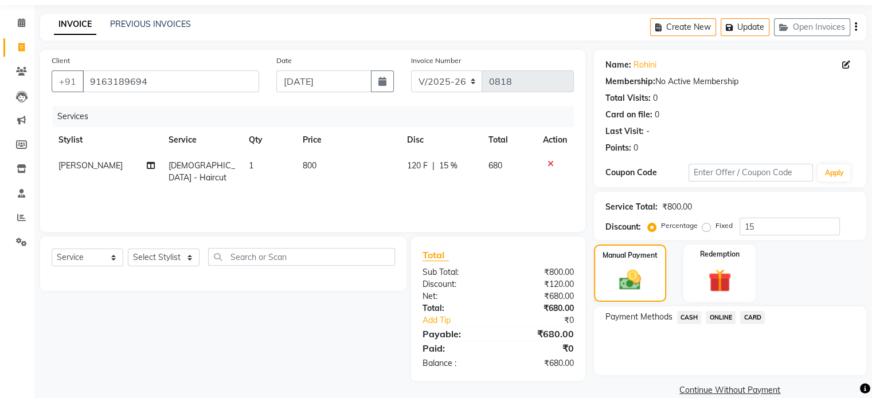
click at [716, 319] on span "ONLINE" at bounding box center [721, 317] width 30 height 13
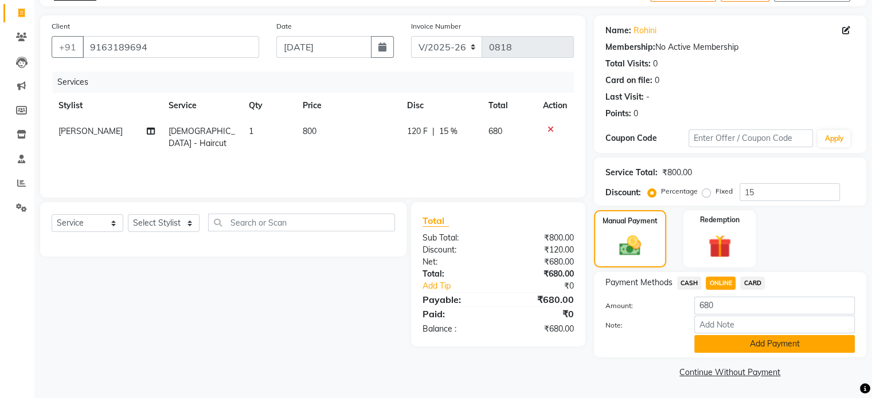
click at [717, 344] on button "Add Payment" at bounding box center [774, 344] width 161 height 18
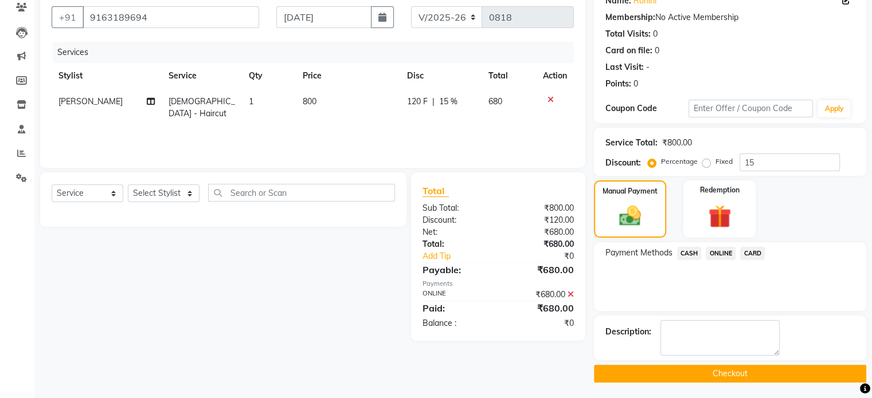
scroll to position [101, 0]
click at [700, 374] on button "Checkout" at bounding box center [730, 374] width 272 height 18
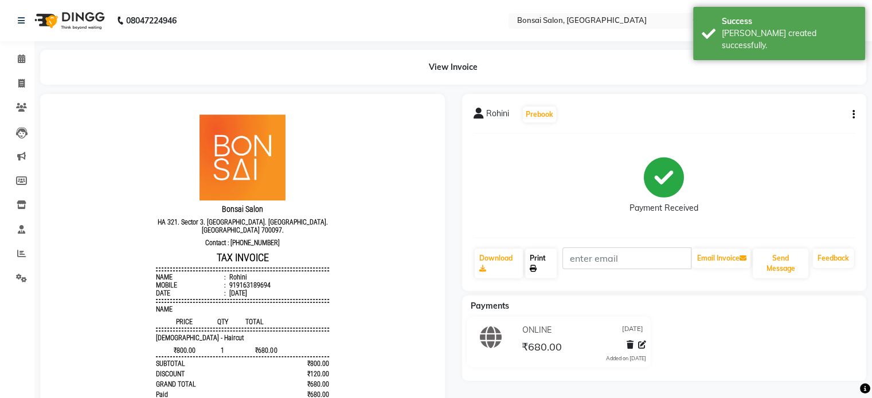
click at [542, 264] on link "Print" at bounding box center [541, 264] width 32 height 30
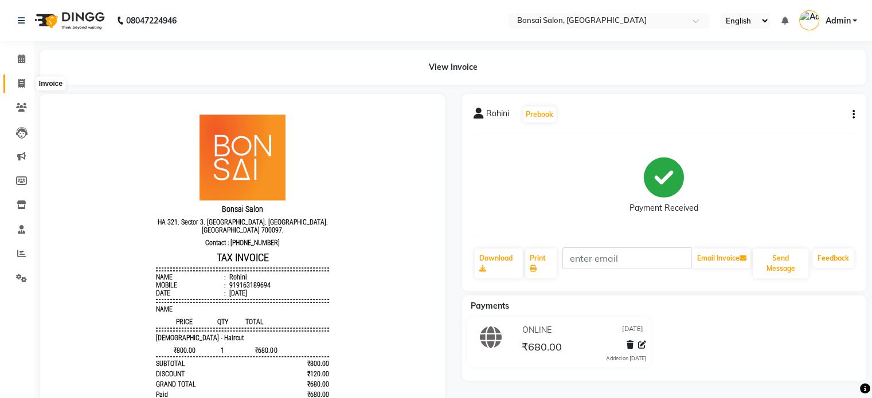
click at [21, 84] on icon at bounding box center [21, 83] width 6 height 9
select select "service"
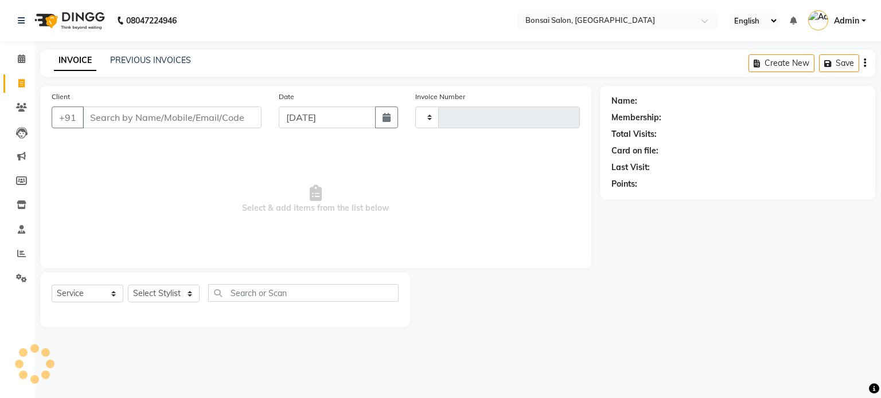
type input "0819"
select select "6719"
click at [23, 60] on icon at bounding box center [21, 58] width 7 height 9
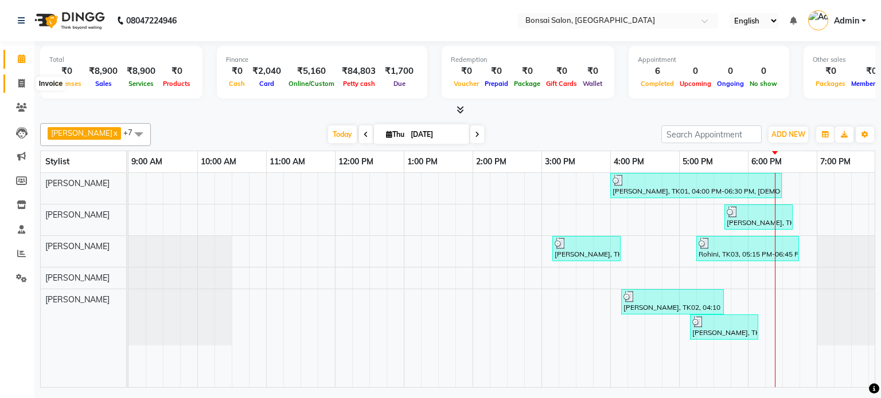
click at [24, 83] on icon at bounding box center [21, 83] width 6 height 9
select select "6719"
select select "service"
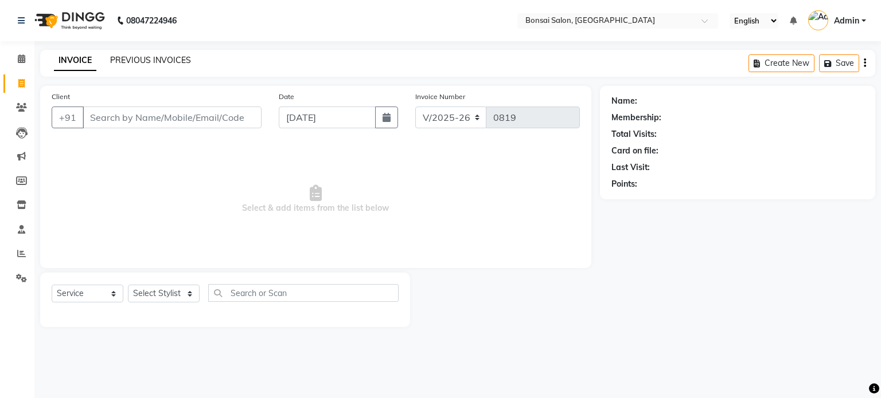
click at [144, 61] on link "PREVIOUS INVOICES" at bounding box center [150, 60] width 81 height 10
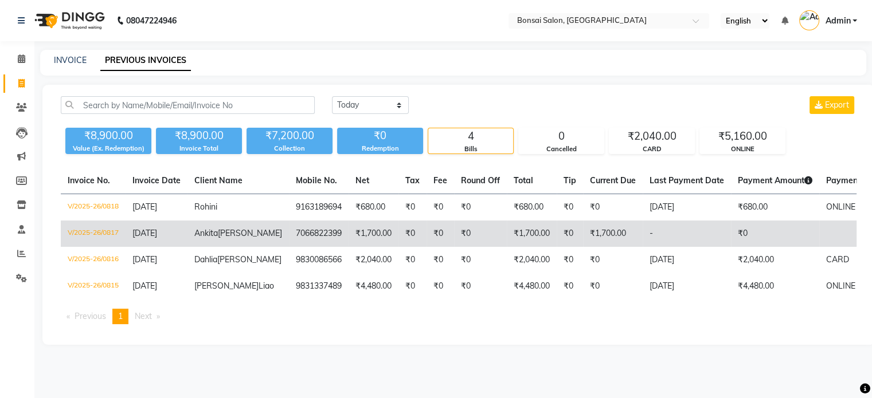
click at [157, 232] on span "[DATE]" at bounding box center [144, 233] width 25 height 10
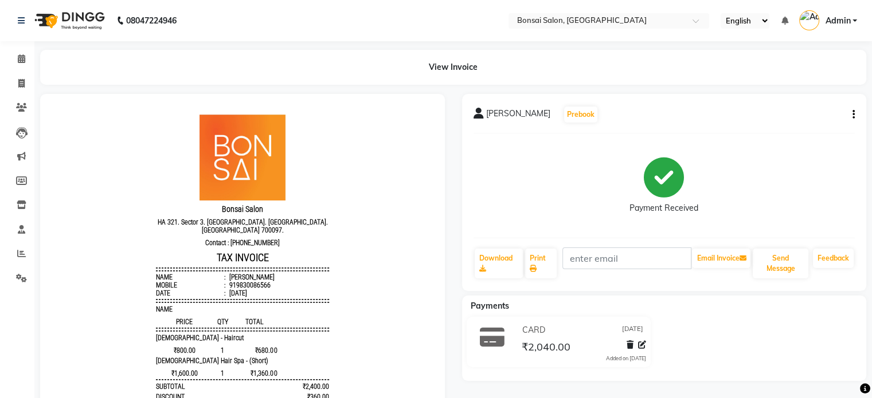
click at [853, 115] on icon "button" at bounding box center [854, 115] width 2 height 1
click at [818, 201] on div "Payment Received" at bounding box center [665, 186] width 382 height 86
click at [17, 107] on icon at bounding box center [21, 107] width 11 height 9
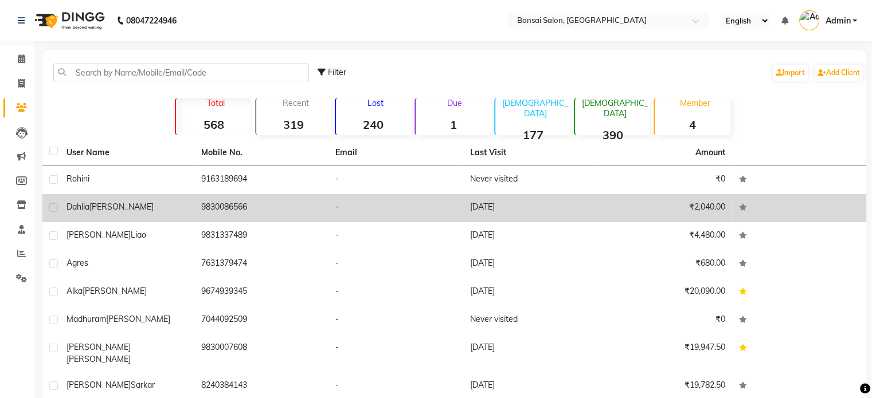
click at [92, 209] on span "[PERSON_NAME]" at bounding box center [121, 207] width 64 height 10
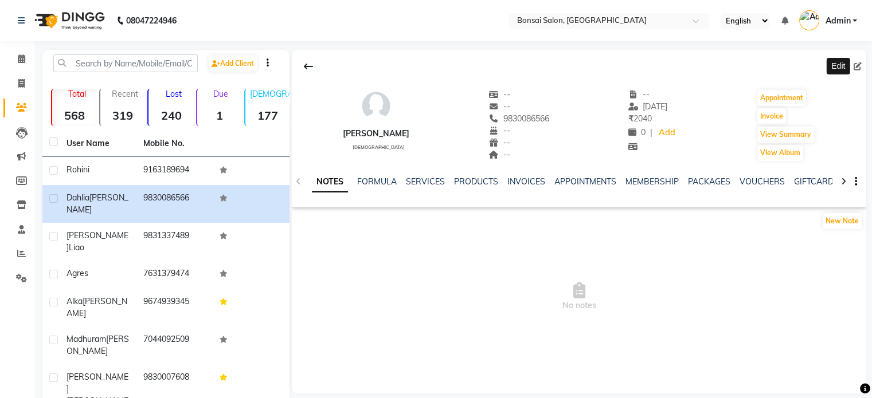
click at [855, 63] on icon at bounding box center [858, 66] width 8 height 8
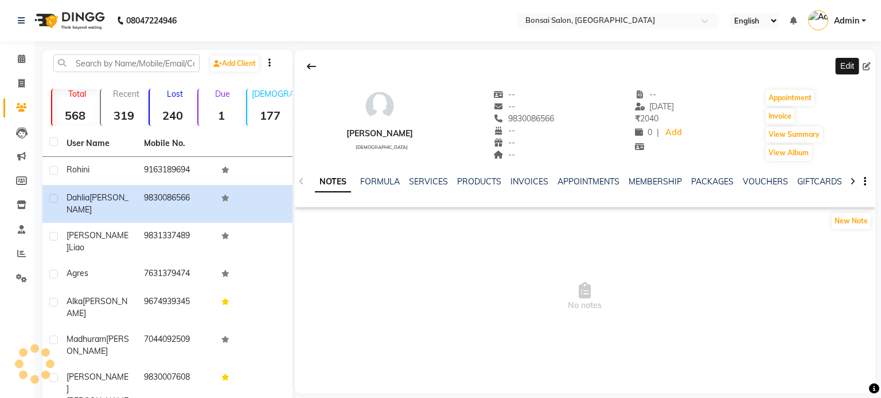
select select "[DEMOGRAPHIC_DATA]"
select select "47324"
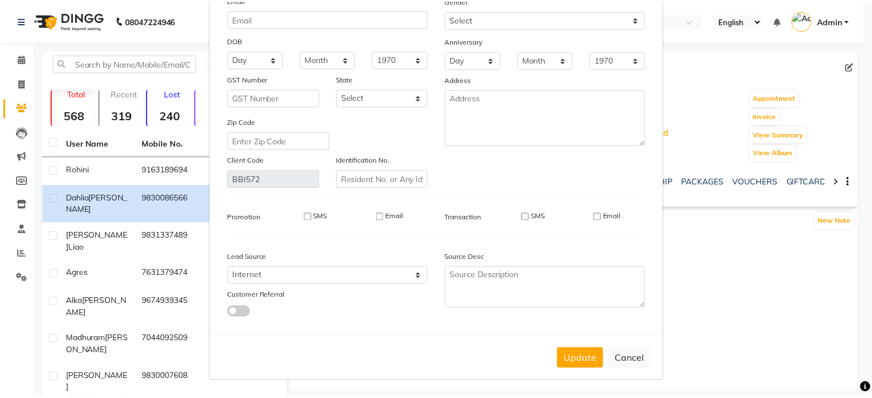
scroll to position [116, 0]
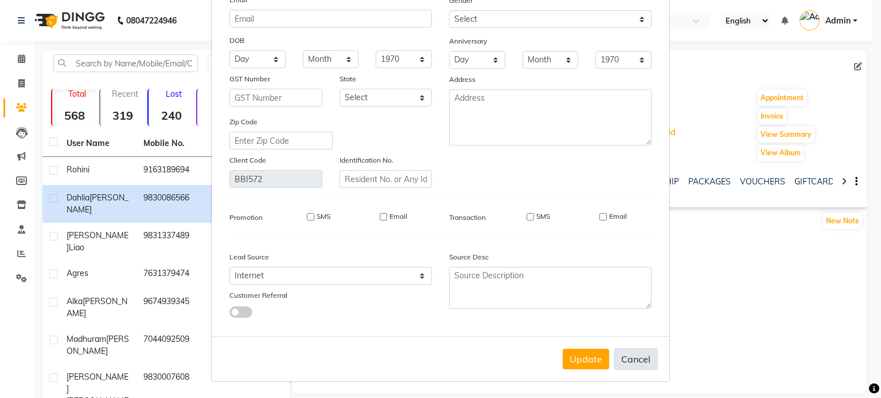
click at [631, 357] on button "Cancel" at bounding box center [635, 360] width 44 height 22
select select
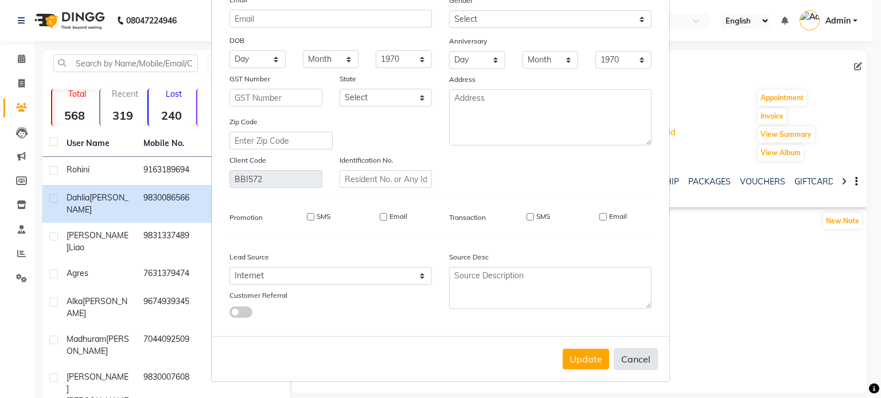
select select
checkbox input "false"
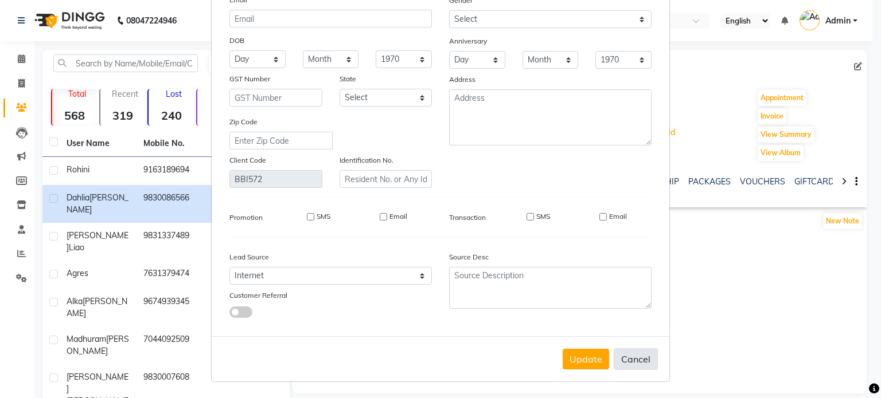
checkbox input "false"
